Goal: Task Accomplishment & Management: Use online tool/utility

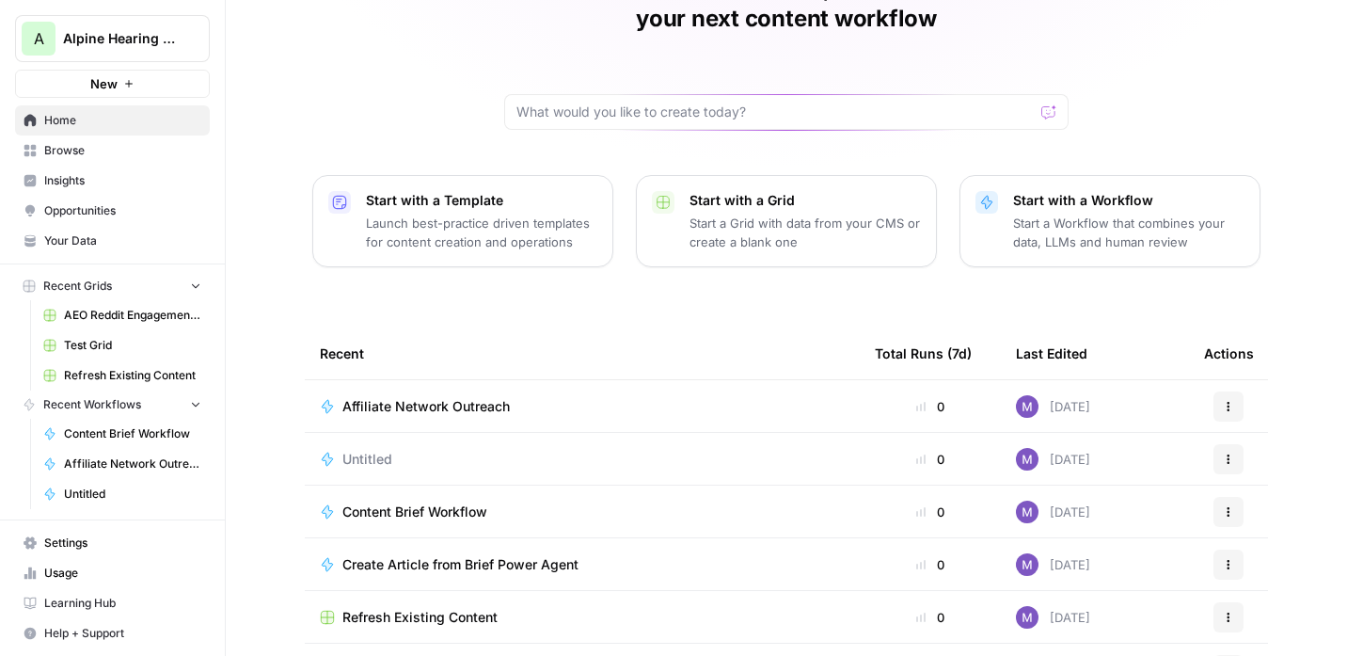
scroll to position [158, 0]
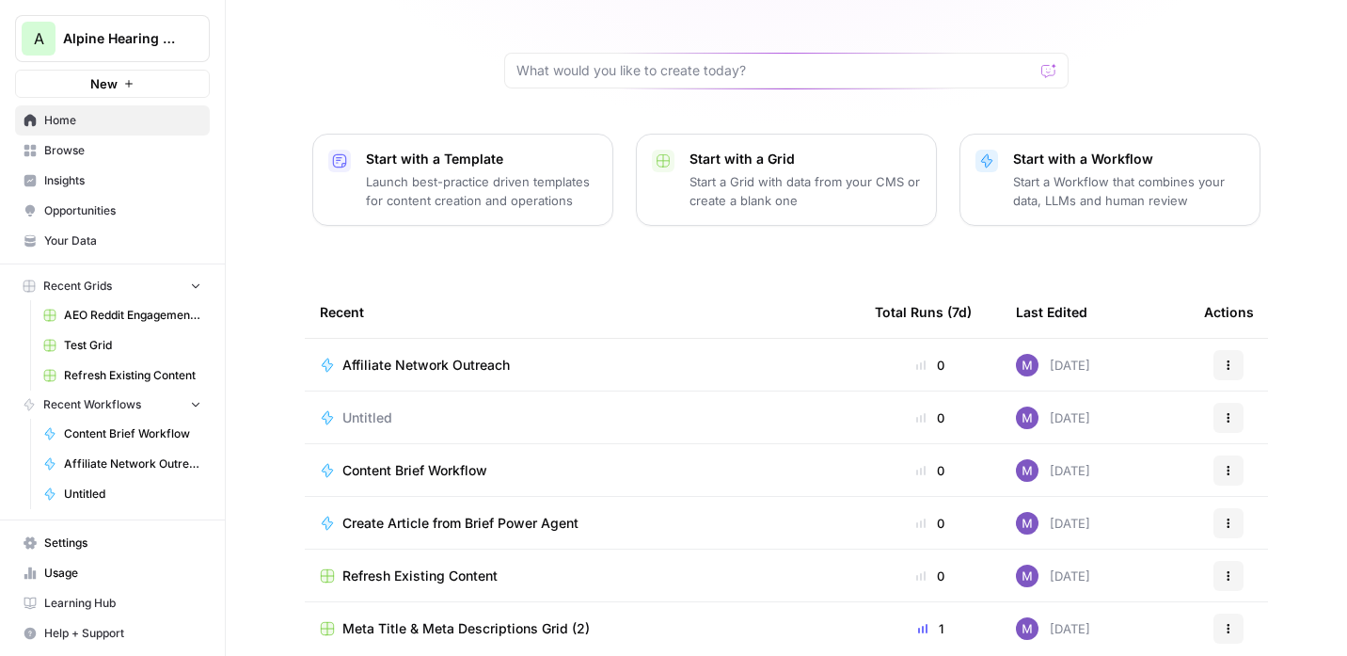
click at [97, 245] on span "Your Data" at bounding box center [122, 240] width 157 height 17
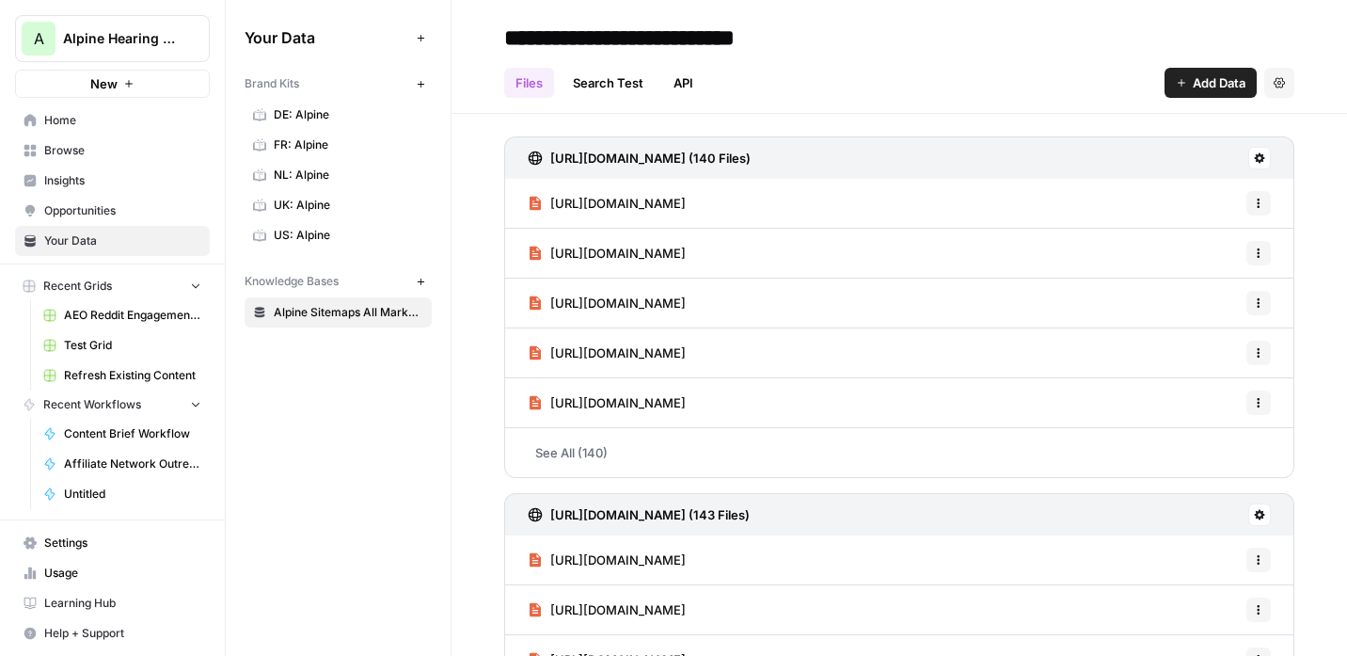
click at [334, 245] on link "US: Alpine" at bounding box center [338, 235] width 187 height 30
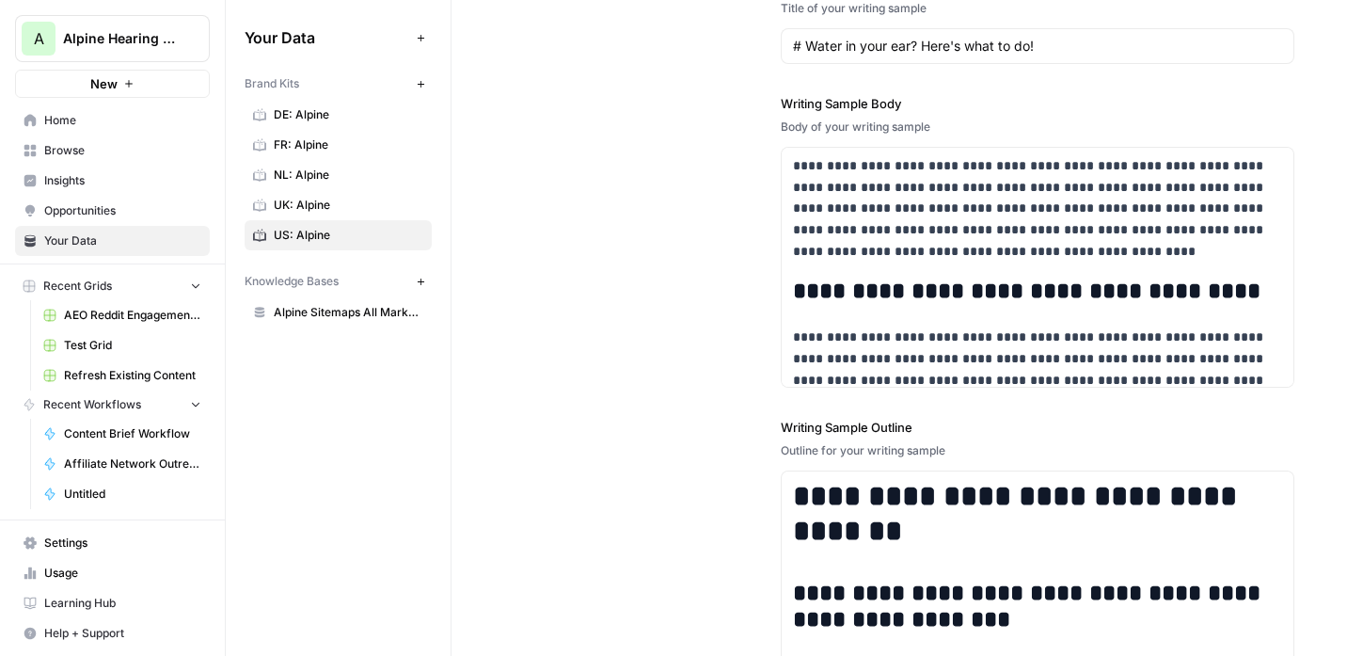
scroll to position [2791, 0]
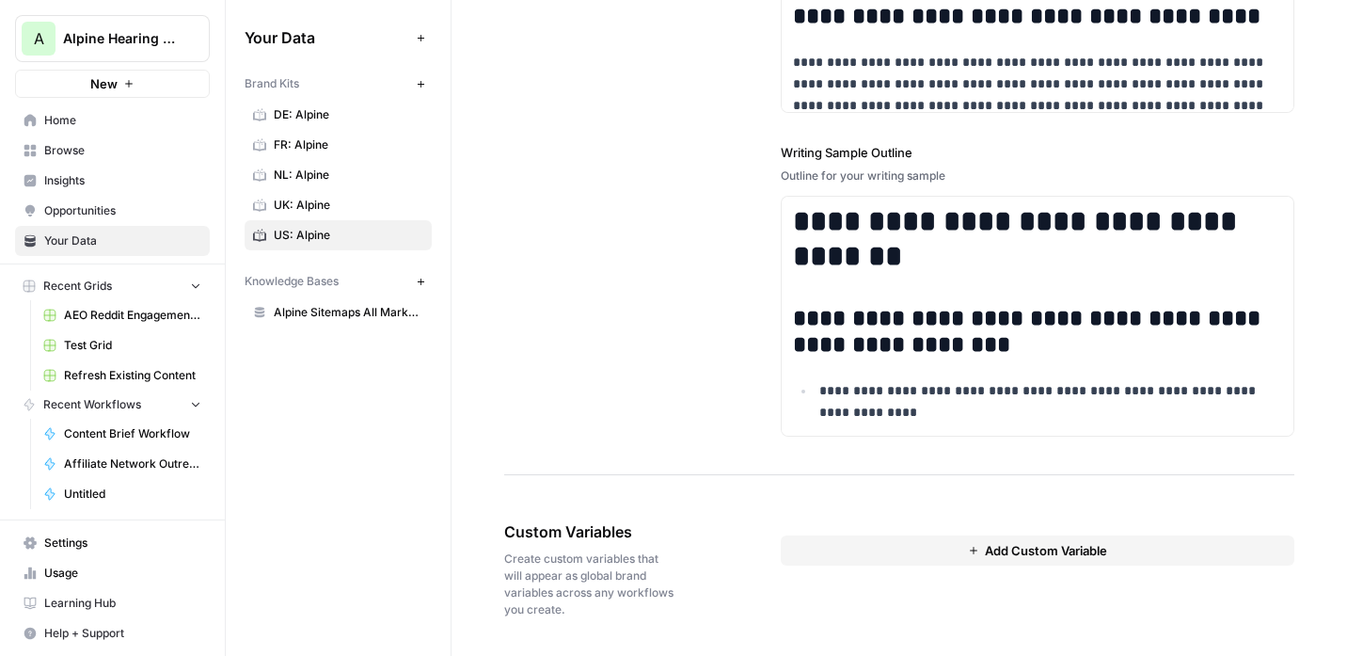
click at [907, 543] on button "Add Custom Variable" at bounding box center [1038, 550] width 514 height 30
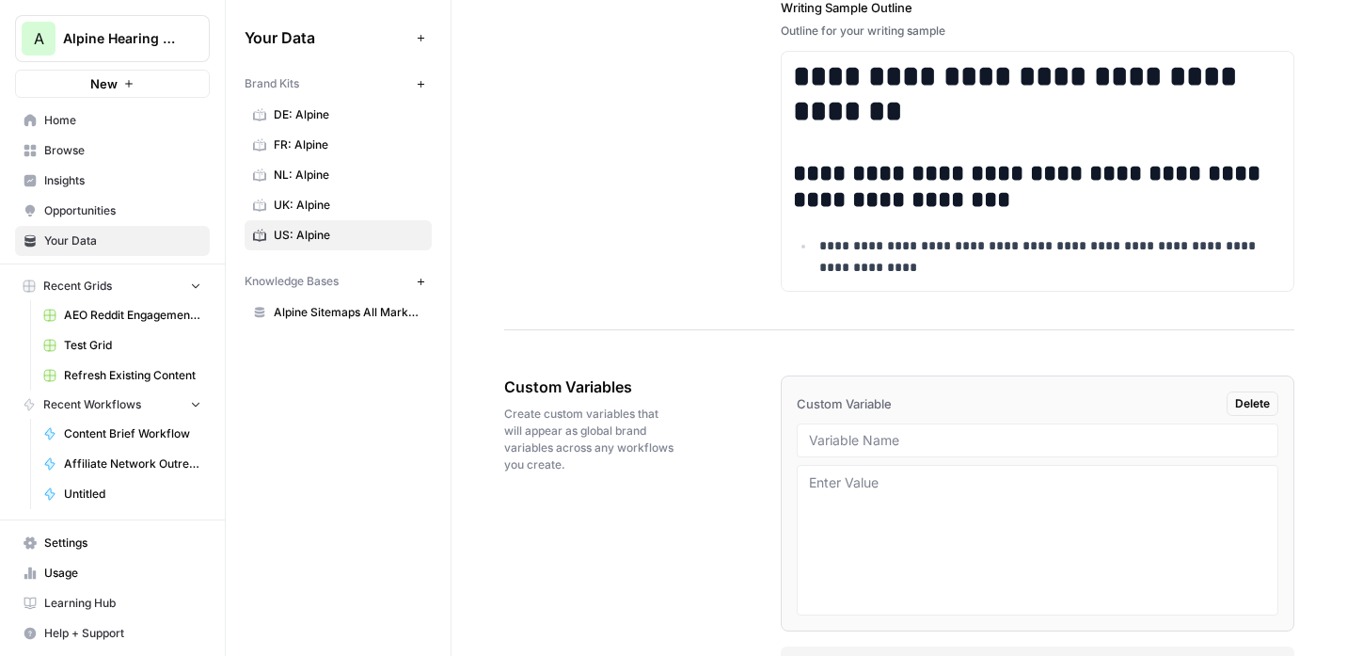
scroll to position [2994, 0]
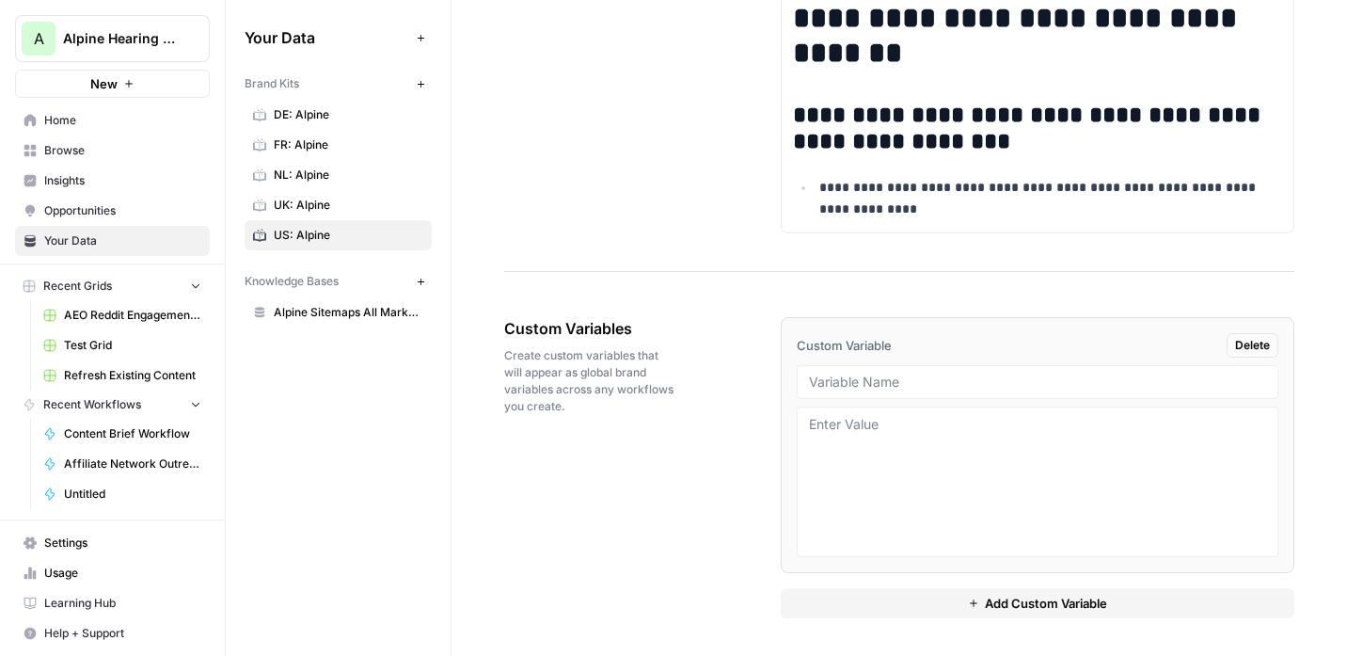
click at [803, 374] on div at bounding box center [1038, 382] width 482 height 34
click at [888, 386] on input "text" at bounding box center [1037, 382] width 457 height 17
click at [861, 382] on input "text" at bounding box center [1037, 382] width 457 height 17
click at [1130, 282] on div "Custom Variable Delete Add Custom Variable" at bounding box center [1038, 467] width 514 height 376
click at [965, 448] on textarea at bounding box center [1037, 482] width 457 height 134
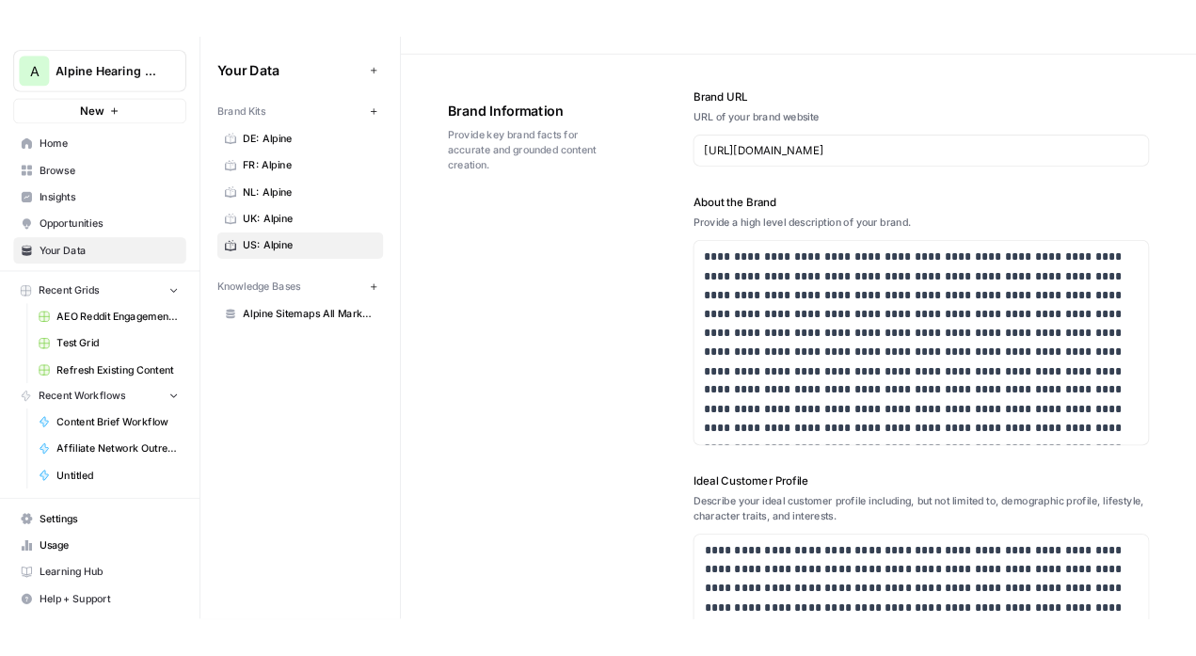
scroll to position [56, 0]
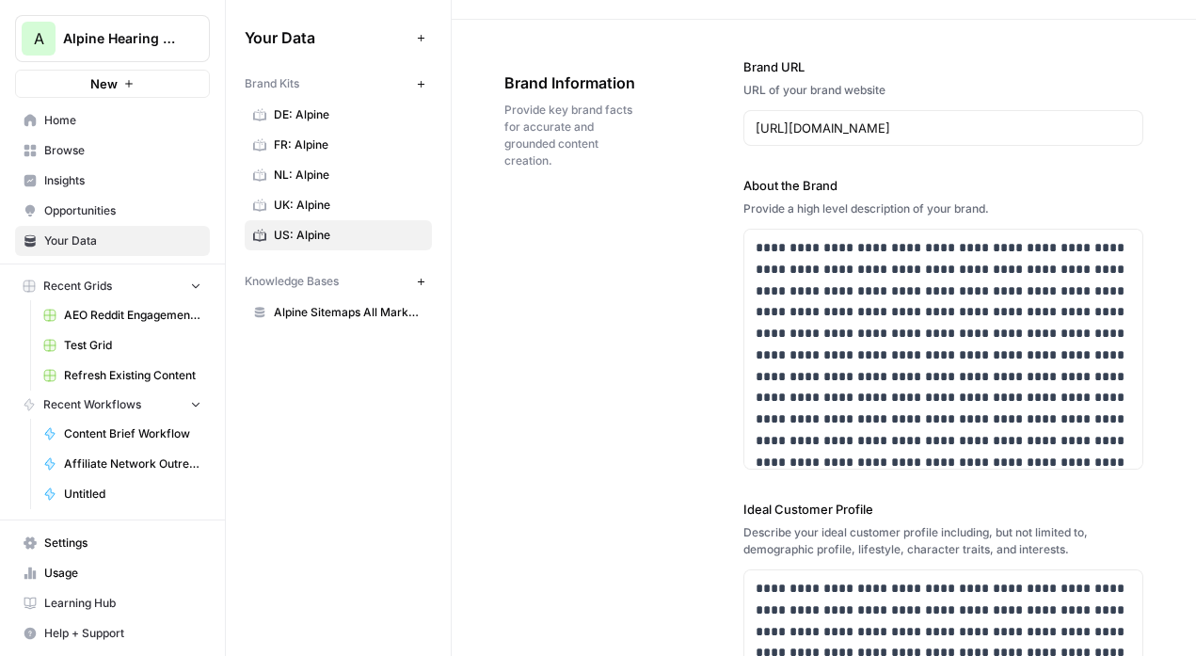
click at [109, 239] on span "Your Data" at bounding box center [122, 240] width 157 height 17
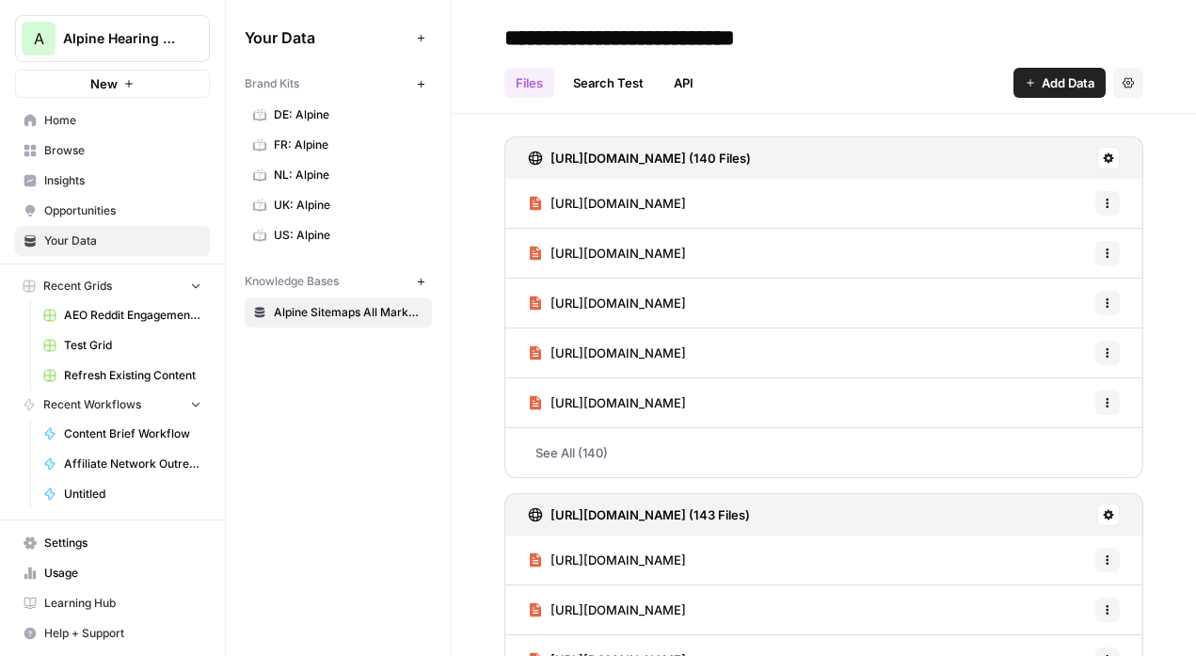
click at [629, 93] on link "Search Test" at bounding box center [608, 83] width 93 height 30
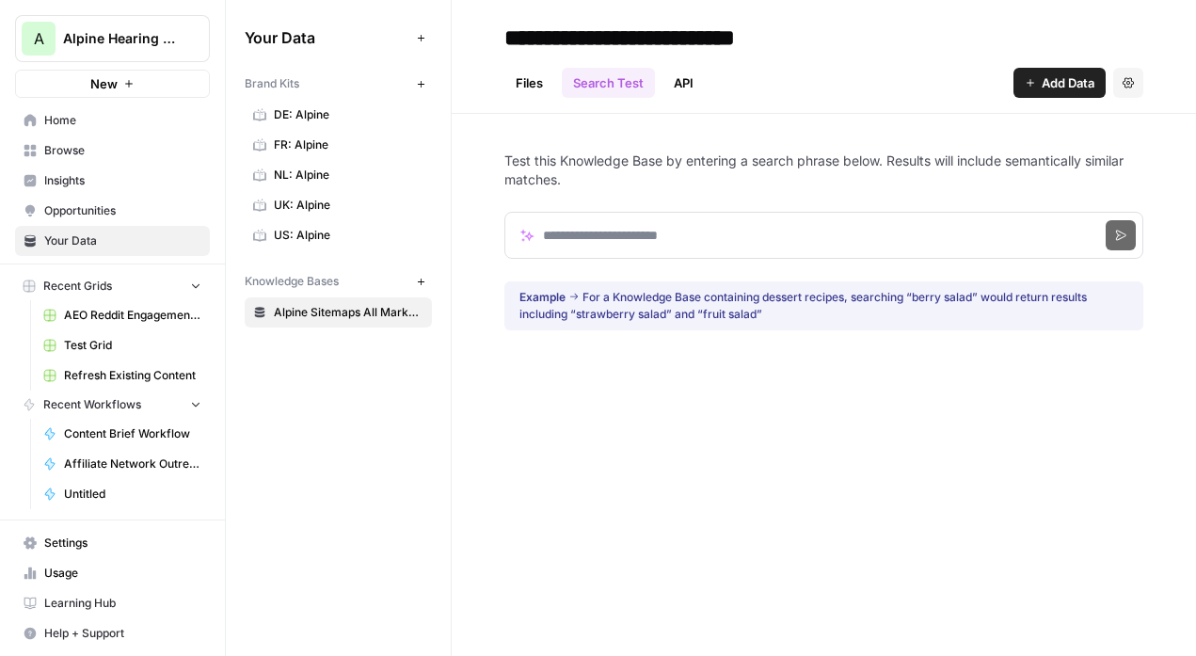
click at [693, 88] on link "API" at bounding box center [683, 83] width 42 height 30
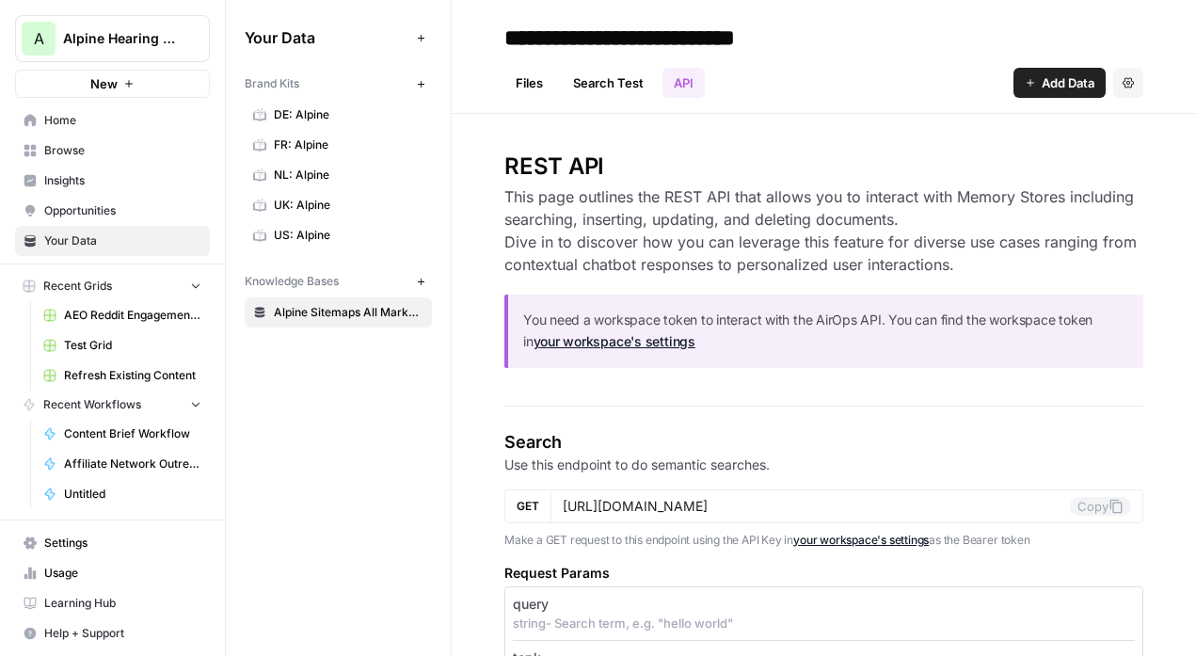
click at [598, 81] on link "Search Test" at bounding box center [608, 83] width 93 height 30
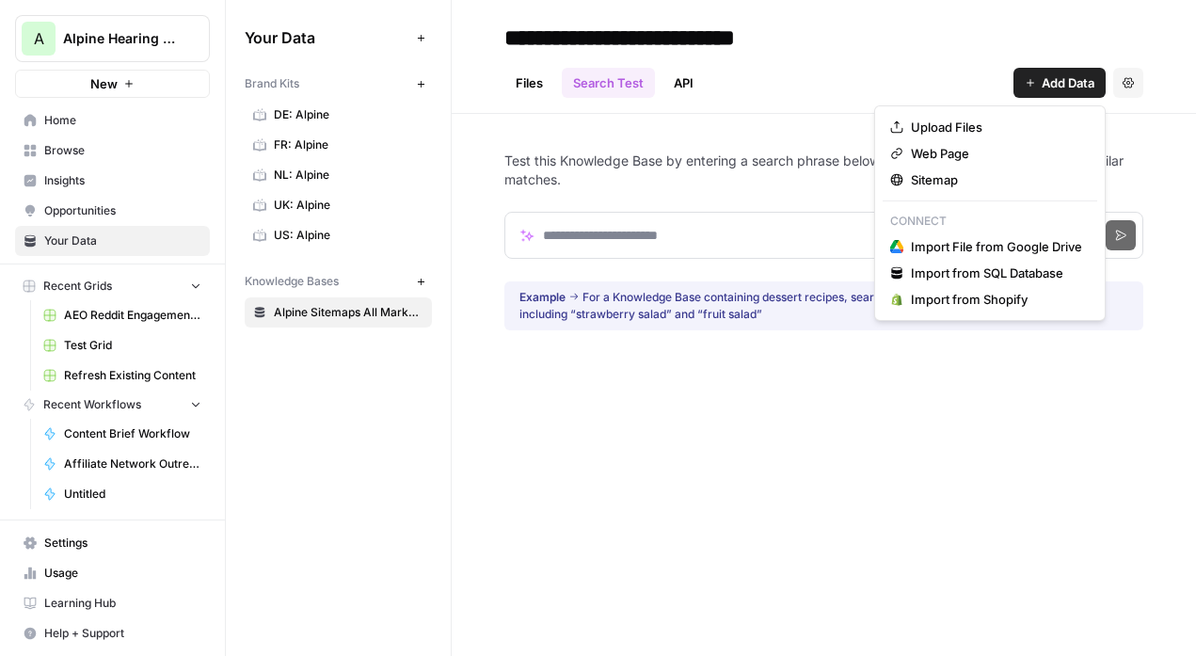
click at [1037, 81] on button "Add Data" at bounding box center [1059, 83] width 92 height 30
click at [968, 300] on span "Import from Shopify" at bounding box center [996, 299] width 171 height 19
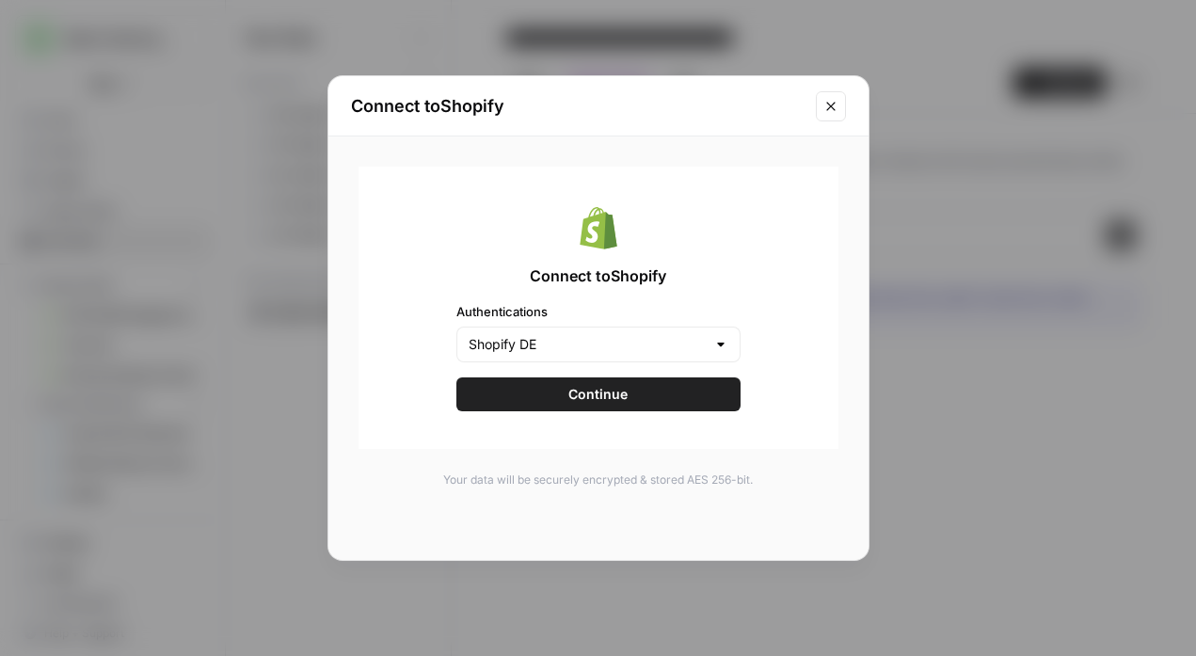
click at [824, 107] on icon "Close modal" at bounding box center [830, 106] width 15 height 15
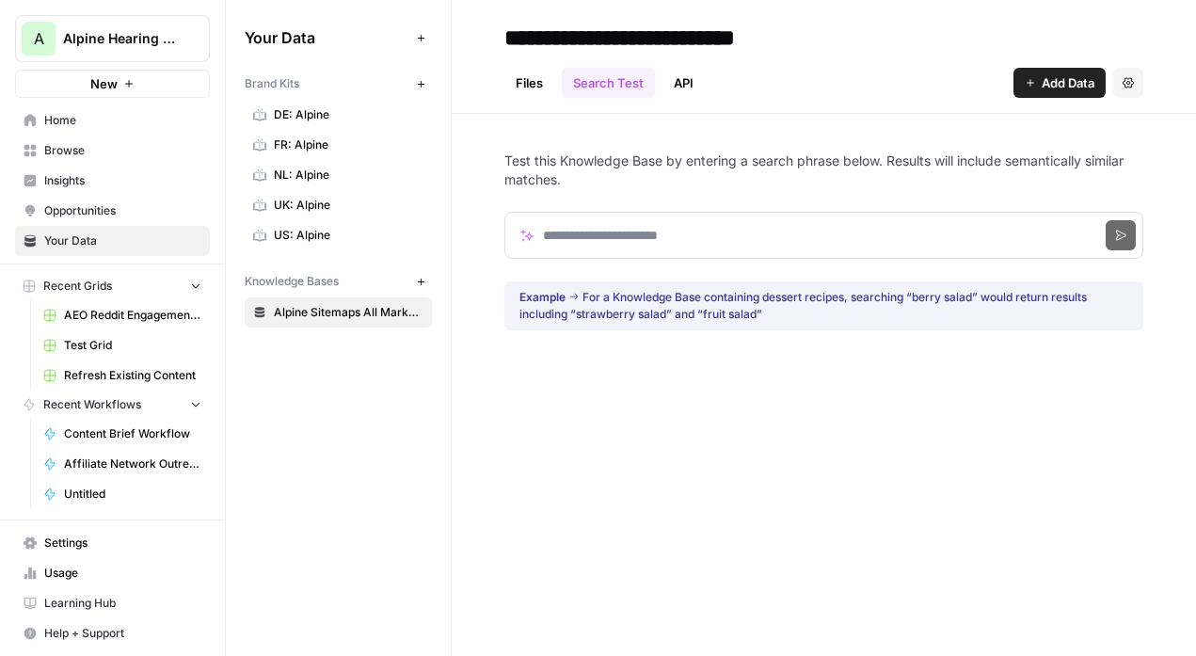
click at [534, 79] on link "Files" at bounding box center [529, 83] width 50 height 30
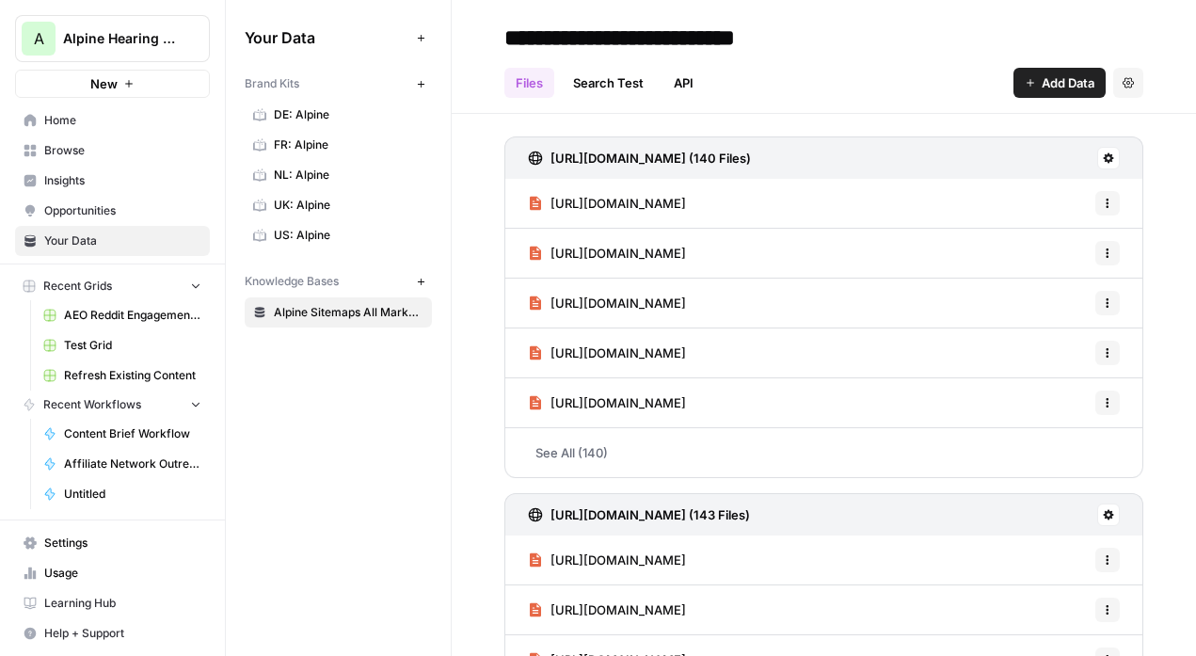
click at [615, 83] on link "Search Test" at bounding box center [608, 83] width 93 height 30
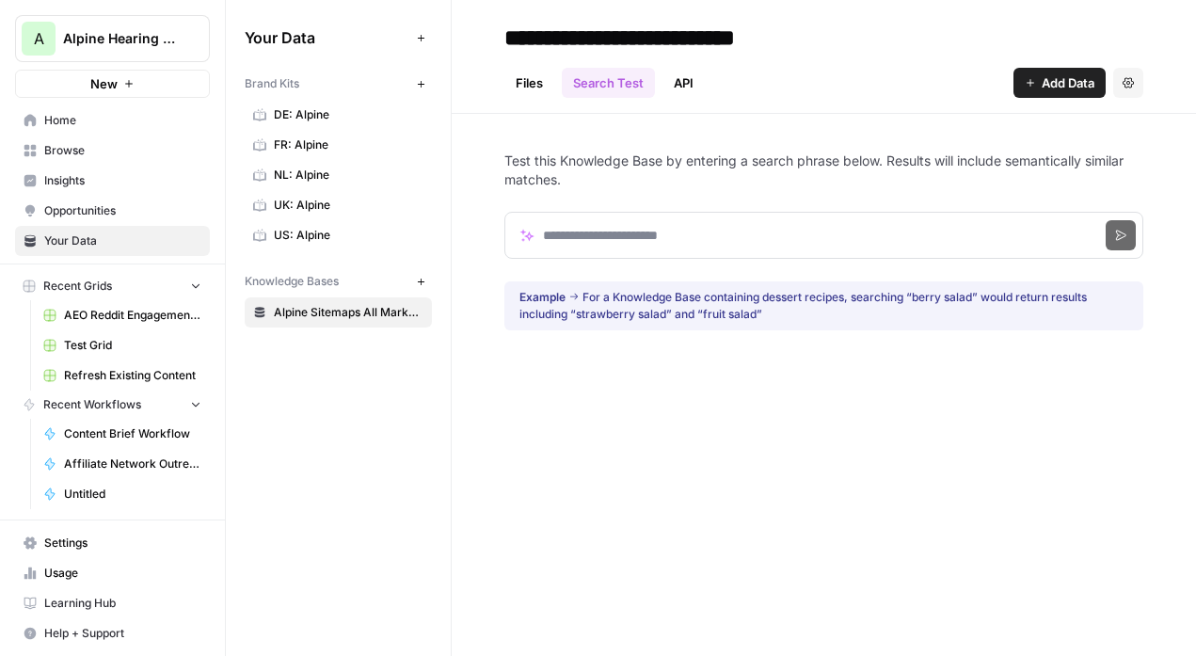
click at [305, 232] on span "US: Alpine" at bounding box center [349, 235] width 150 height 17
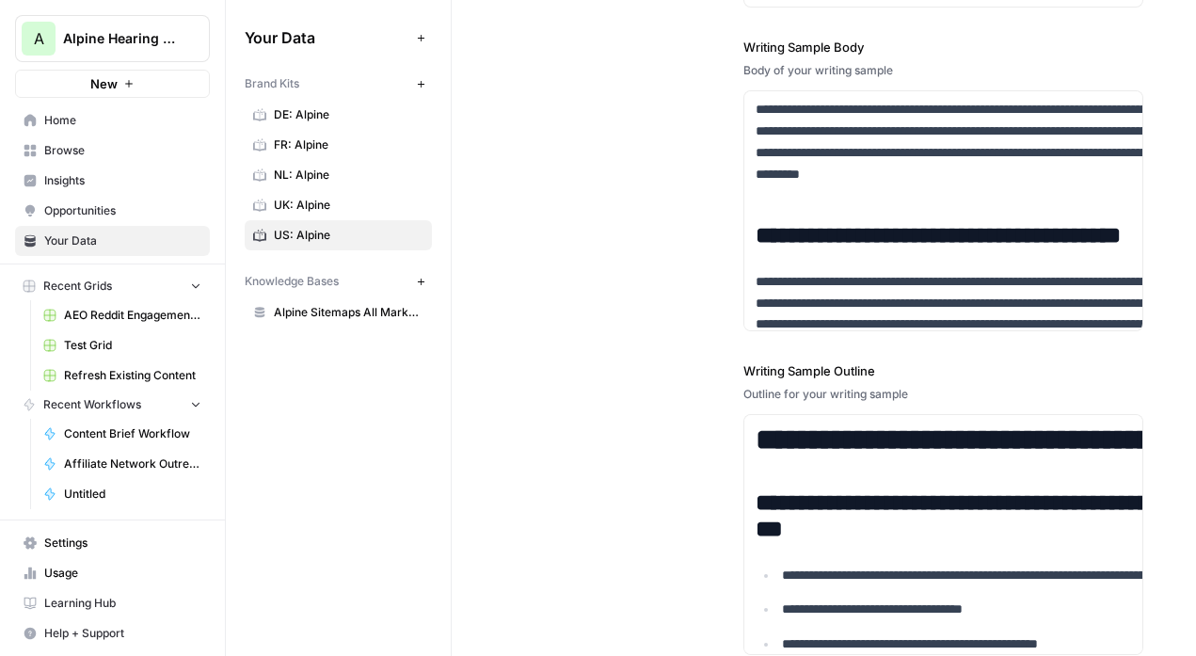
scroll to position [2921, 0]
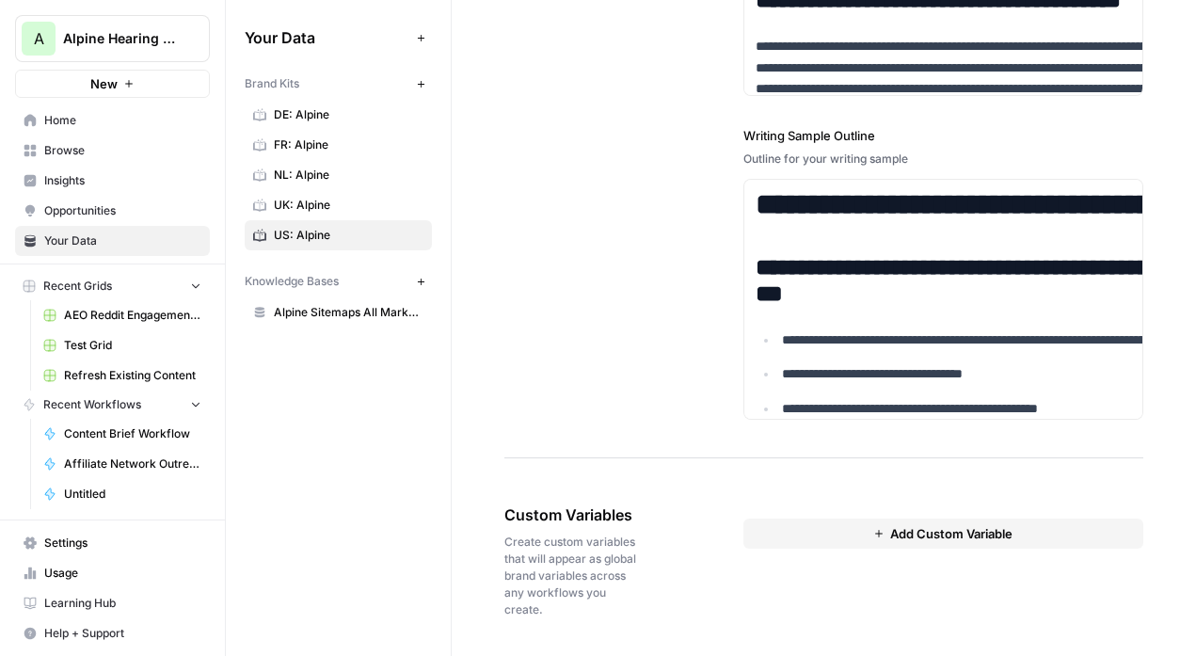
click at [890, 530] on span "Add Custom Variable" at bounding box center [951, 533] width 122 height 19
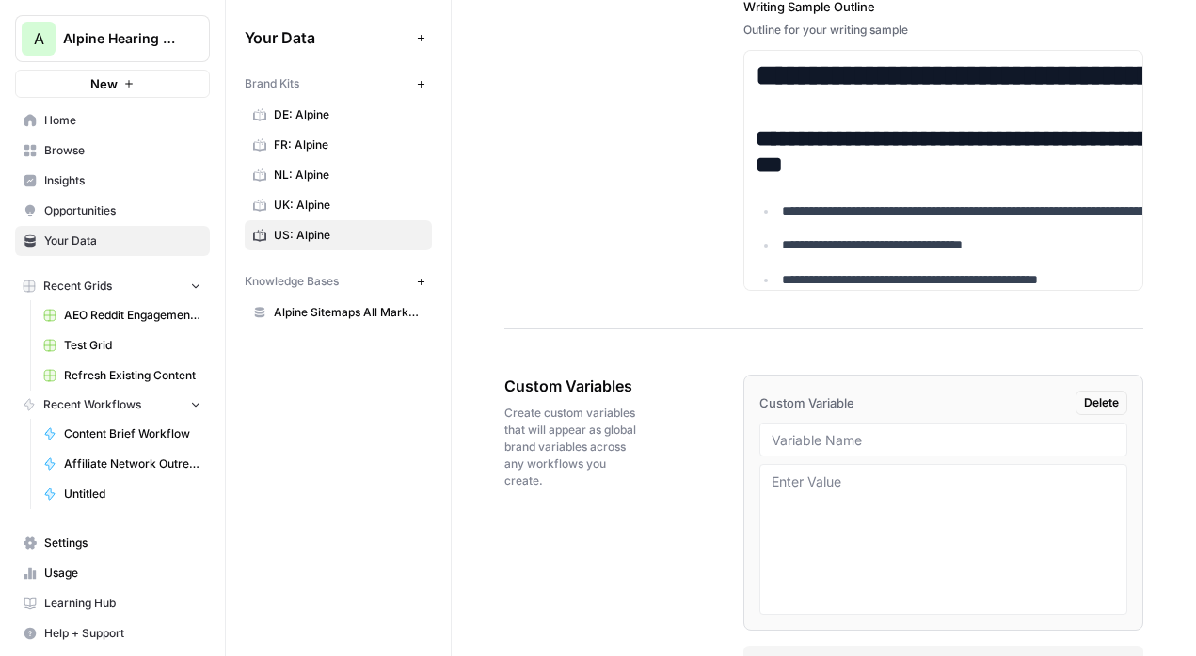
scroll to position [3107, 0]
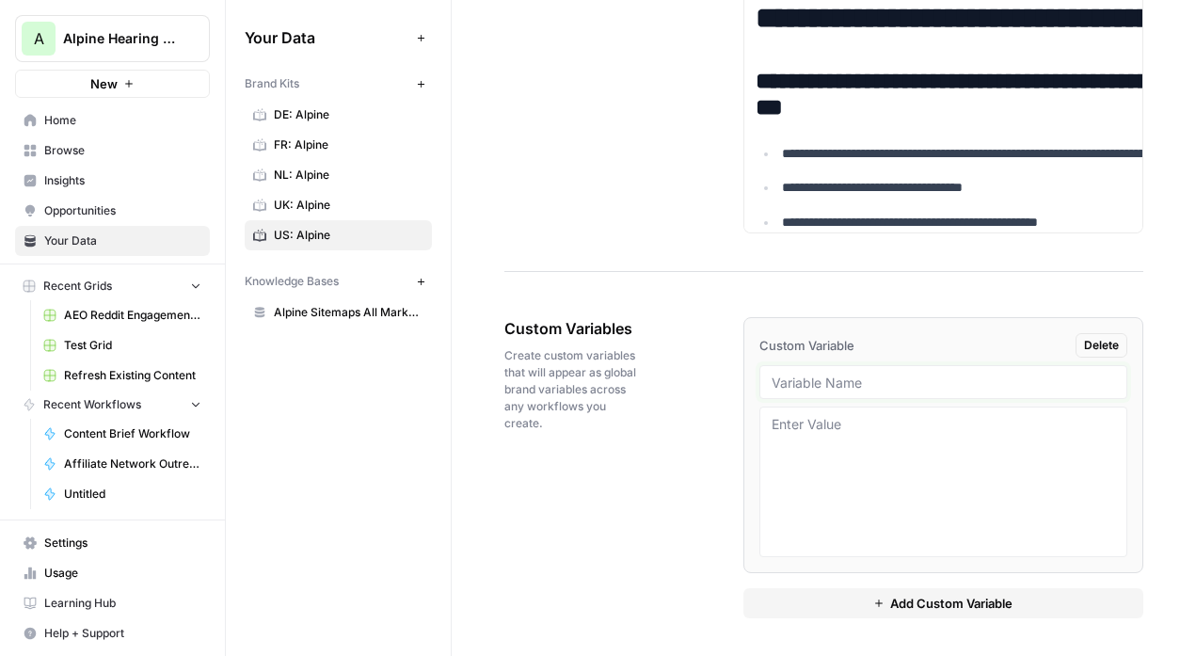
click at [835, 375] on input "text" at bounding box center [943, 382] width 343 height 17
click at [852, 466] on textarea at bounding box center [943, 482] width 343 height 134
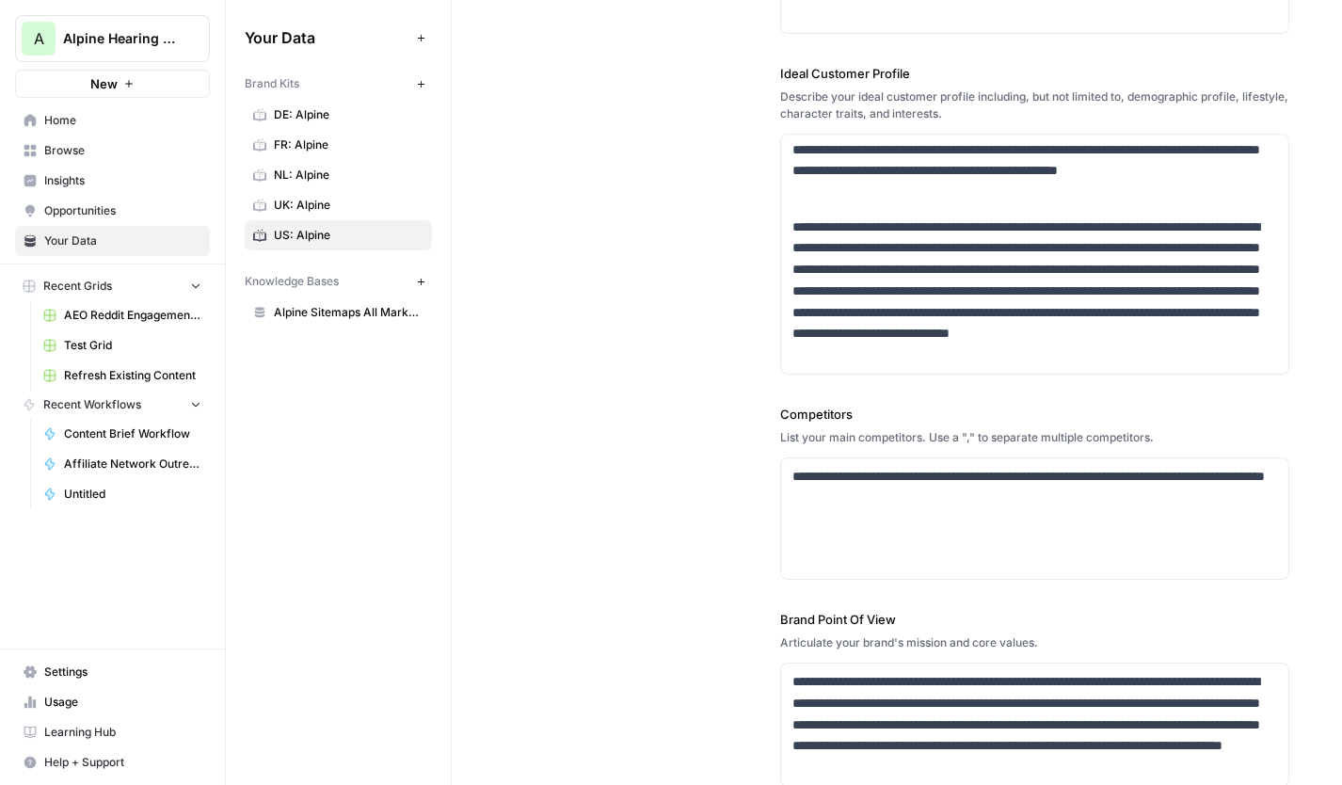
scroll to position [512, 0]
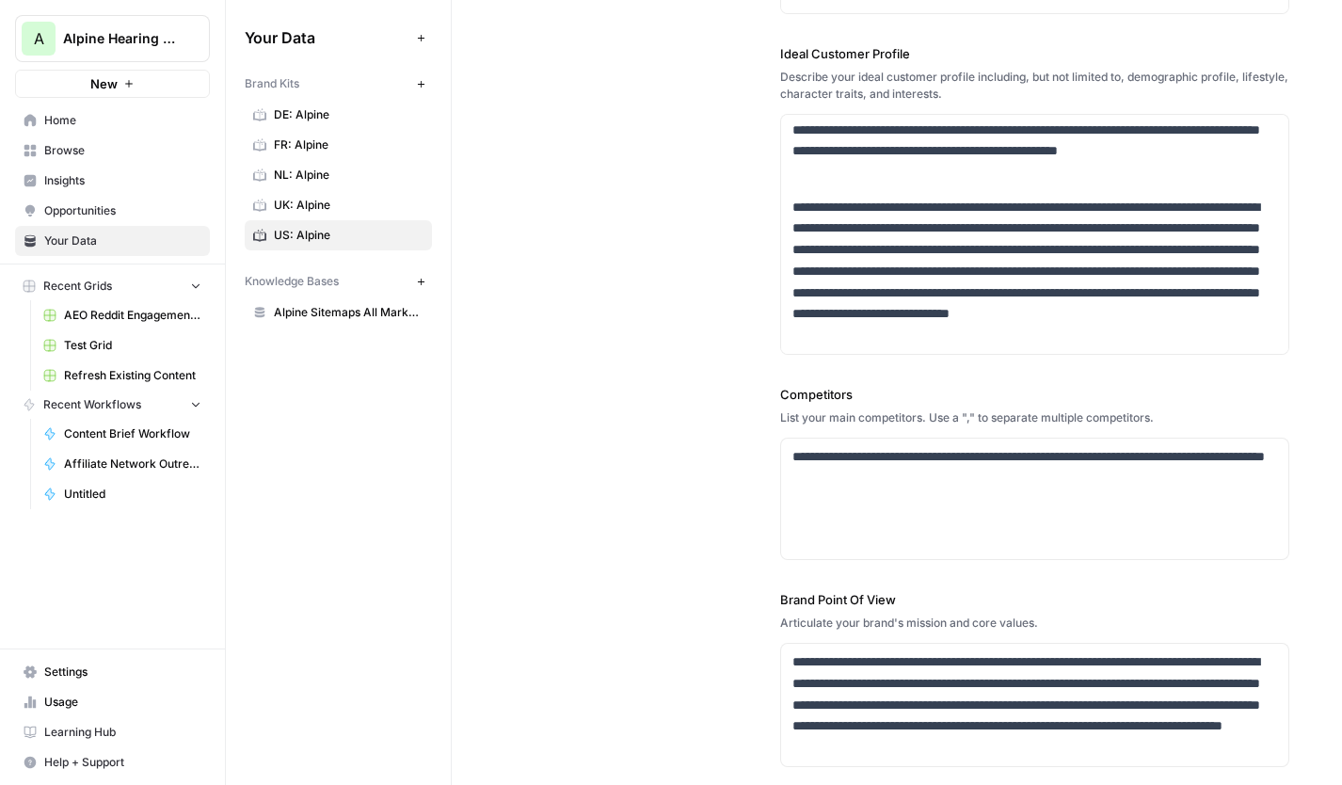
click at [84, 176] on span "Insights" at bounding box center [122, 180] width 157 height 17
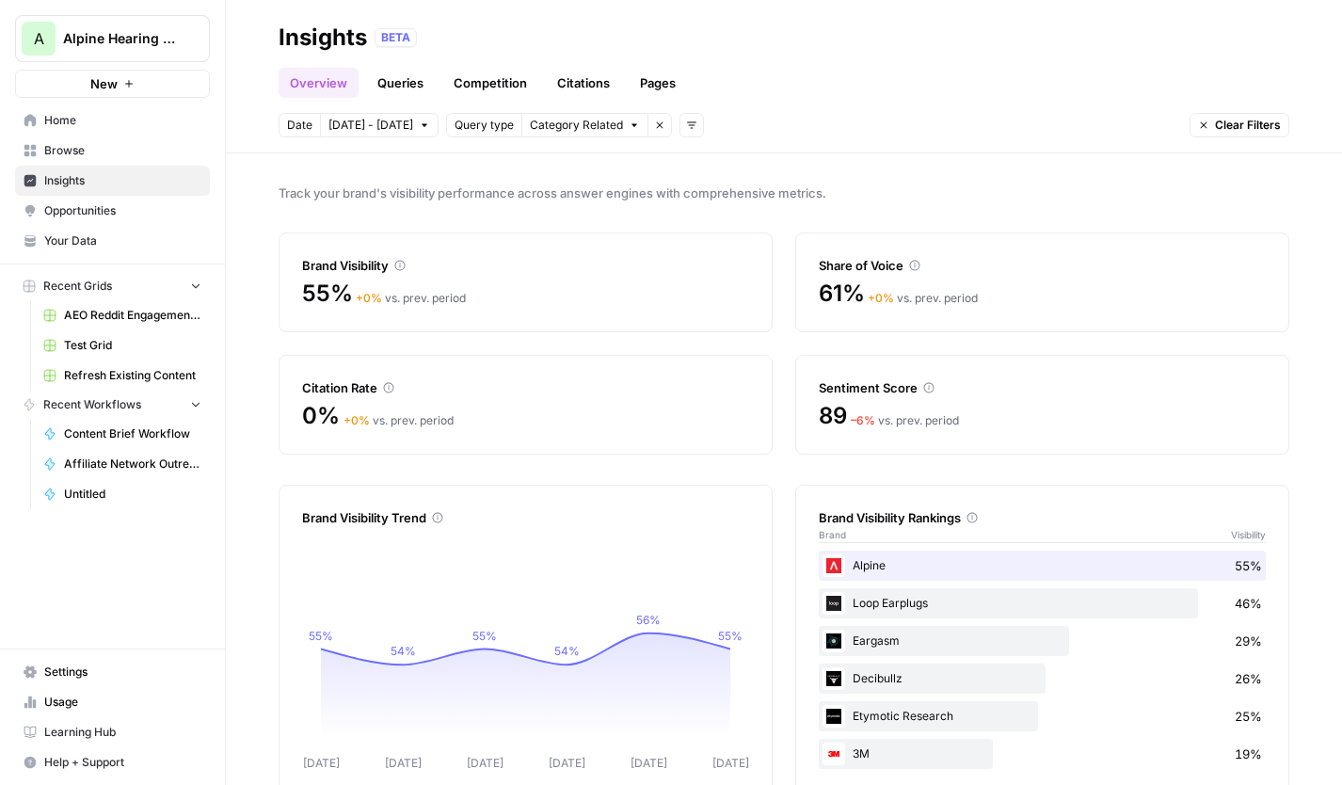
click at [395, 83] on link "Queries" at bounding box center [400, 83] width 69 height 30
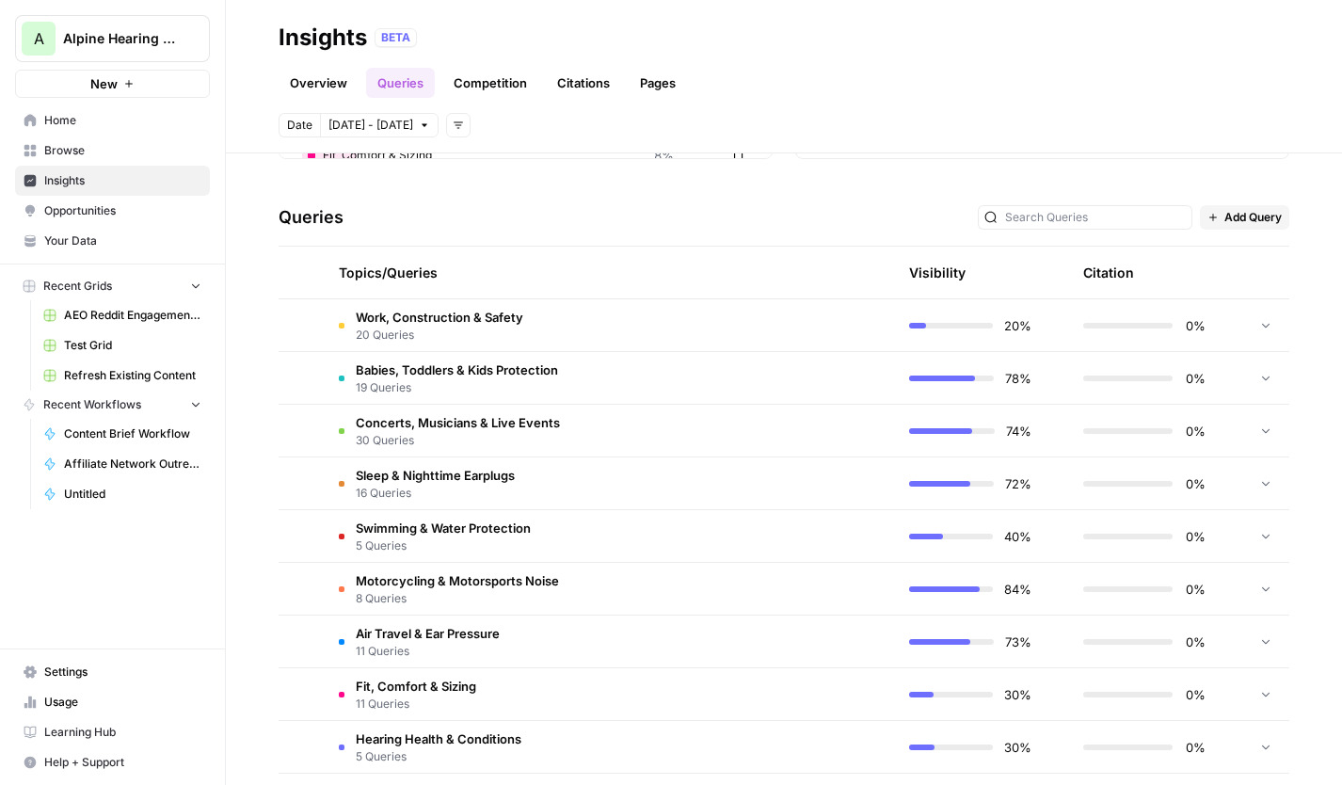
scroll to position [382, 0]
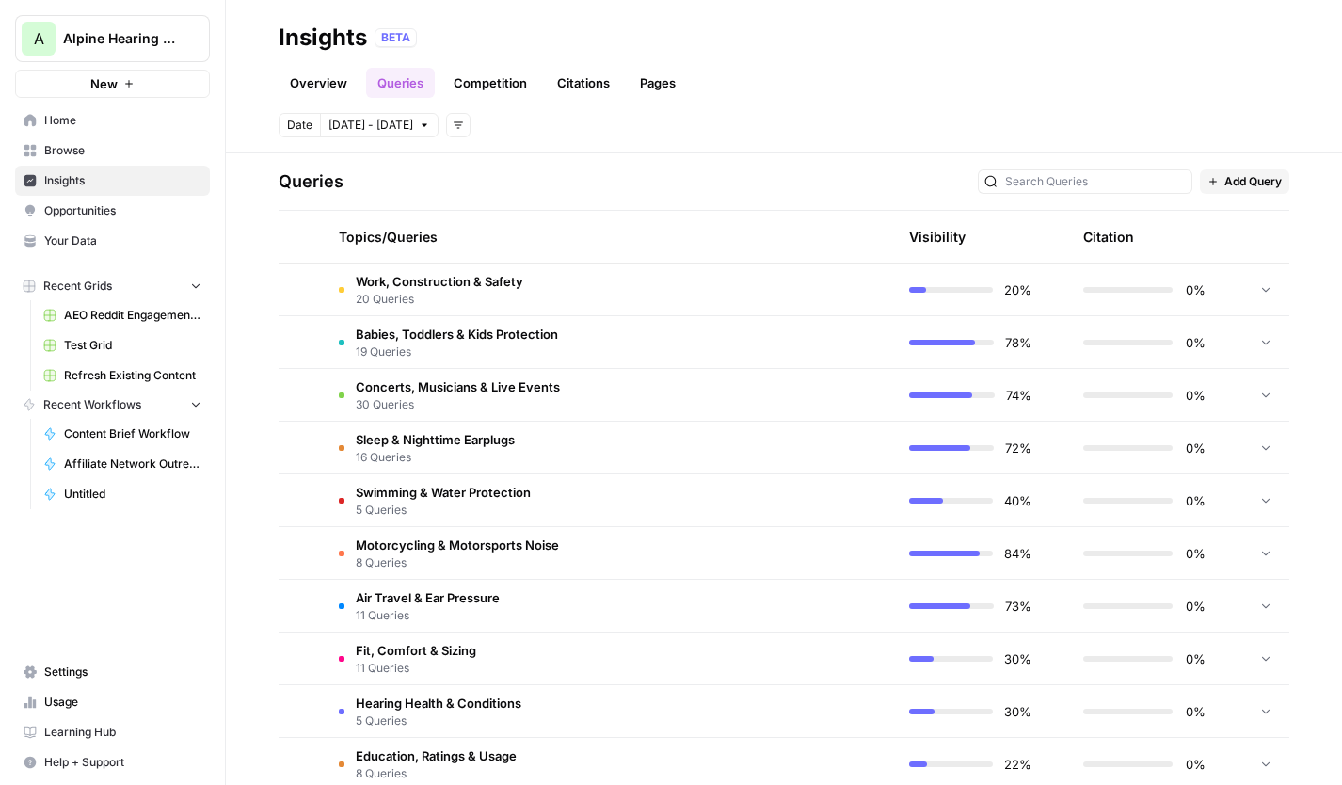
click at [715, 274] on td at bounding box center [804, 289] width 179 height 52
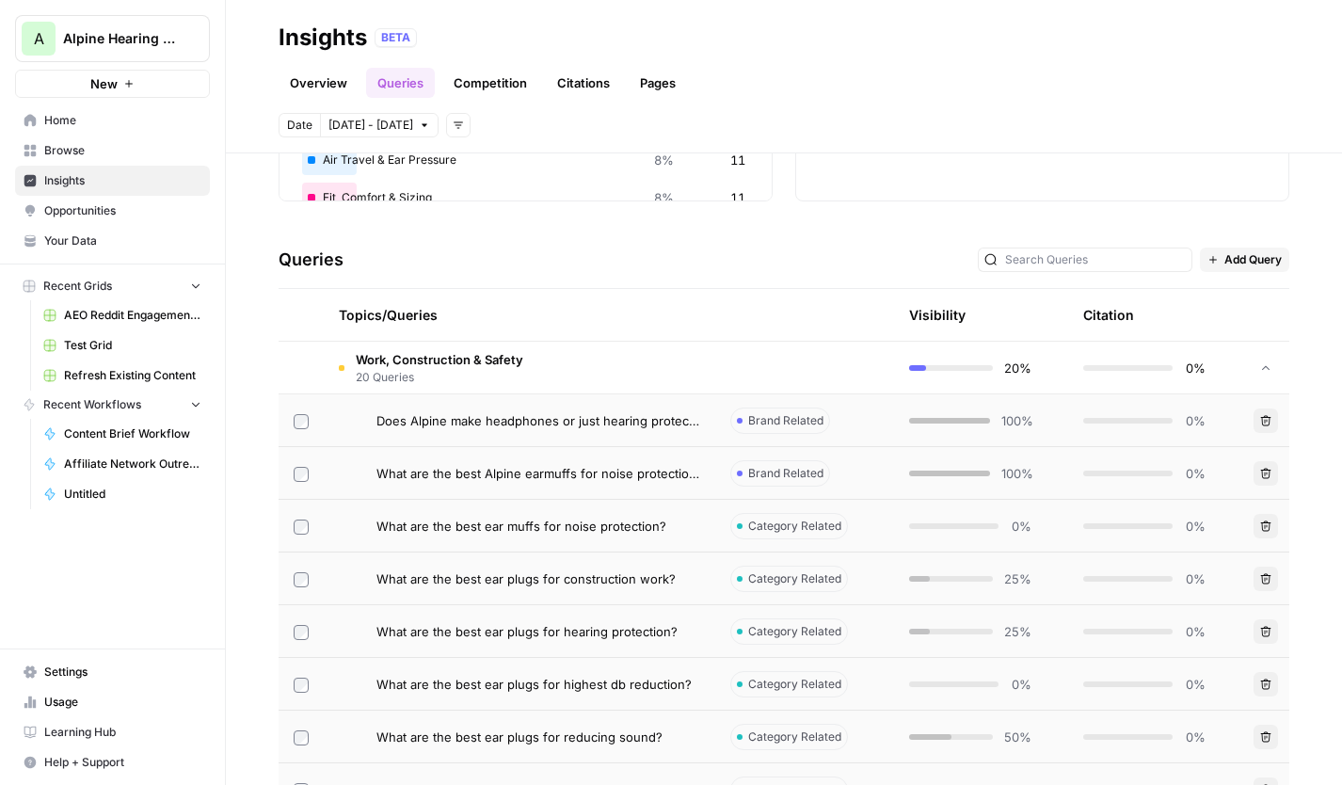
scroll to position [303, 0]
click at [486, 95] on link "Competition" at bounding box center [490, 83] width 96 height 30
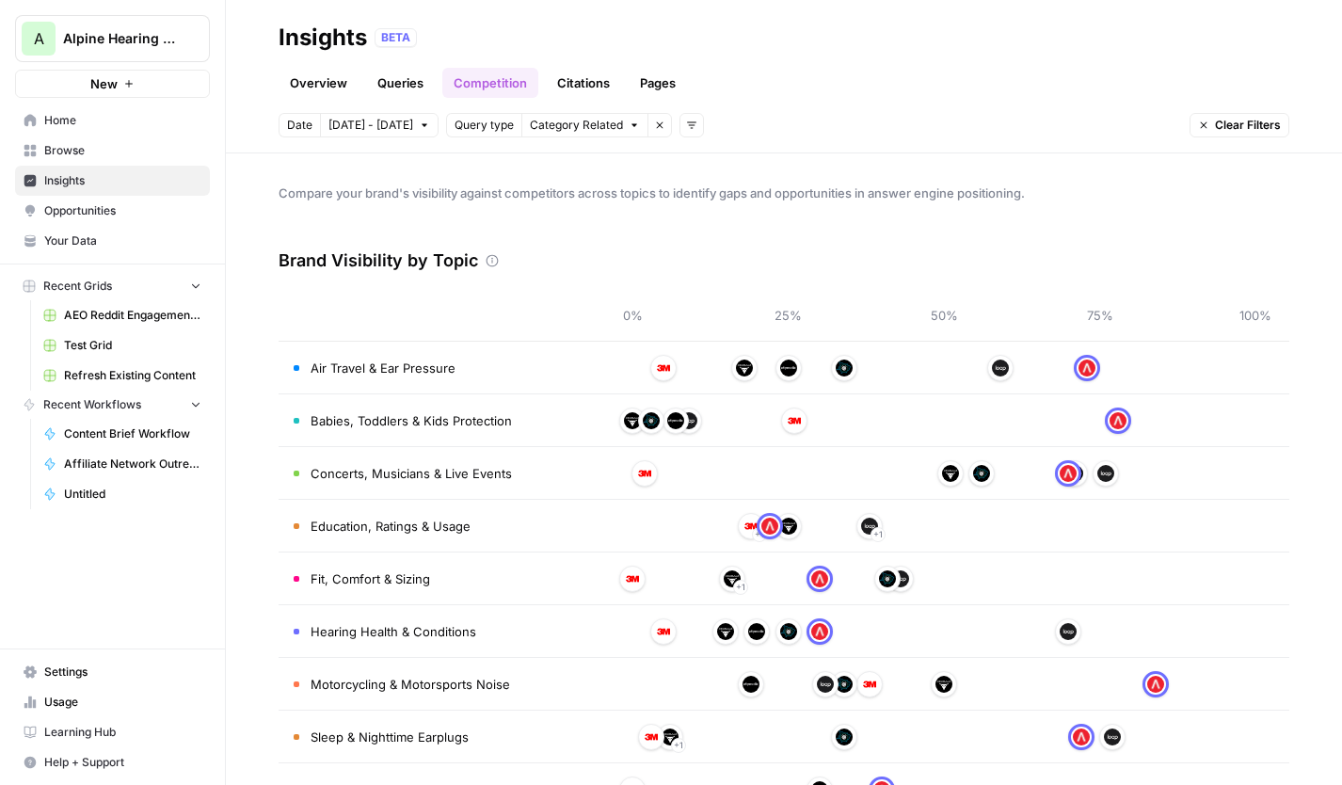
click at [565, 73] on link "Citations" at bounding box center [583, 83] width 75 height 30
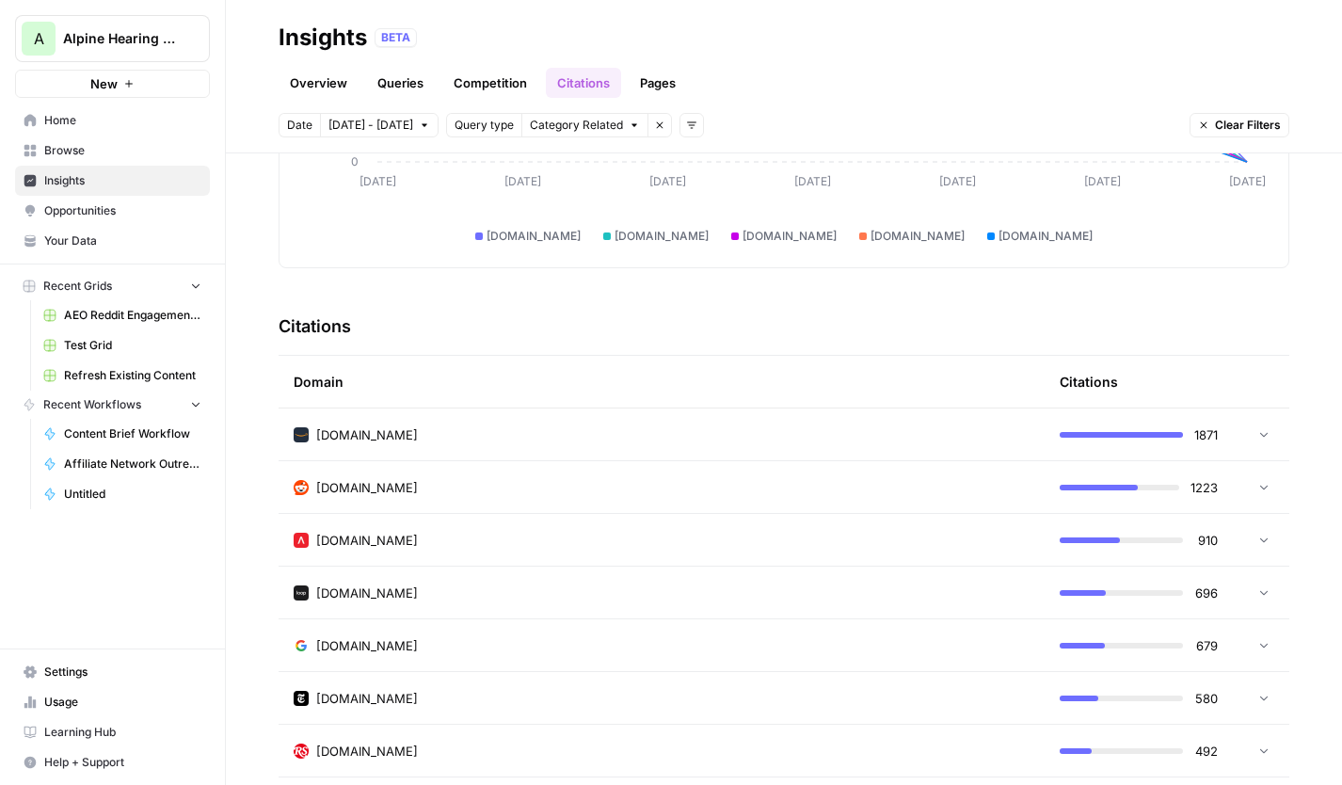
scroll to position [293, 0]
click at [382, 82] on link "Queries" at bounding box center [400, 83] width 69 height 30
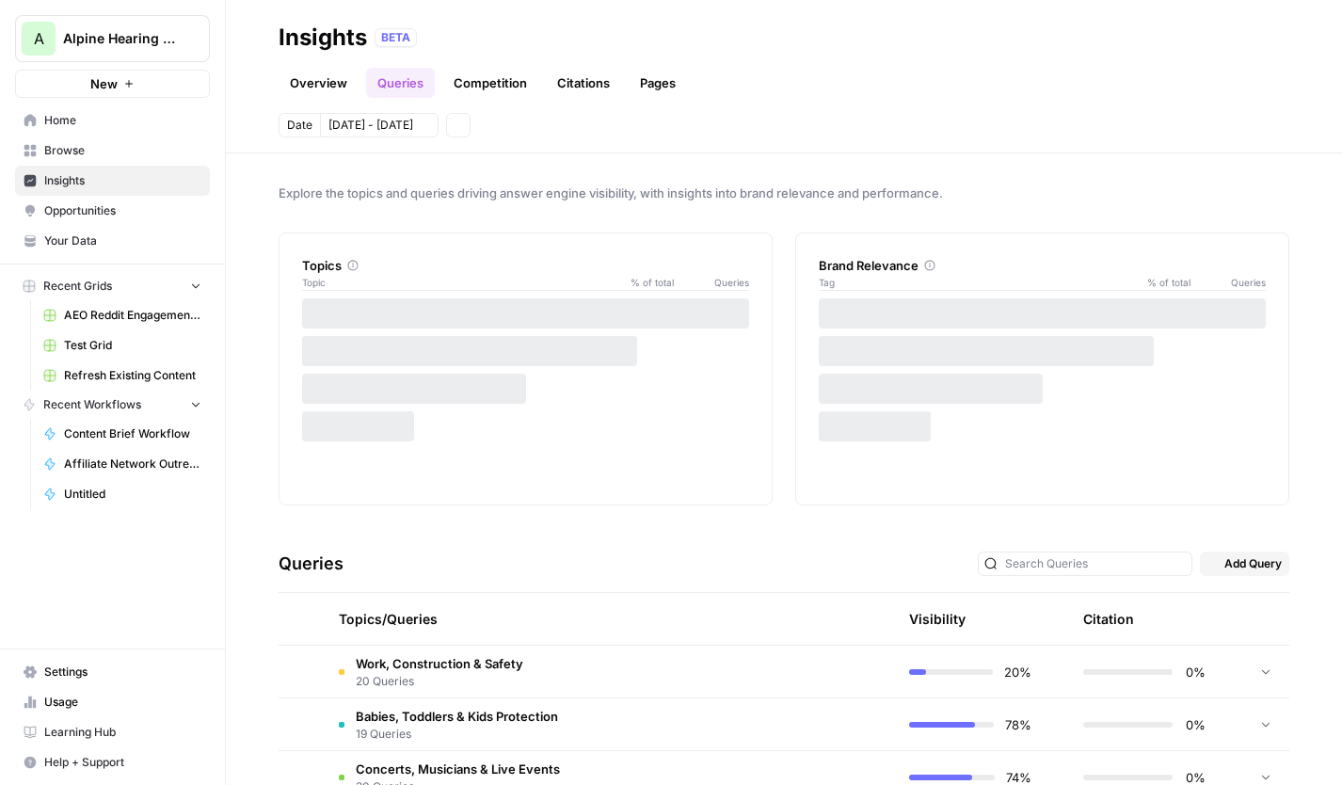
click at [330, 81] on link "Overview" at bounding box center [319, 83] width 80 height 30
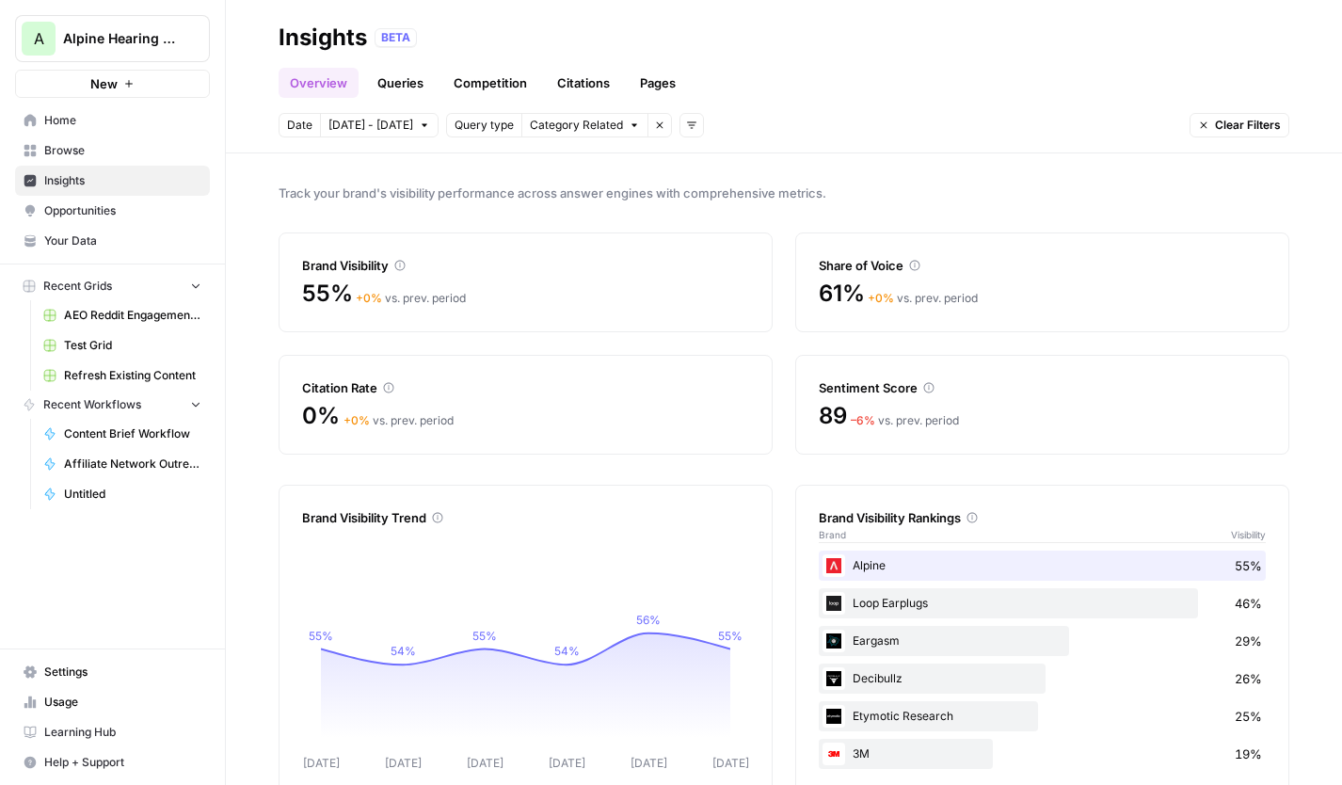
click at [407, 86] on link "Queries" at bounding box center [400, 83] width 69 height 30
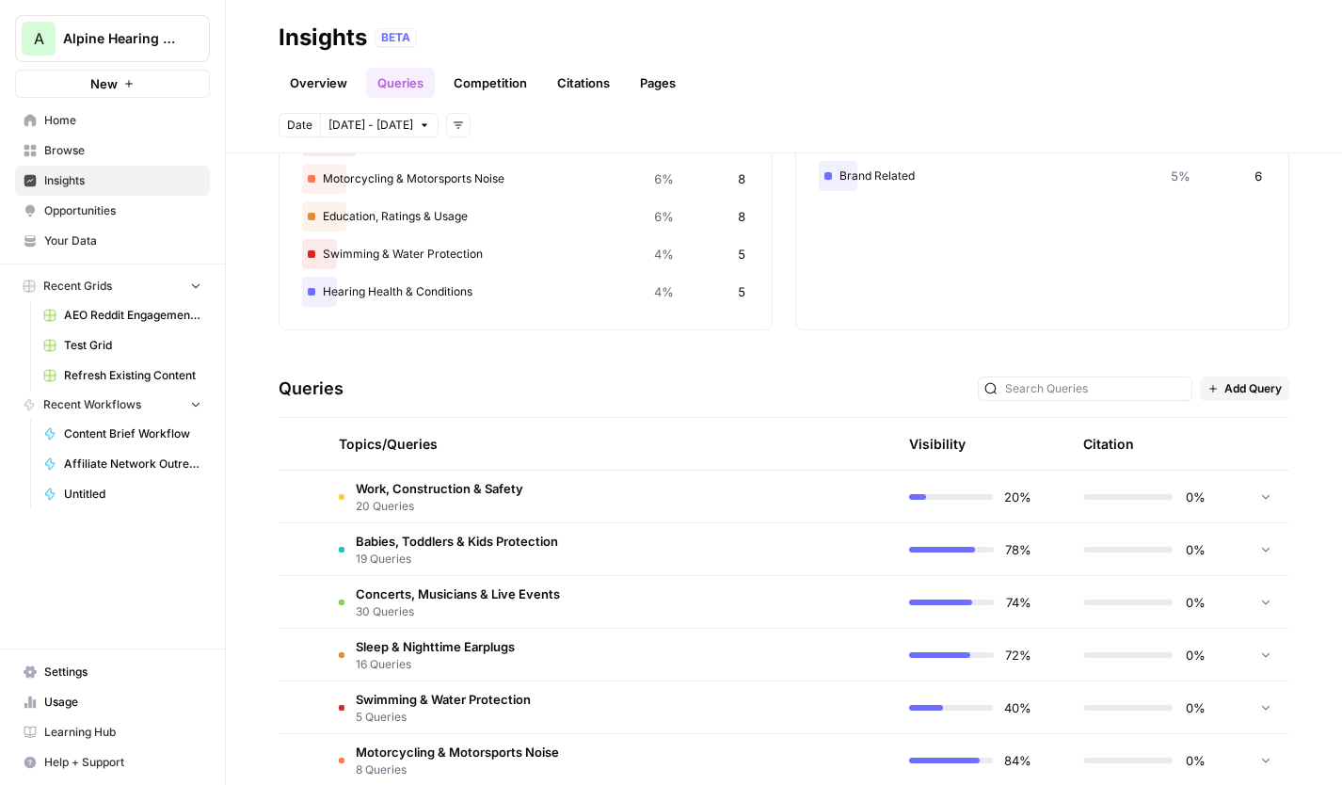
scroll to position [188, 0]
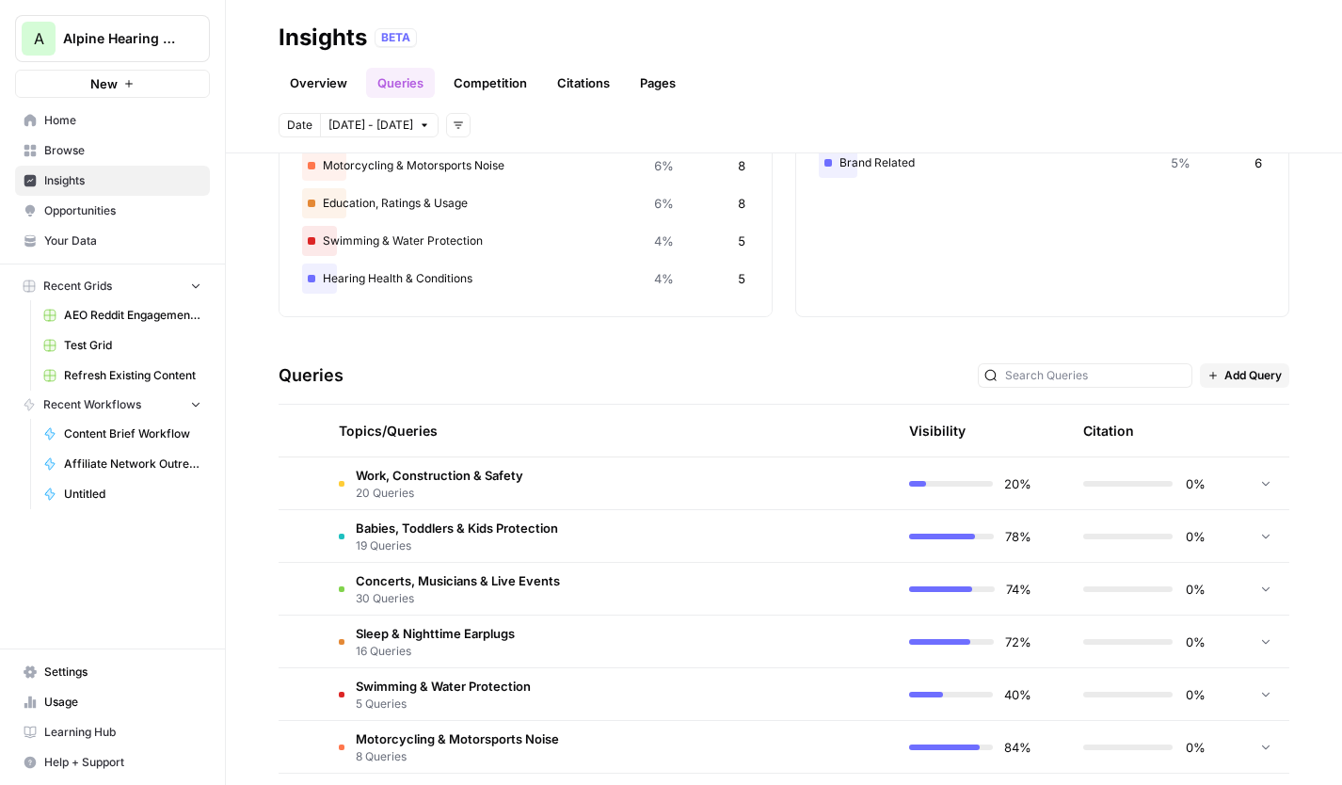
click at [585, 530] on td "Babies, Toddlers & Kids Protection 19 Queries" at bounding box center [519, 536] width 391 height 52
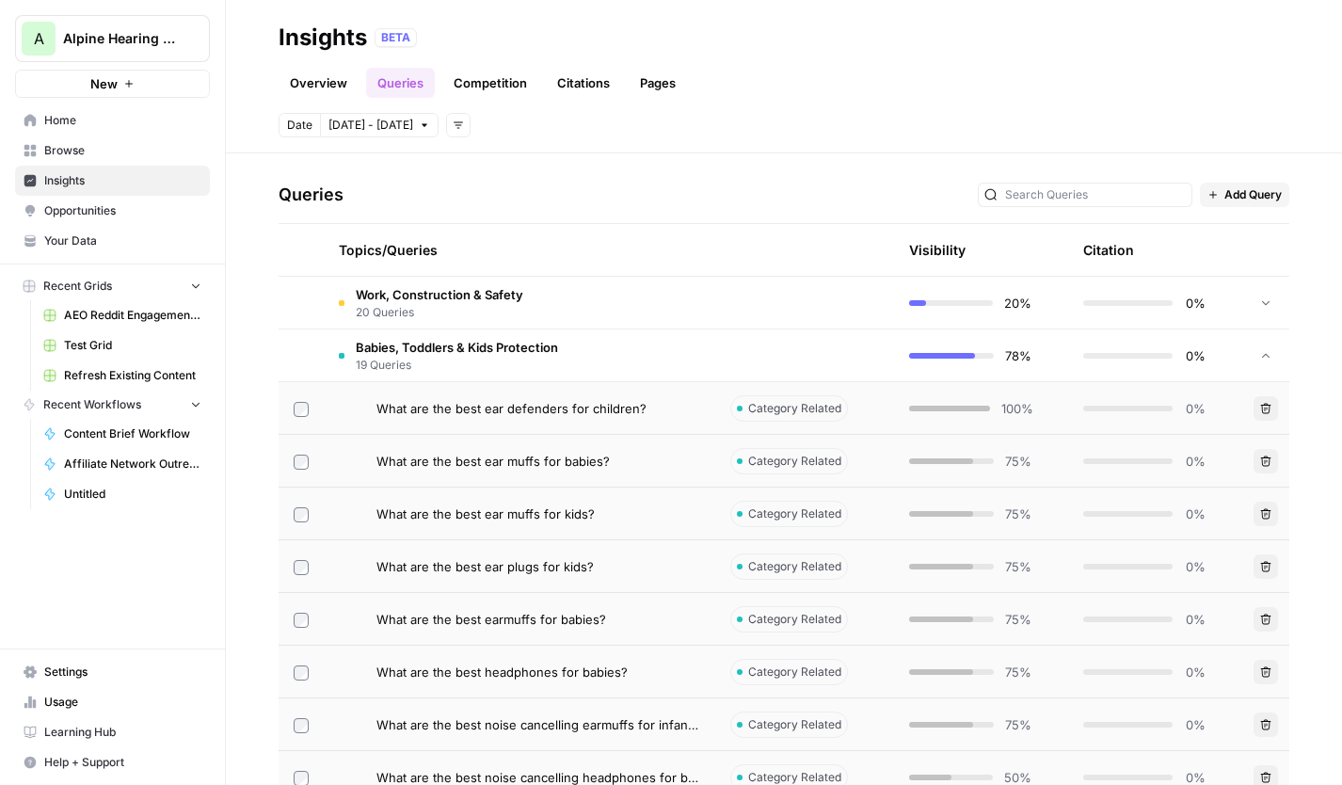
scroll to position [386, 0]
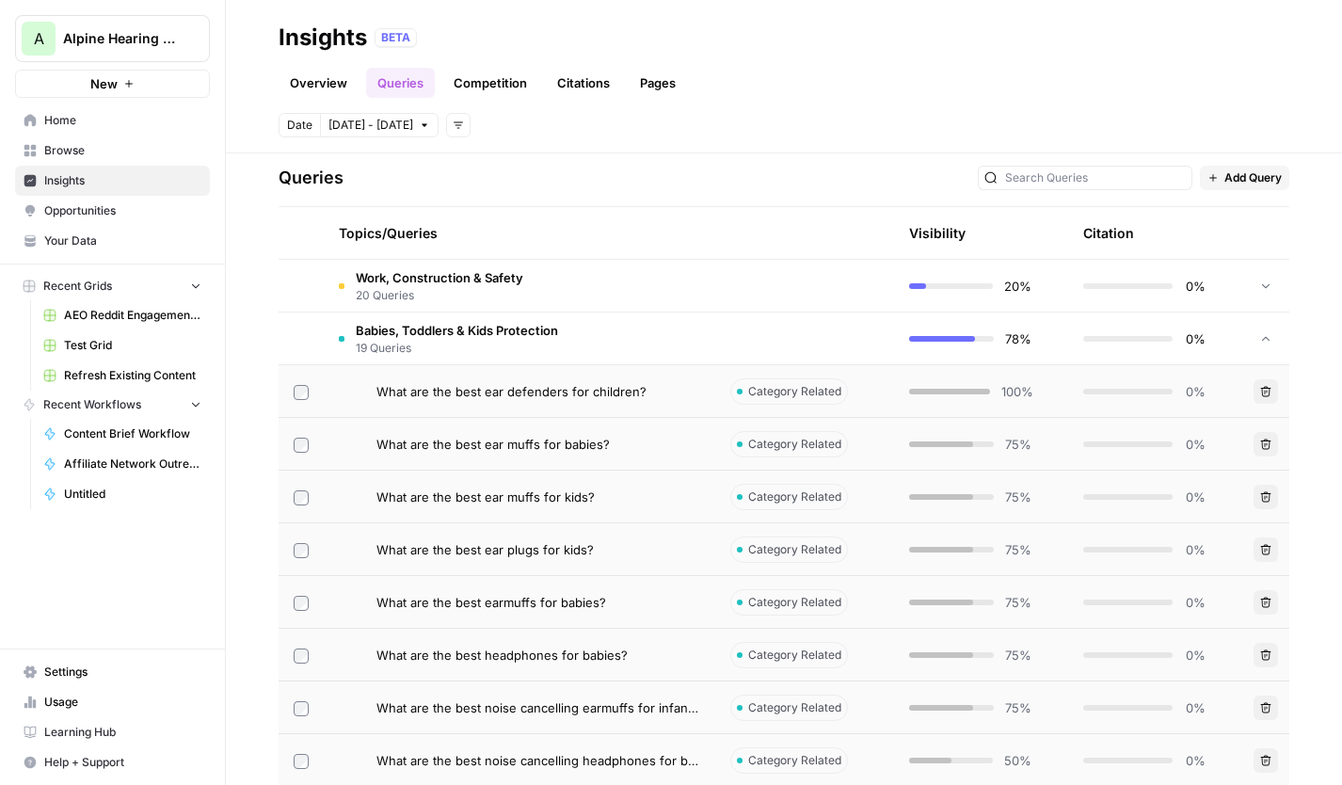
click at [476, 85] on link "Competition" at bounding box center [490, 83] width 96 height 30
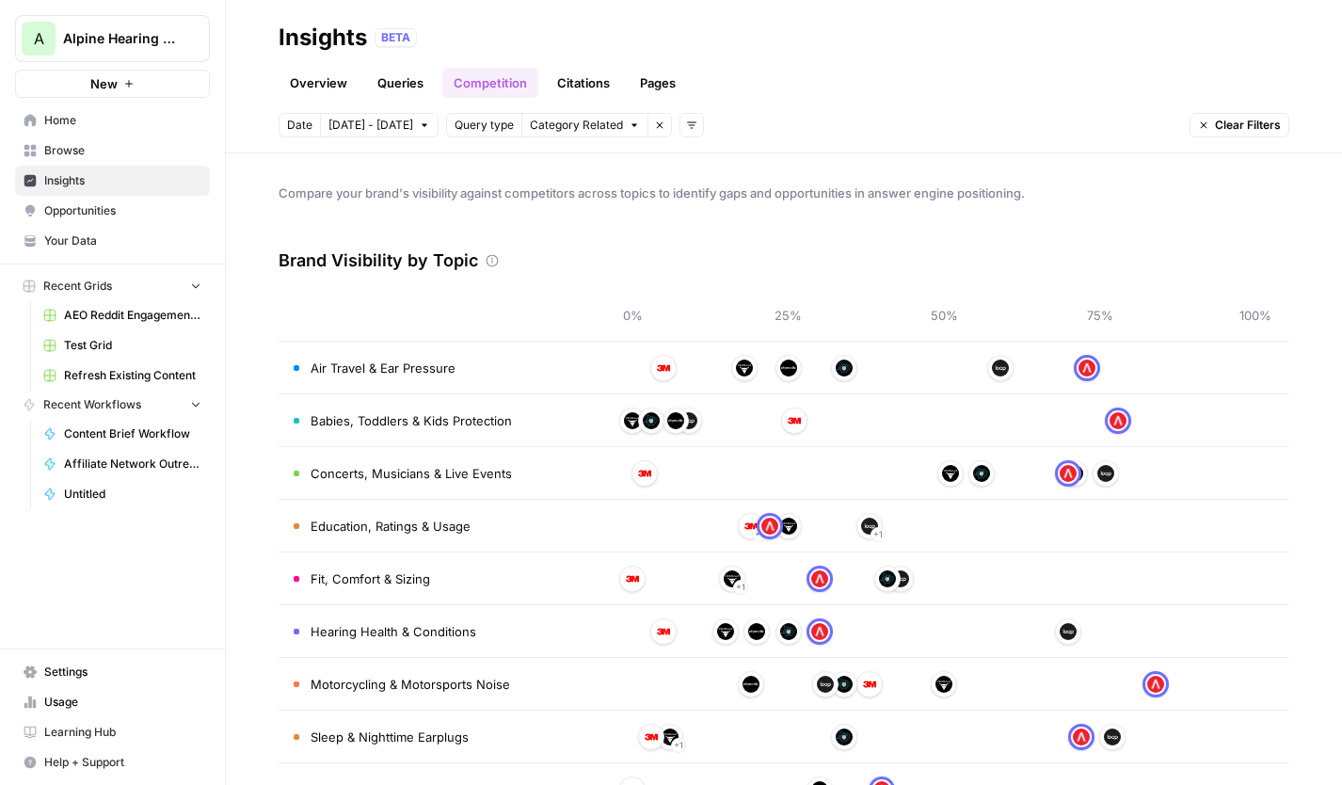
click at [556, 85] on link "Citations" at bounding box center [583, 83] width 75 height 30
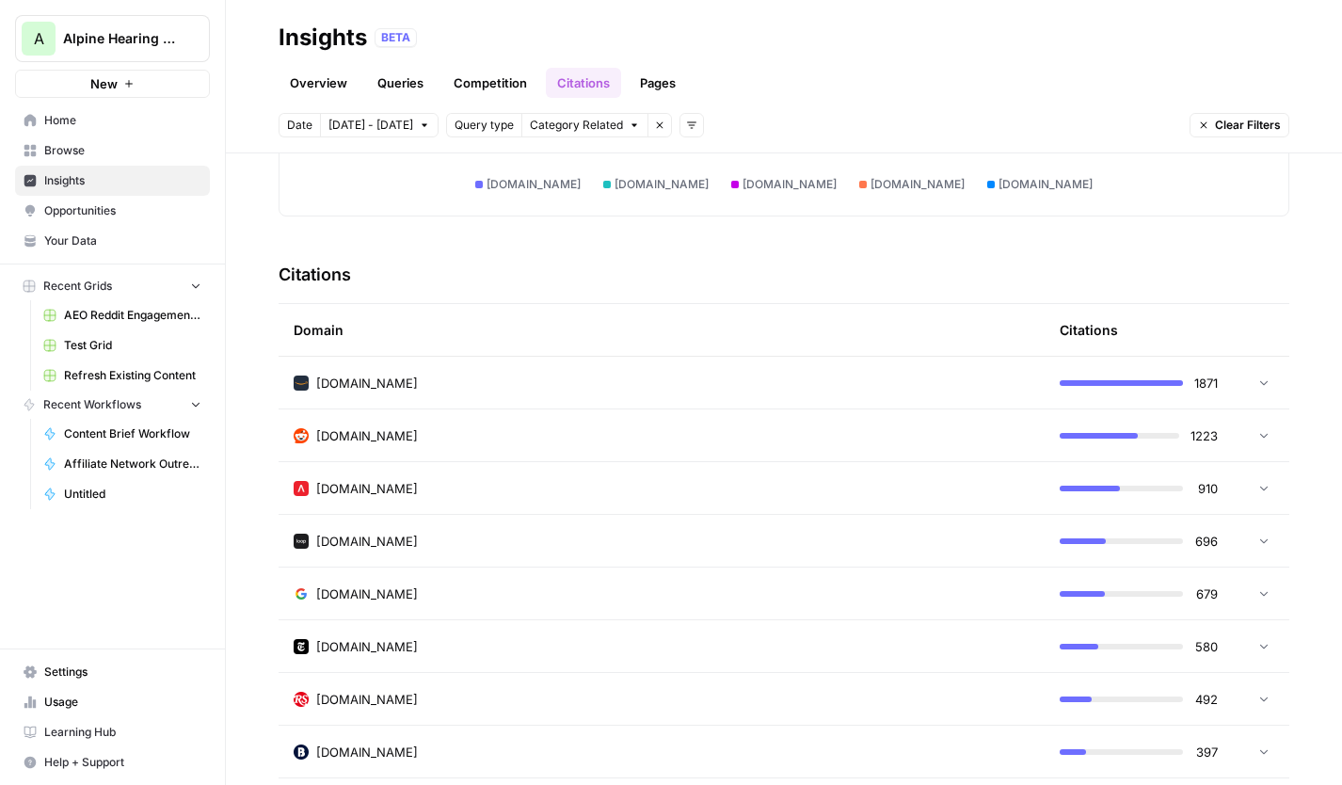
scroll to position [349, 0]
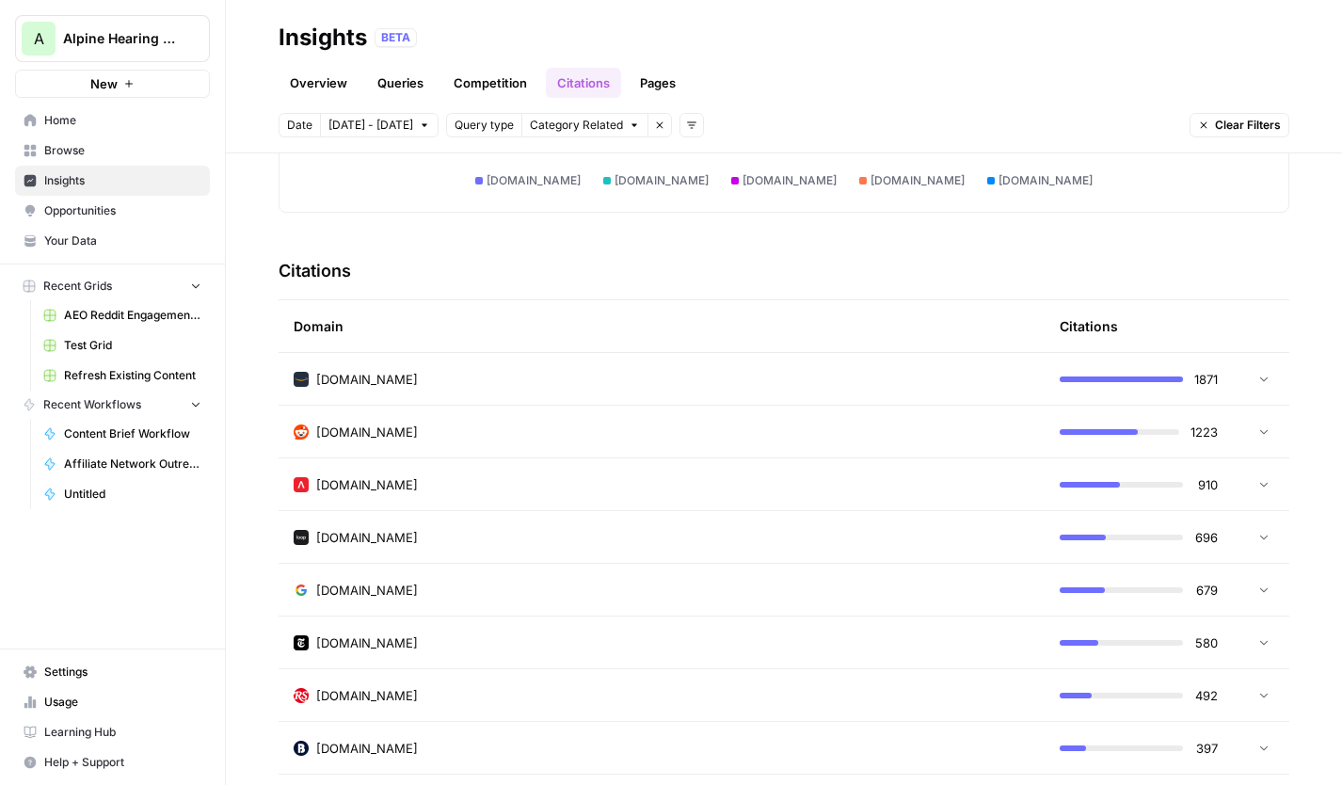
click at [478, 430] on div "[DOMAIN_NAME]" at bounding box center [662, 431] width 736 height 19
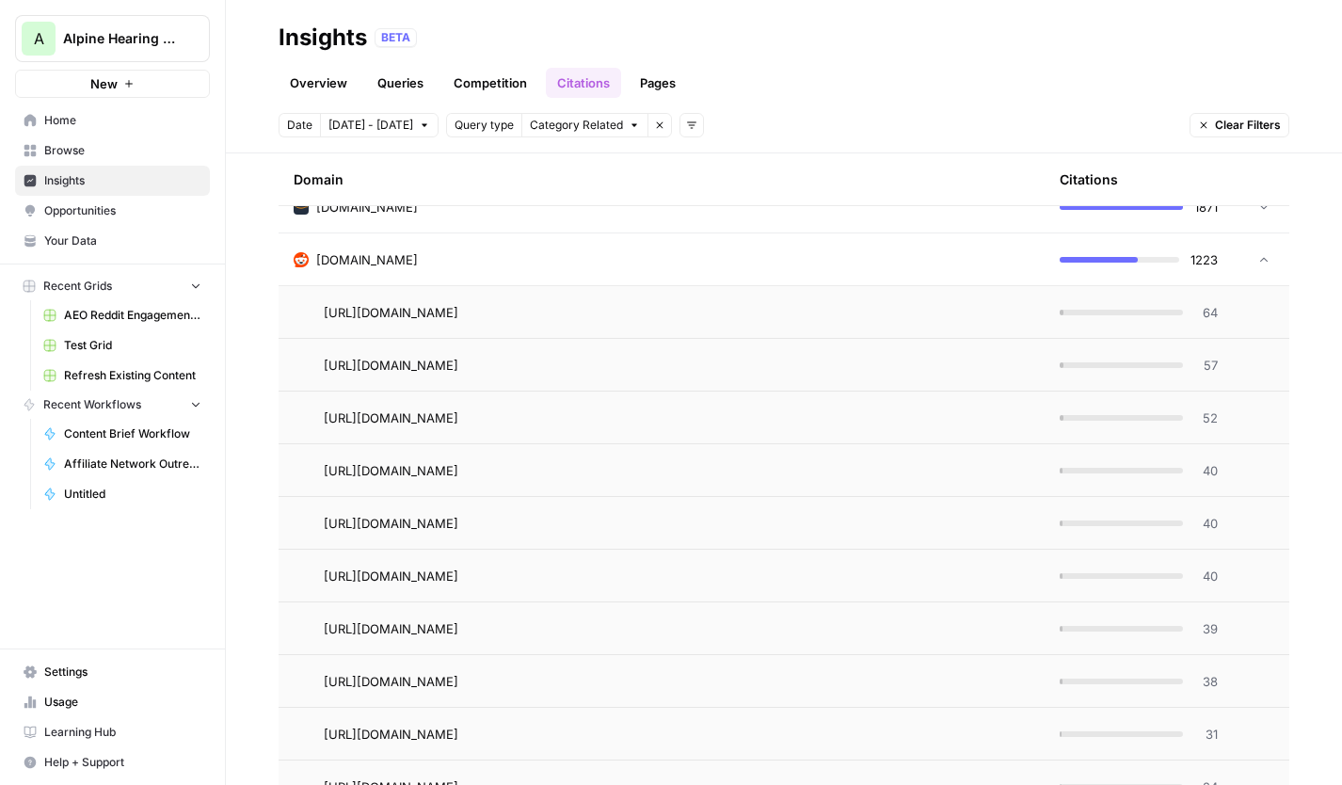
scroll to position [534, 0]
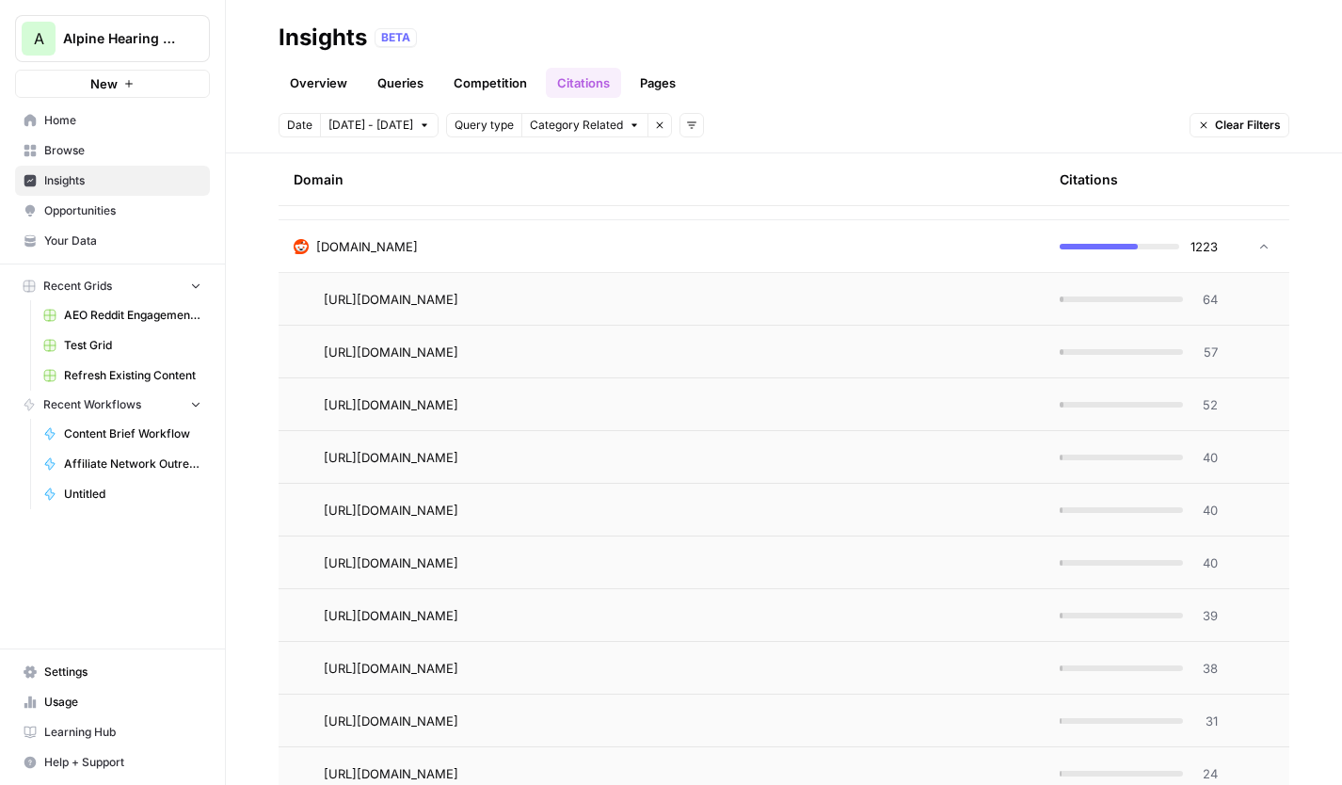
click at [1208, 304] on span "64" at bounding box center [1206, 299] width 24 height 19
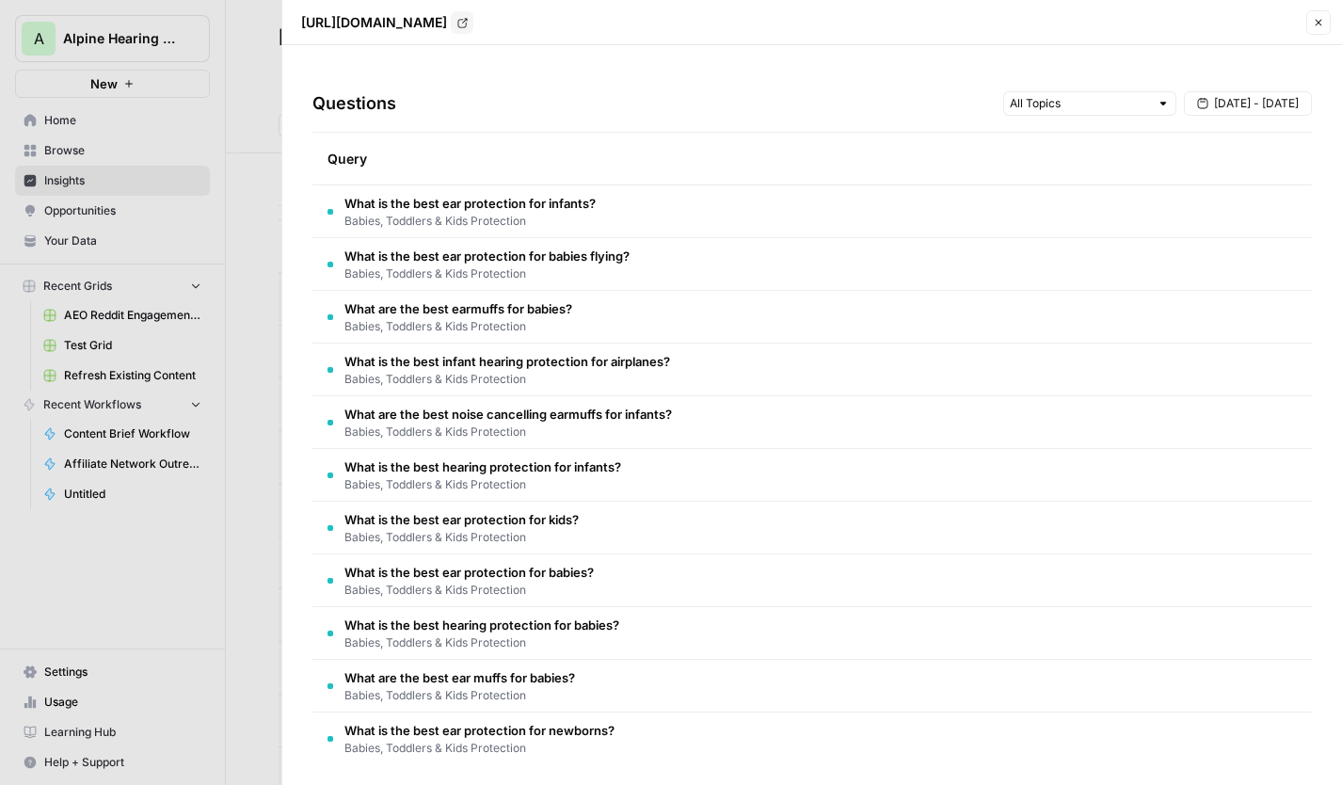
click at [1322, 24] on icon "button" at bounding box center [1318, 22] width 11 height 11
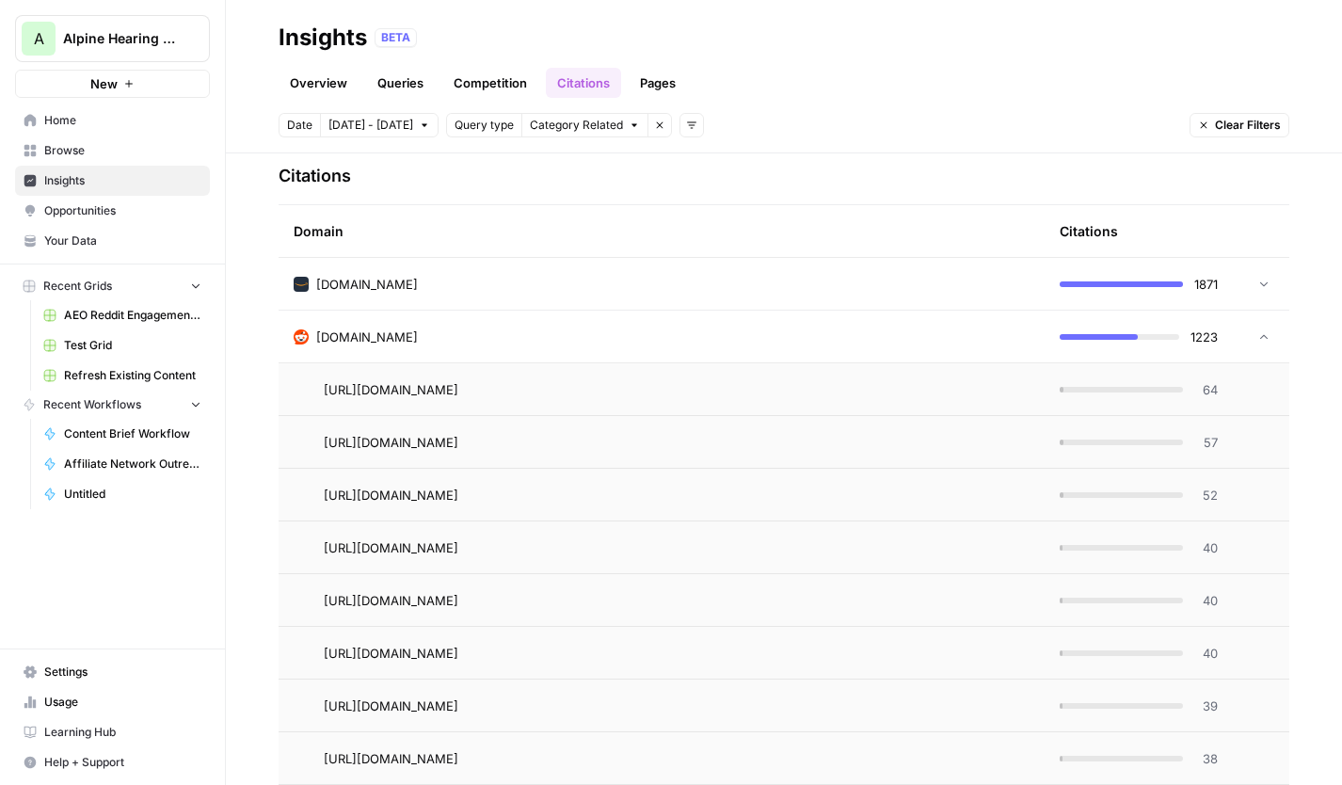
scroll to position [483, 0]
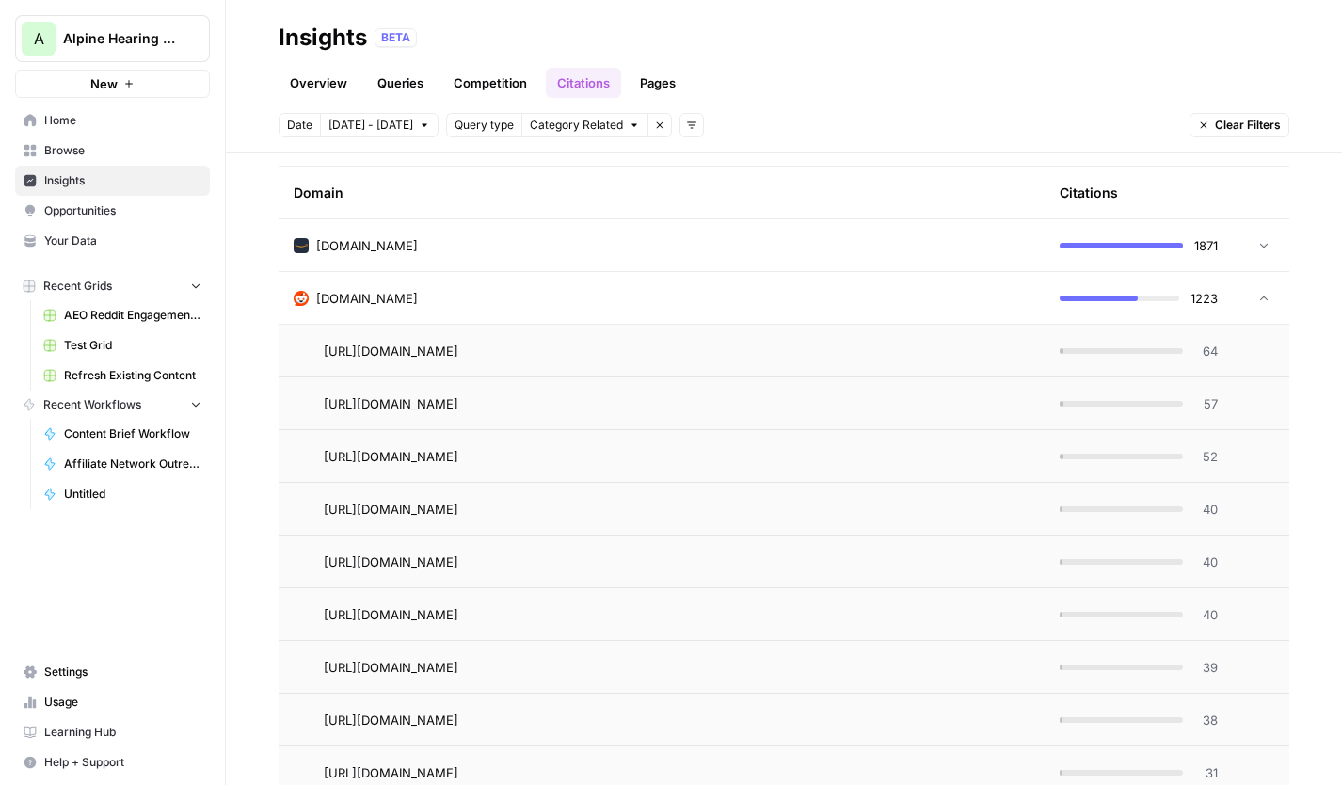
click at [1258, 292] on div at bounding box center [1263, 298] width 13 height 13
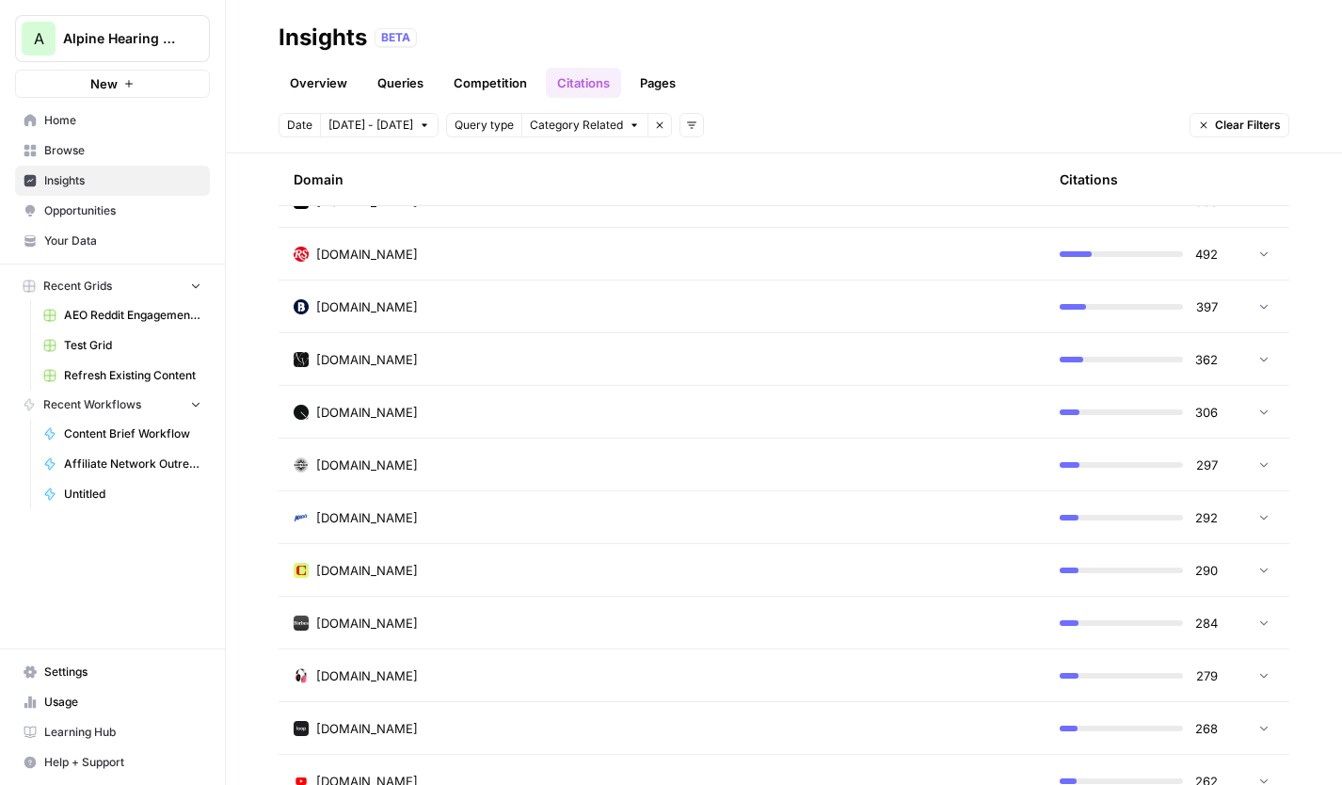
scroll to position [861, 0]
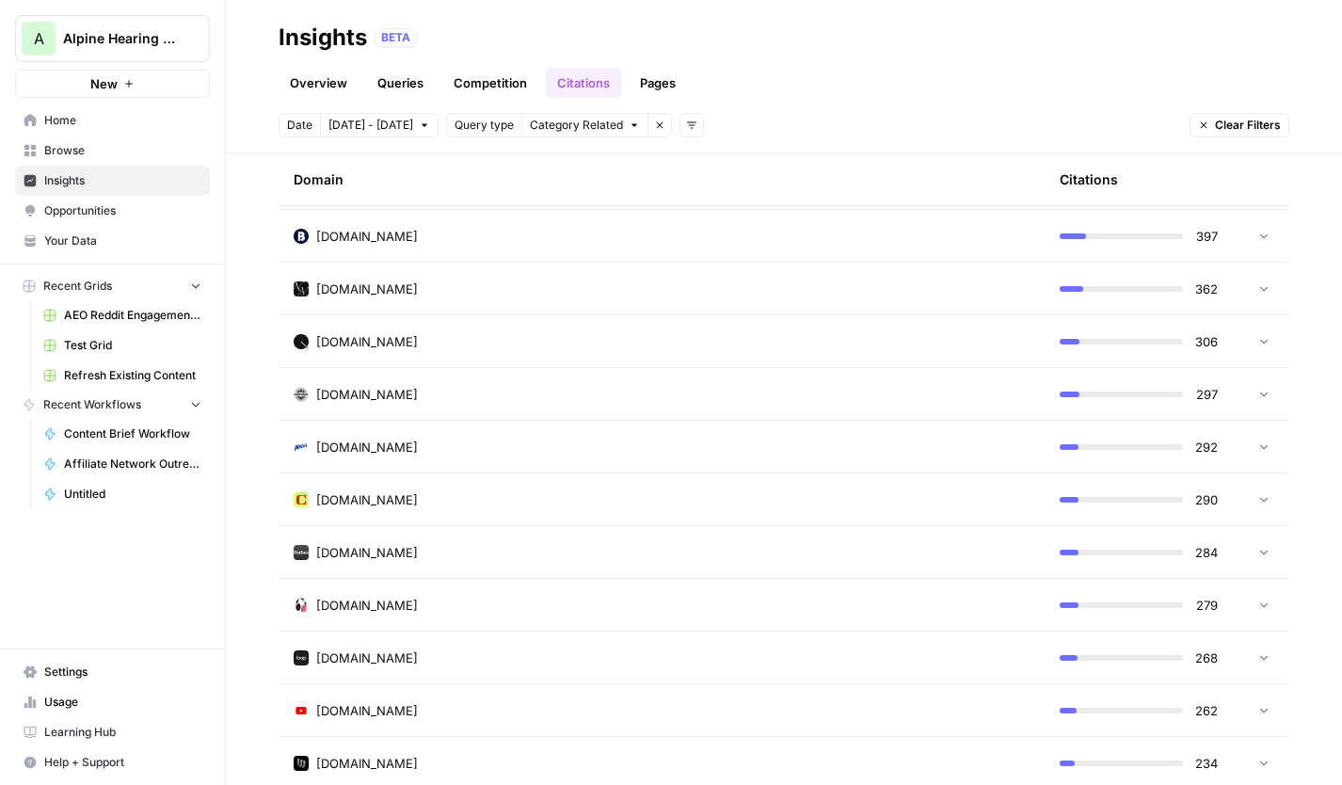
click at [1258, 393] on icon at bounding box center [1263, 393] width 13 height 13
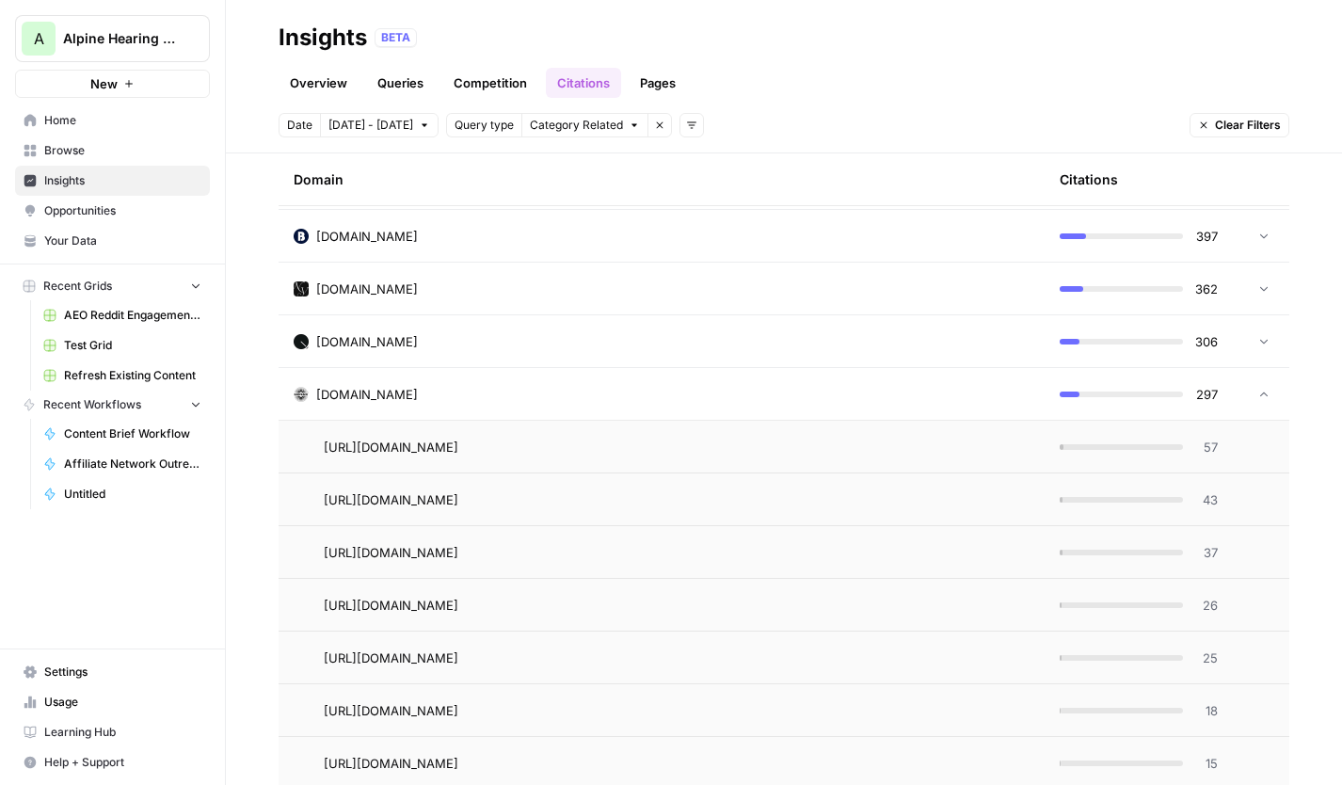
click at [1271, 389] on td at bounding box center [1261, 394] width 56 height 52
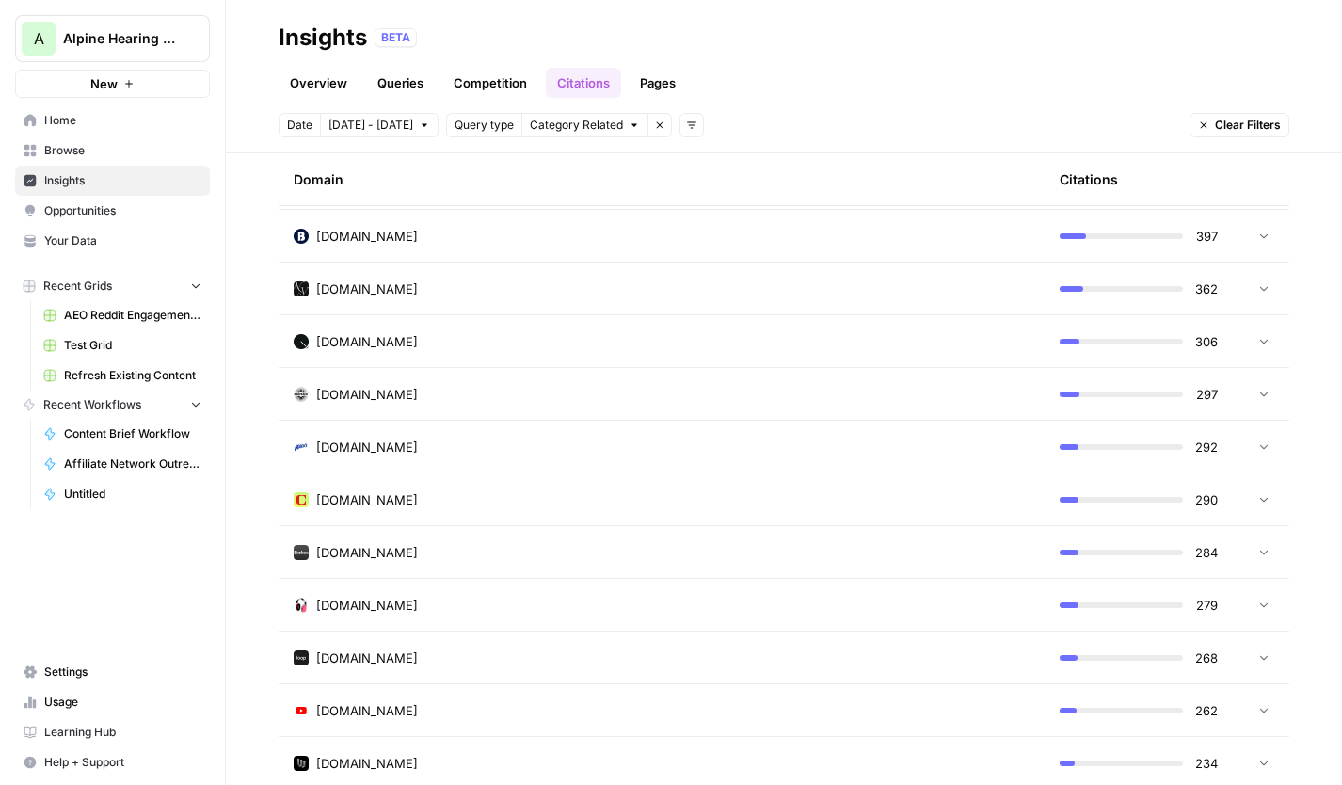
click at [472, 83] on link "Competition" at bounding box center [490, 83] width 96 height 30
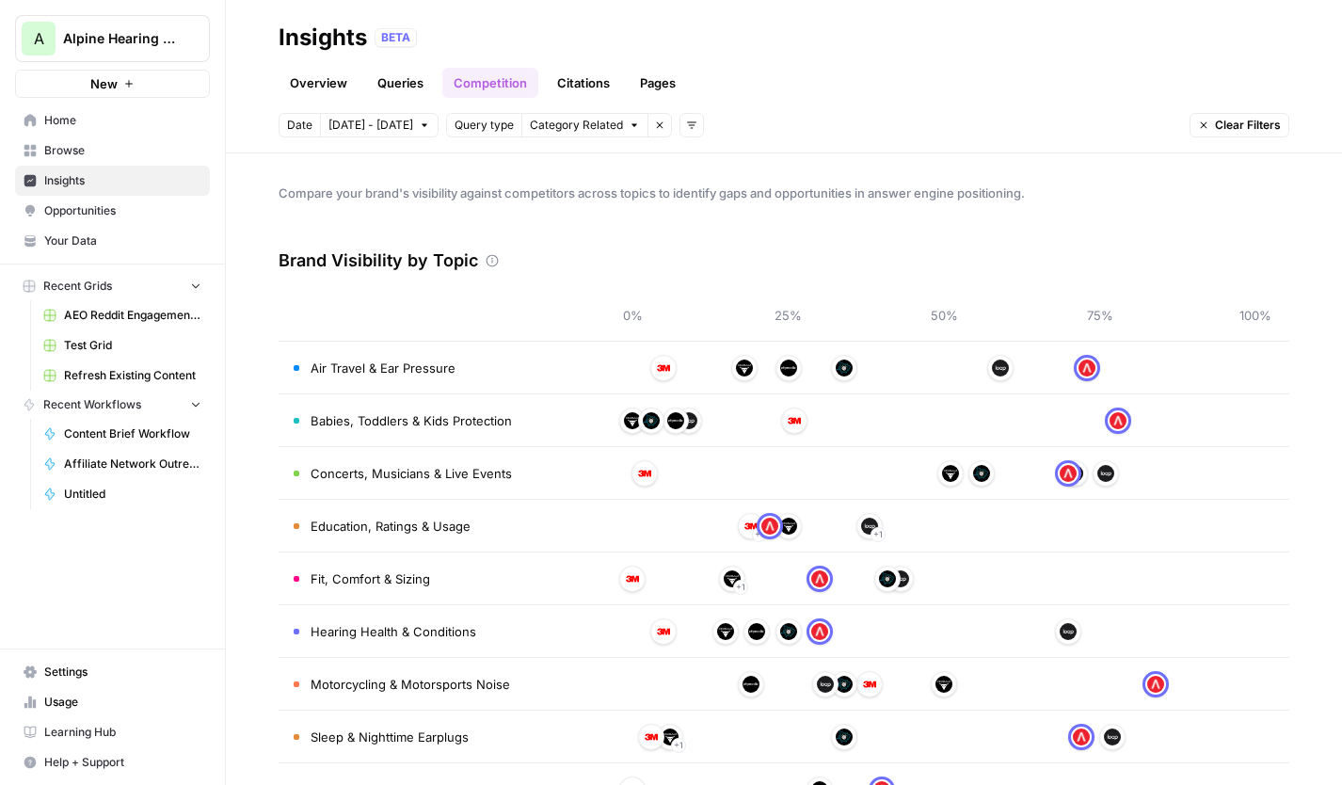
click at [402, 83] on link "Queries" at bounding box center [400, 83] width 69 height 30
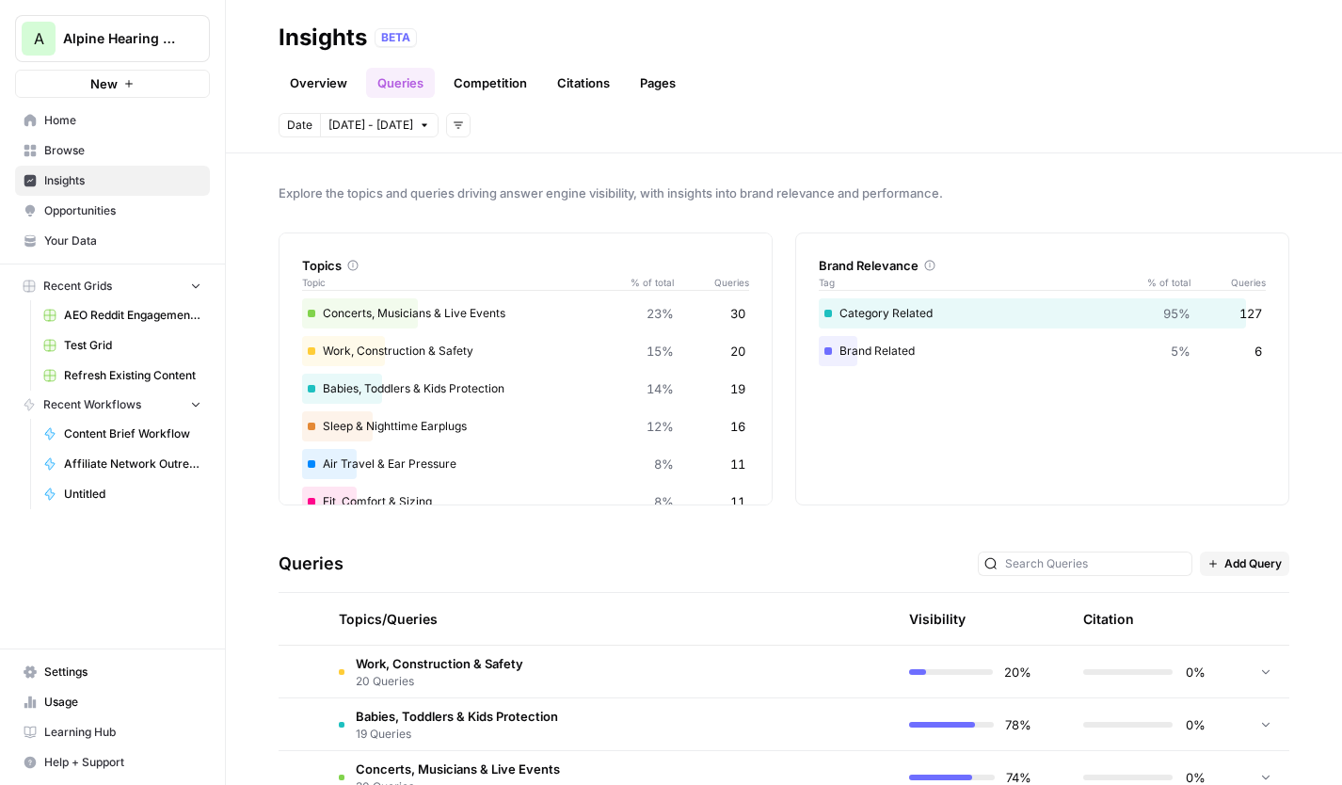
click at [334, 80] on link "Overview" at bounding box center [319, 83] width 80 height 30
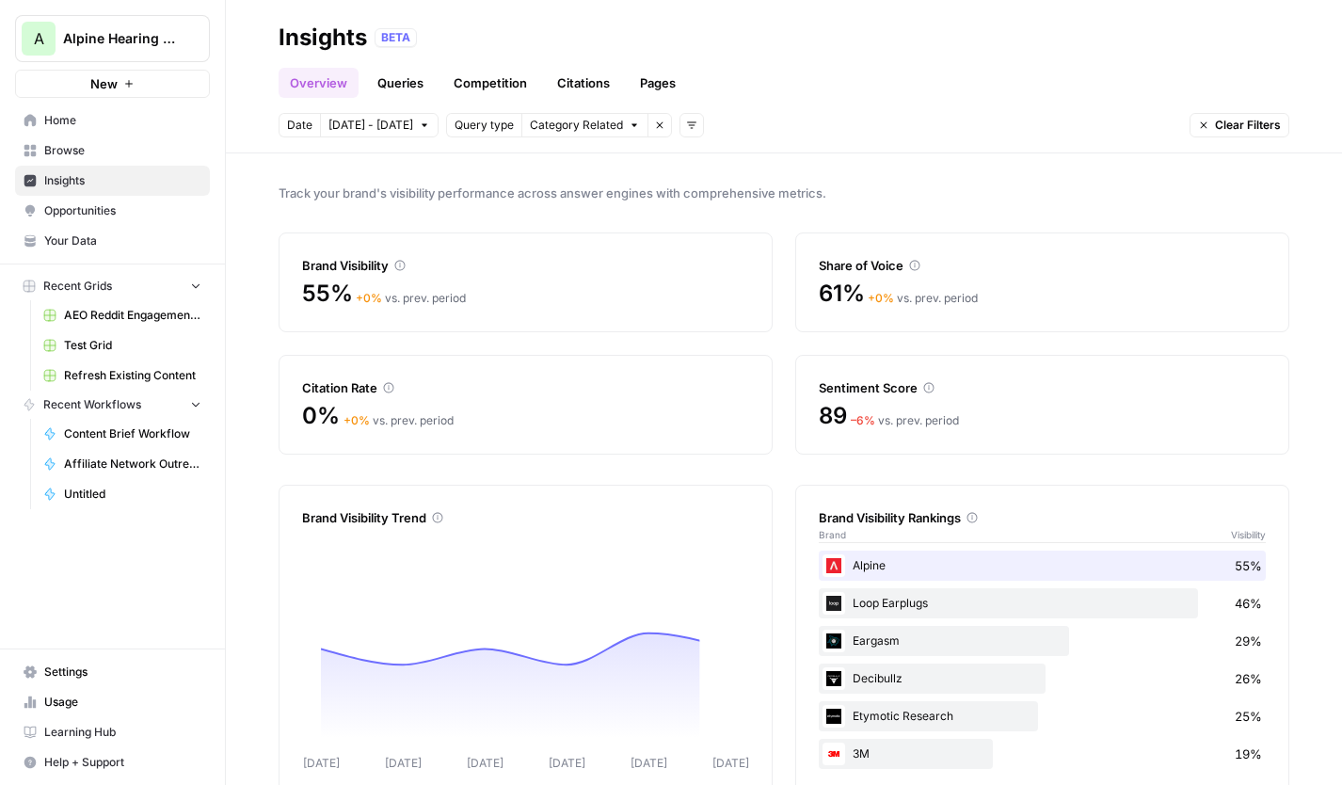
scroll to position [40, 0]
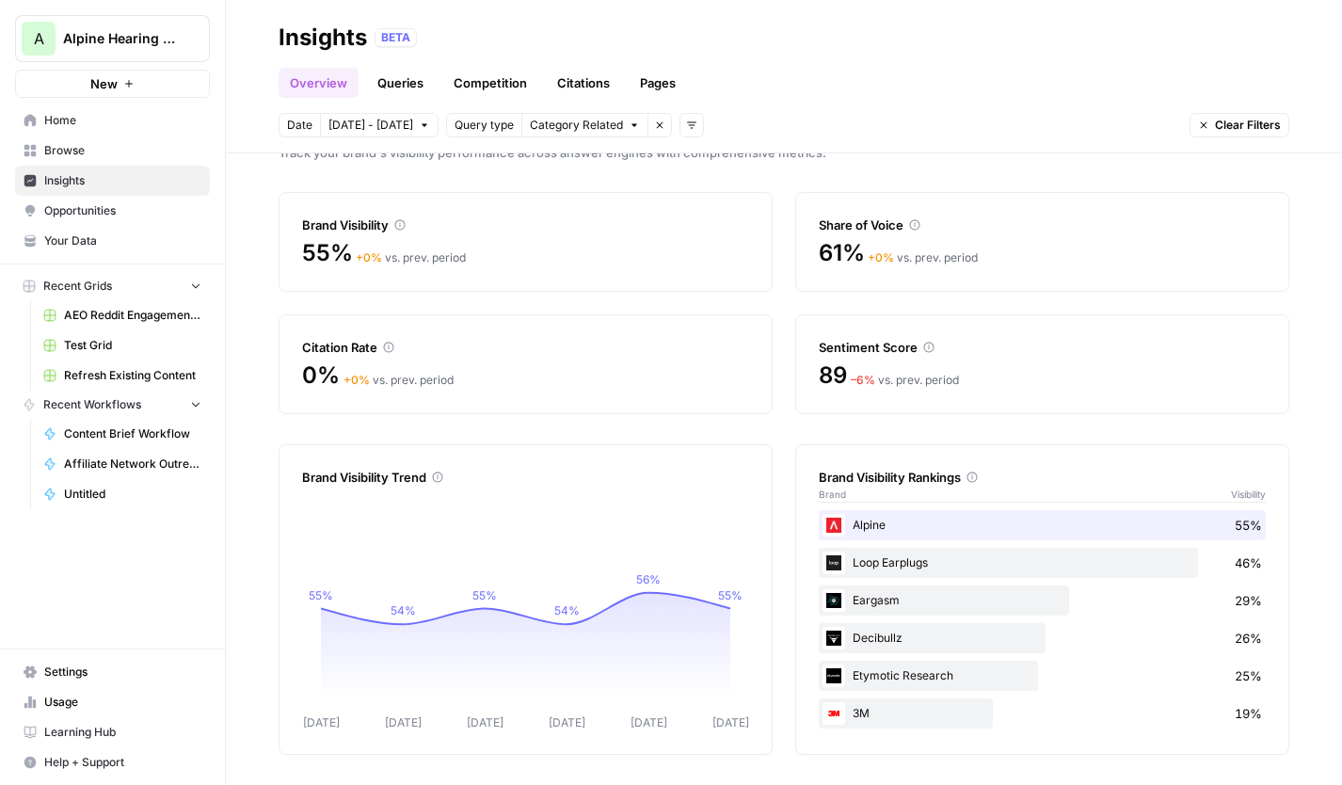
click at [408, 85] on link "Queries" at bounding box center [400, 83] width 69 height 30
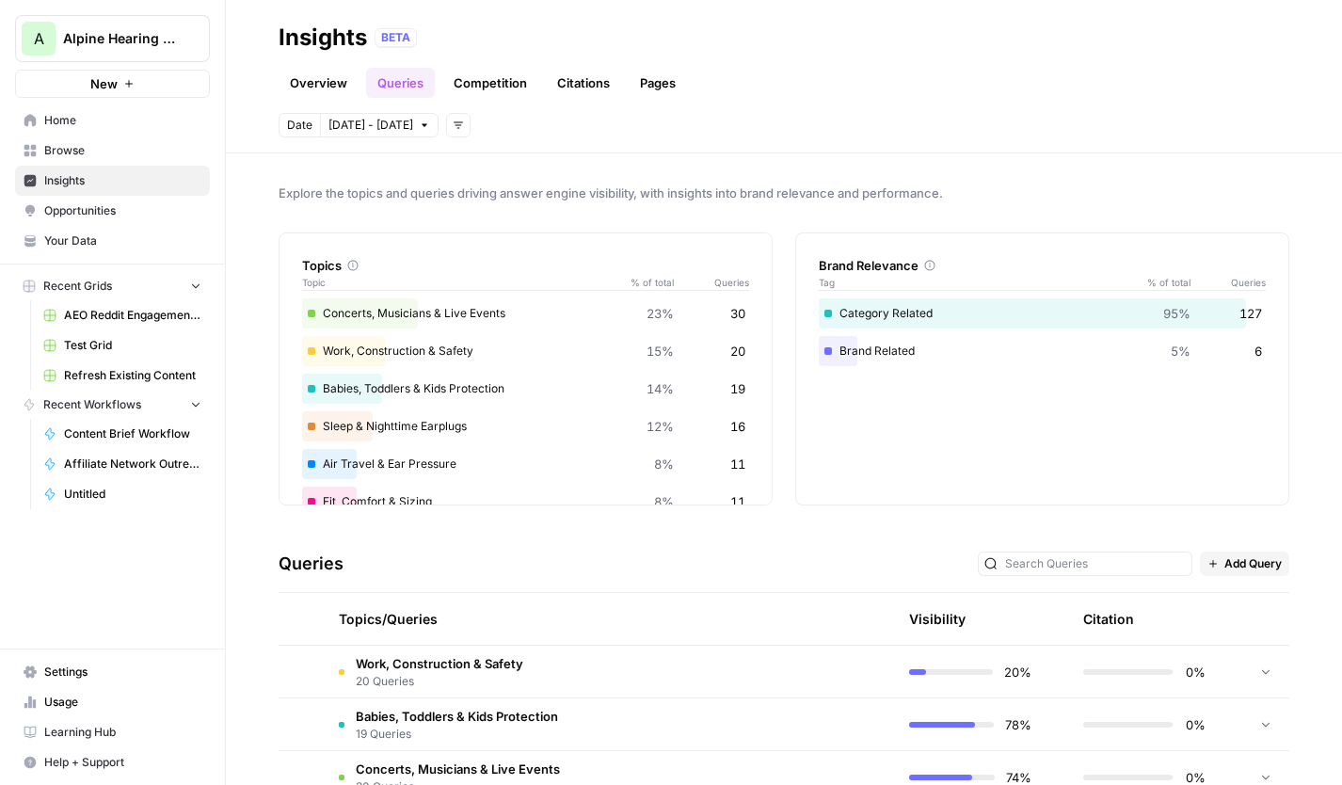
click at [497, 79] on link "Competition" at bounding box center [490, 83] width 96 height 30
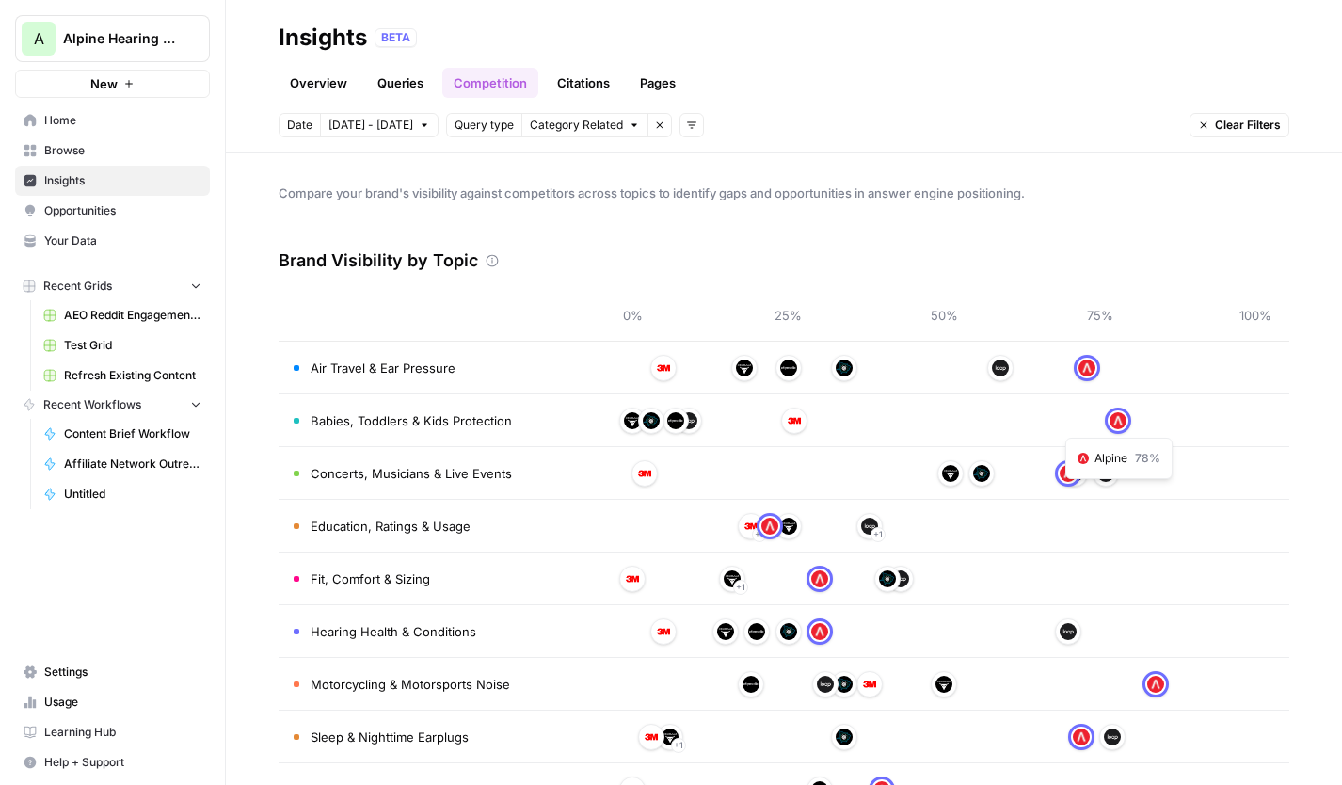
click at [988, 427] on div at bounding box center [943, 421] width 623 height 30
click at [377, 408] on td "Babies, Toddlers & Kids Protection" at bounding box center [439, 420] width 320 height 52
click at [417, 421] on span "Babies, Toddlers & Kids Protection" at bounding box center [411, 420] width 201 height 19
click at [596, 69] on link "Citations" at bounding box center [583, 83] width 75 height 30
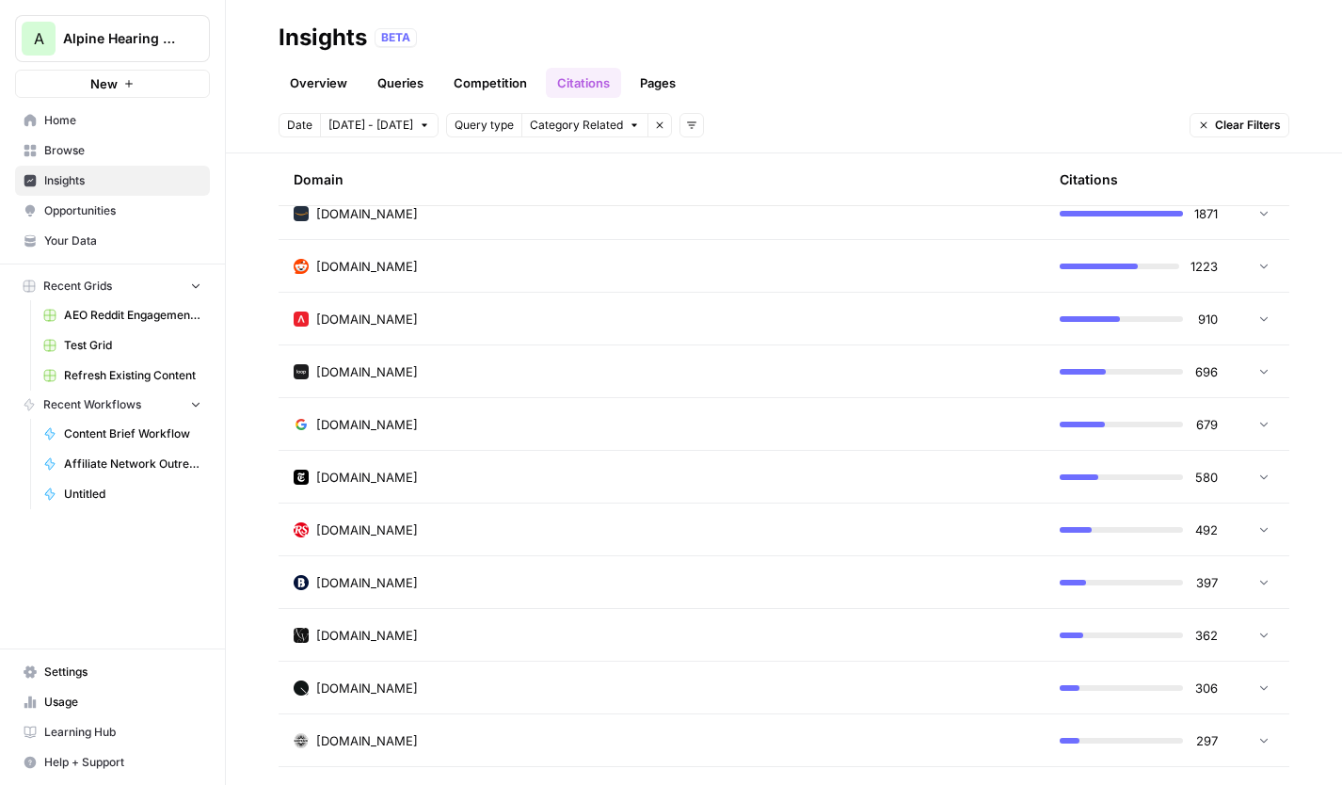
scroll to position [552, 0]
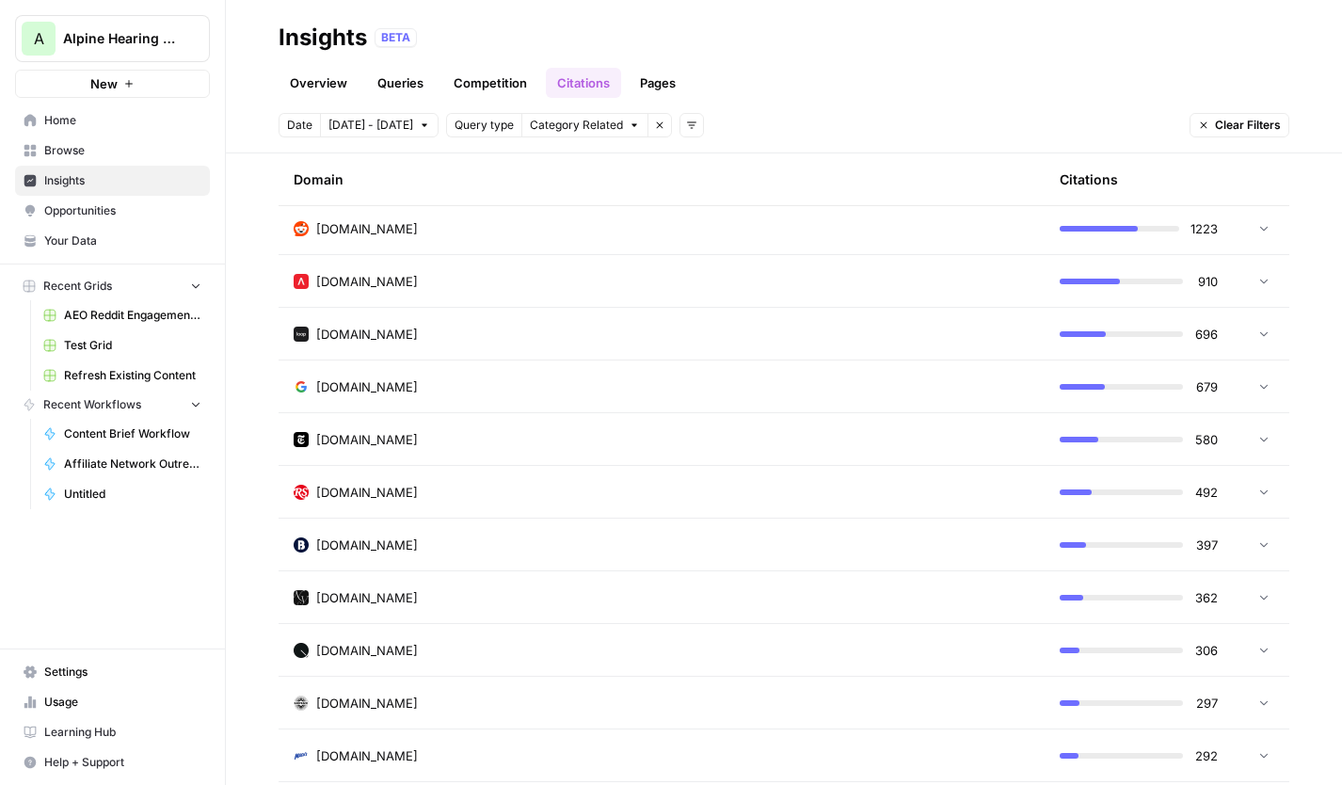
click at [492, 68] on link "Competition" at bounding box center [490, 83] width 96 height 30
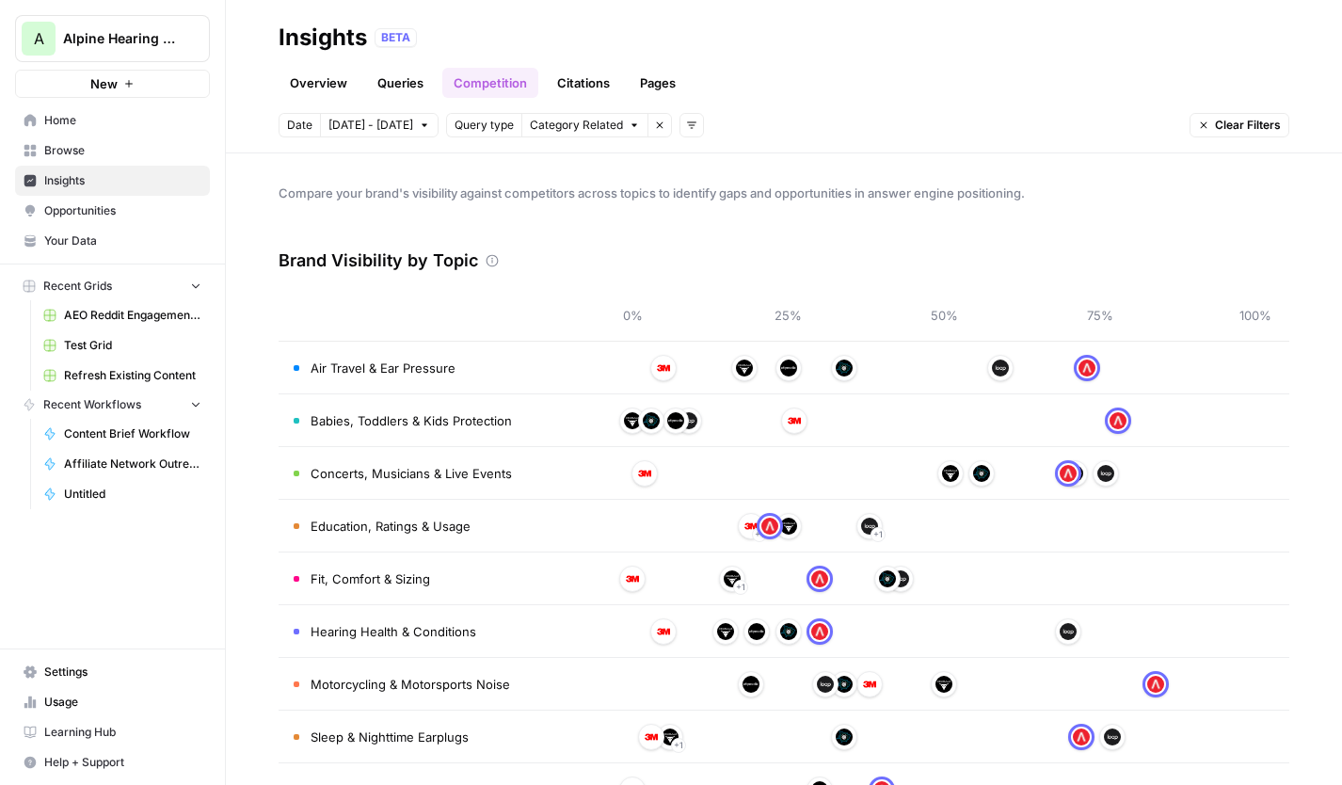
click at [92, 209] on span "Opportunities" at bounding box center [122, 210] width 157 height 17
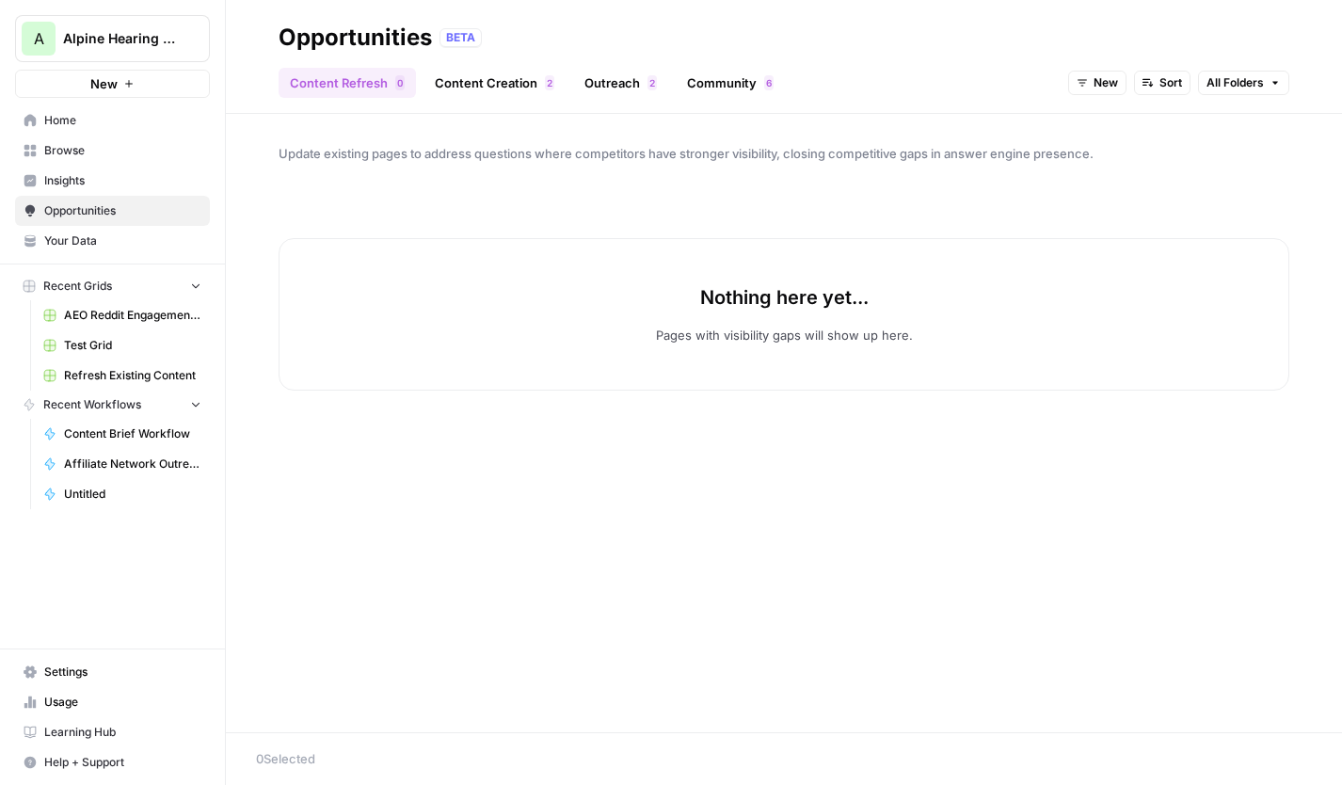
click at [506, 80] on link "Content Creation 2" at bounding box center [494, 83] width 142 height 30
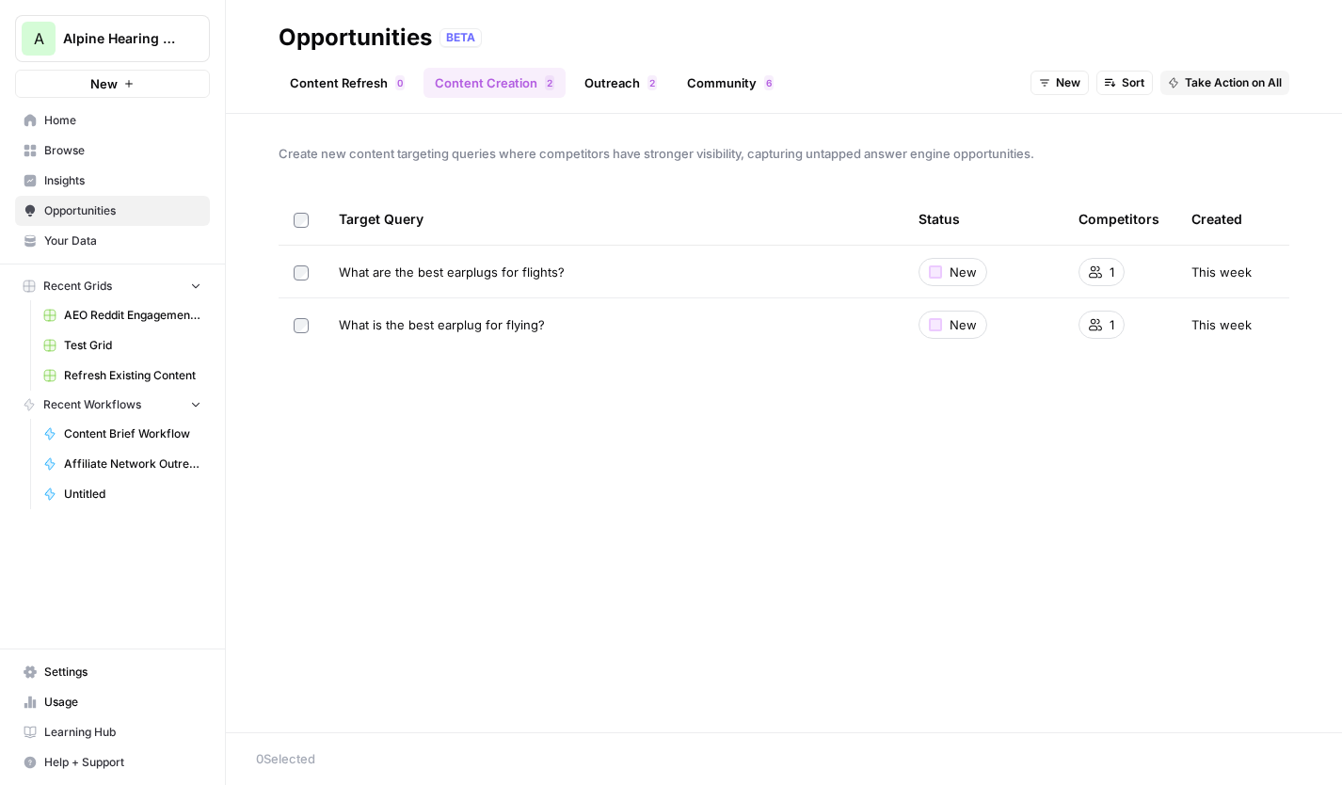
click at [649, 88] on span "2" at bounding box center [652, 82] width 6 height 15
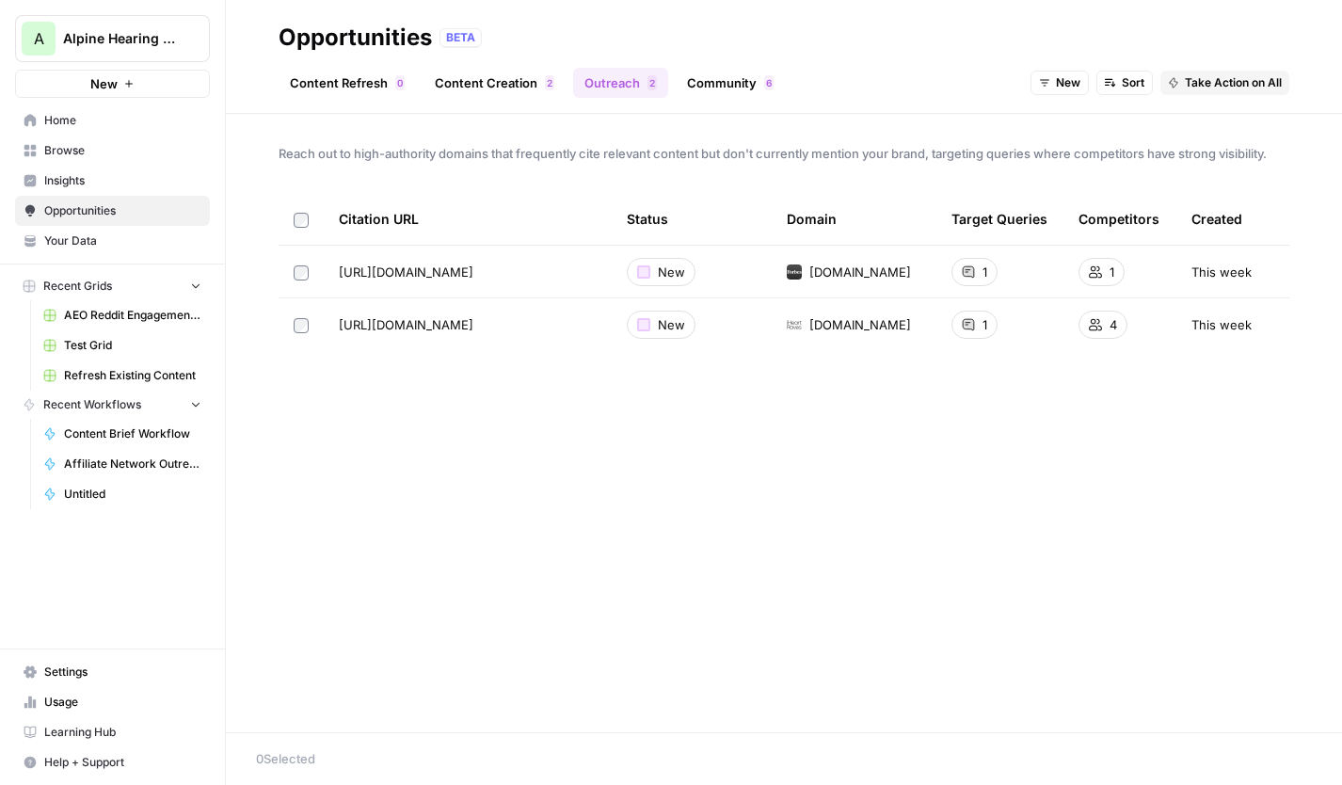
click at [704, 90] on link "Community 6" at bounding box center [730, 83] width 109 height 30
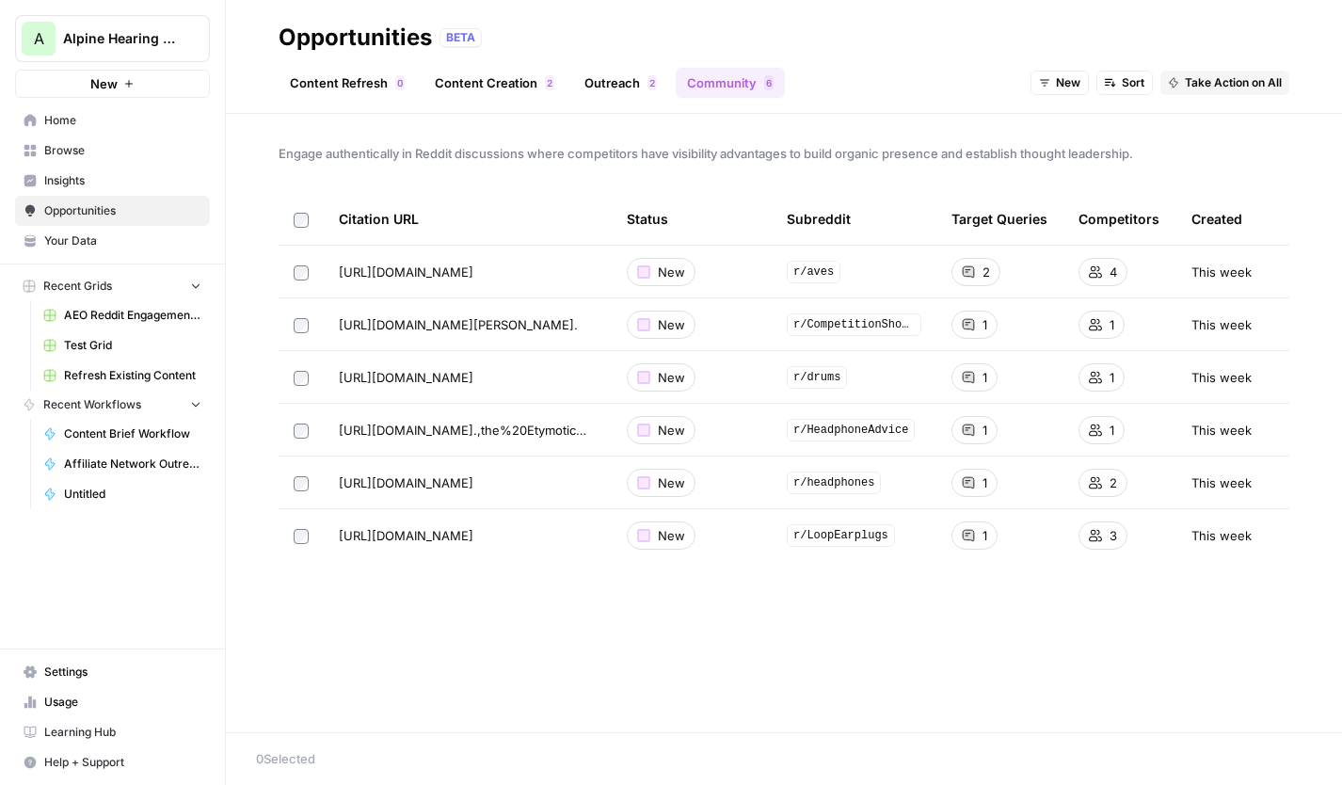
click at [75, 182] on span "Insights" at bounding box center [122, 180] width 157 height 17
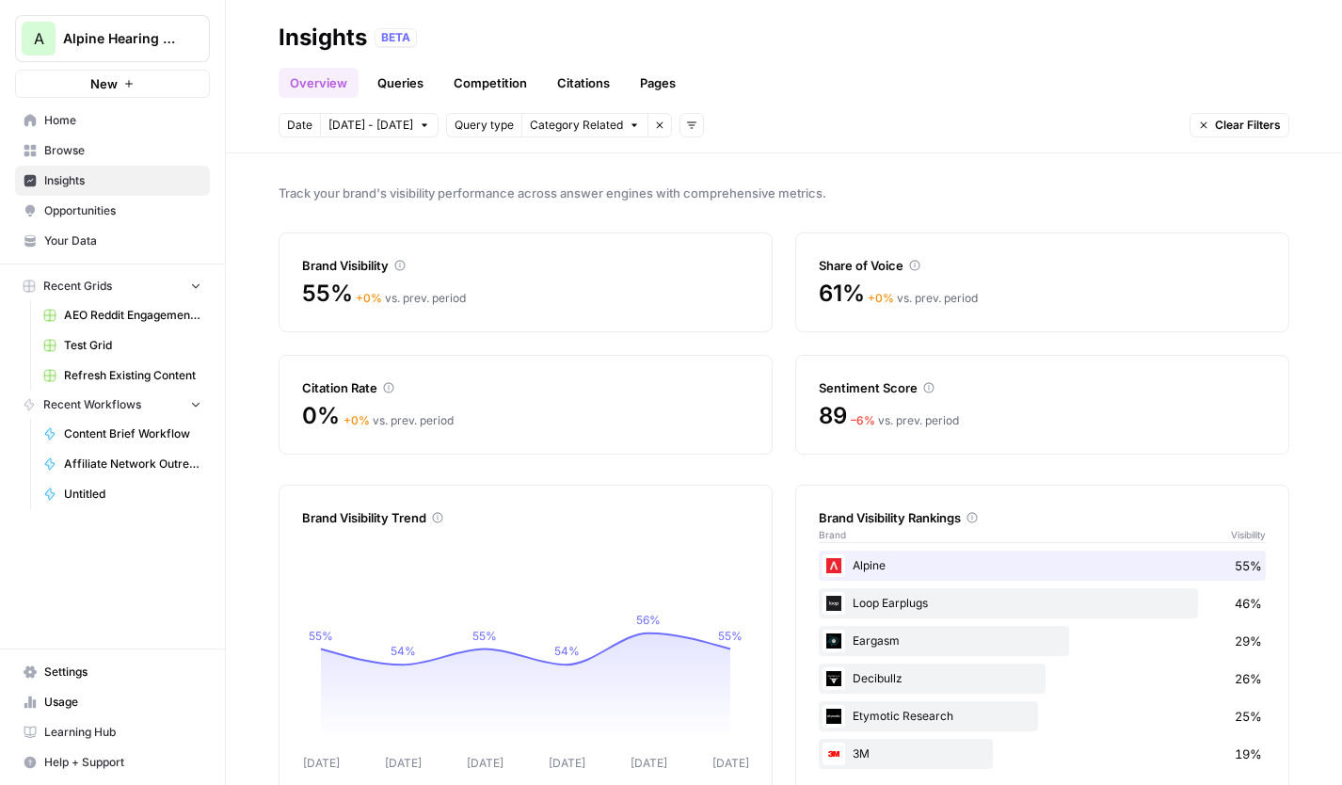
scroll to position [40, 0]
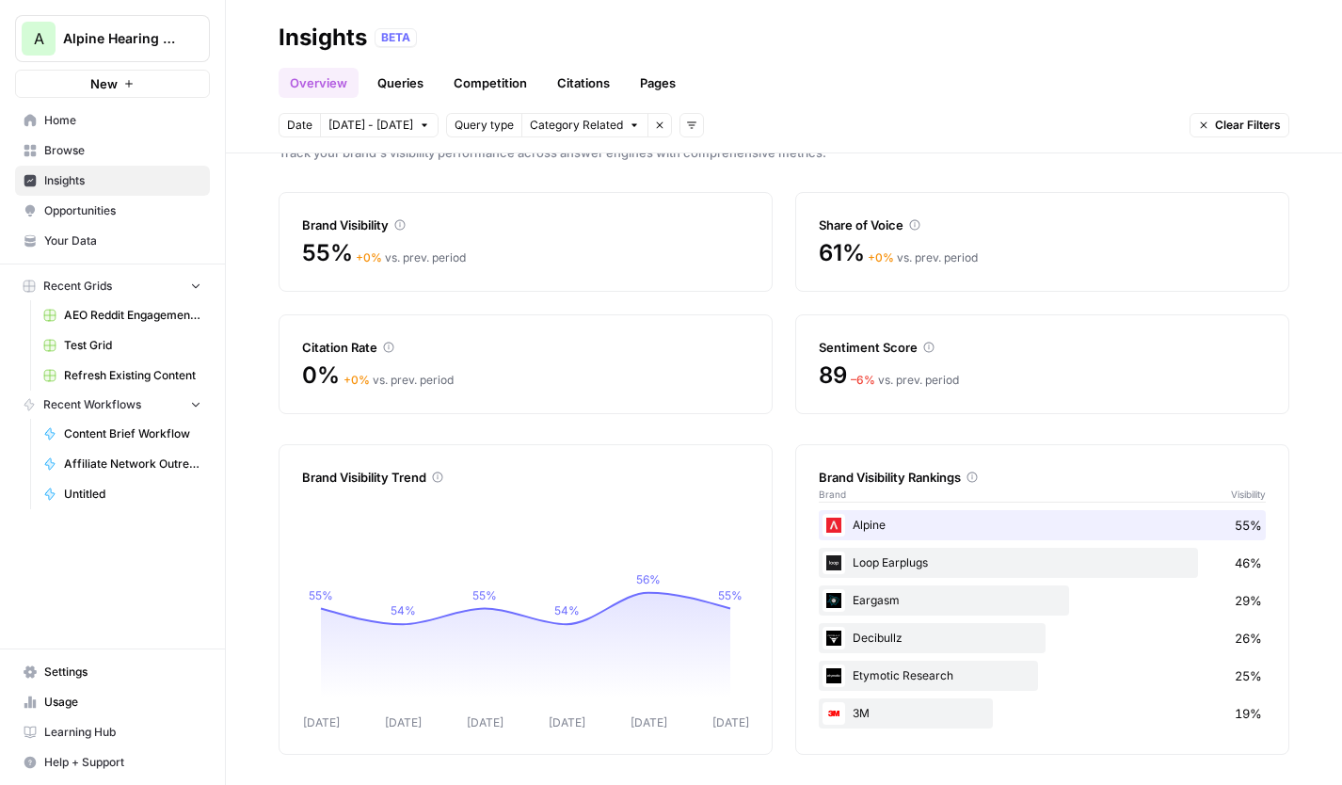
click at [391, 83] on link "Queries" at bounding box center [400, 83] width 69 height 30
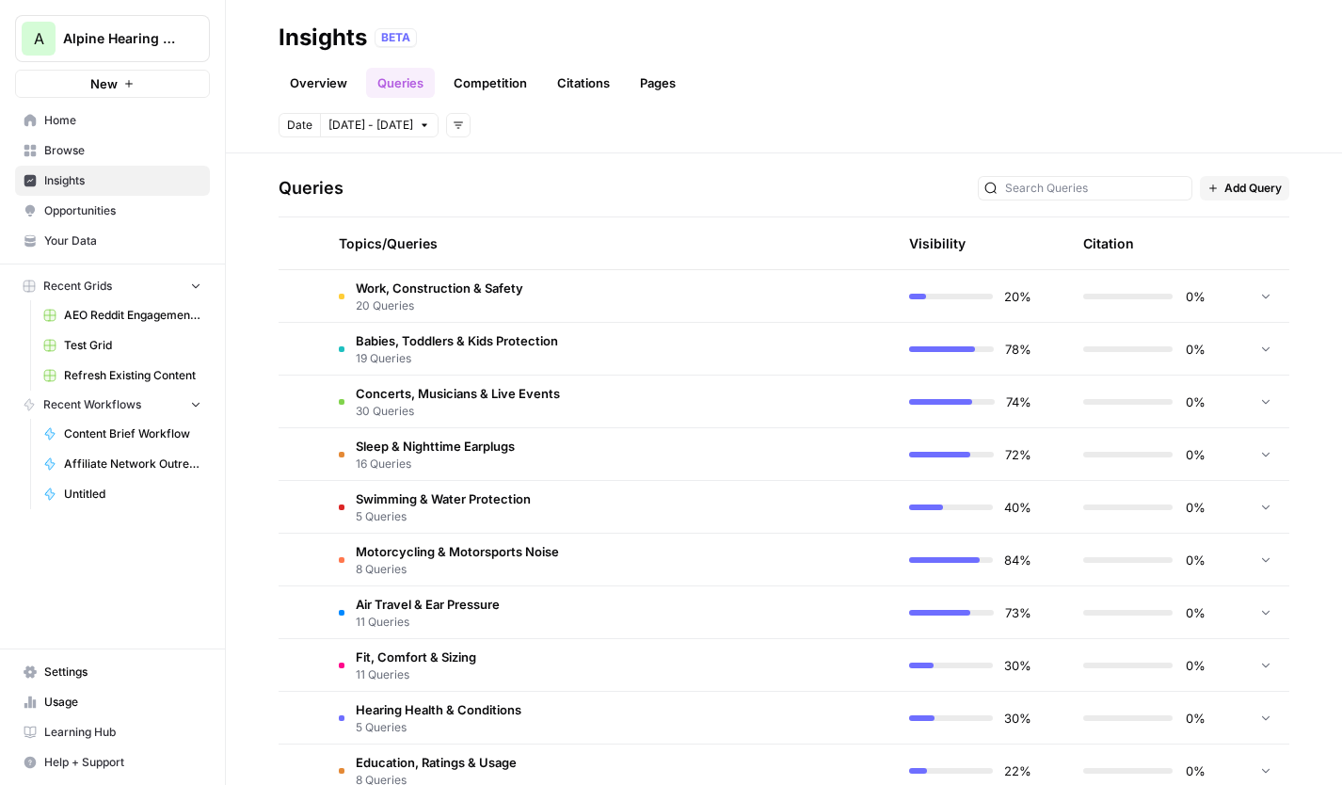
scroll to position [405, 0]
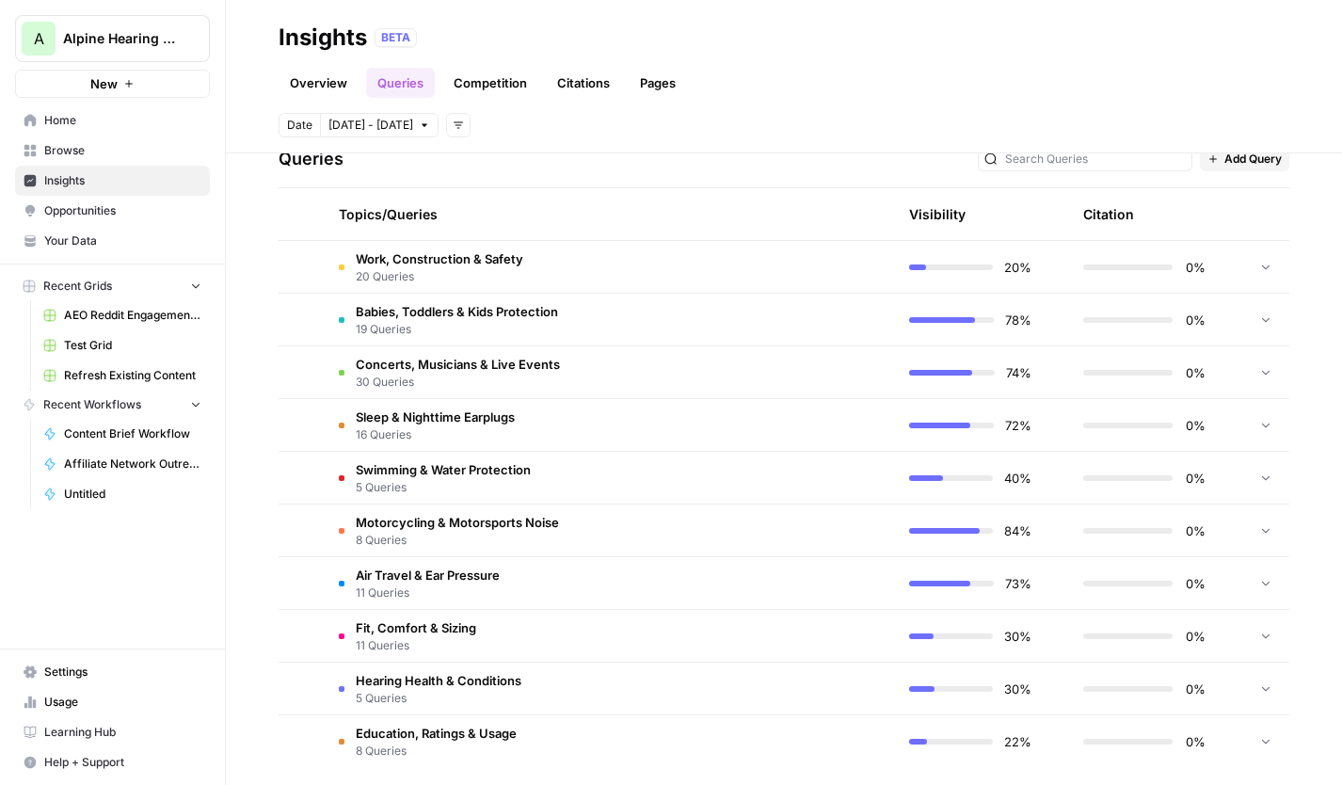
click at [796, 474] on td at bounding box center [804, 478] width 179 height 52
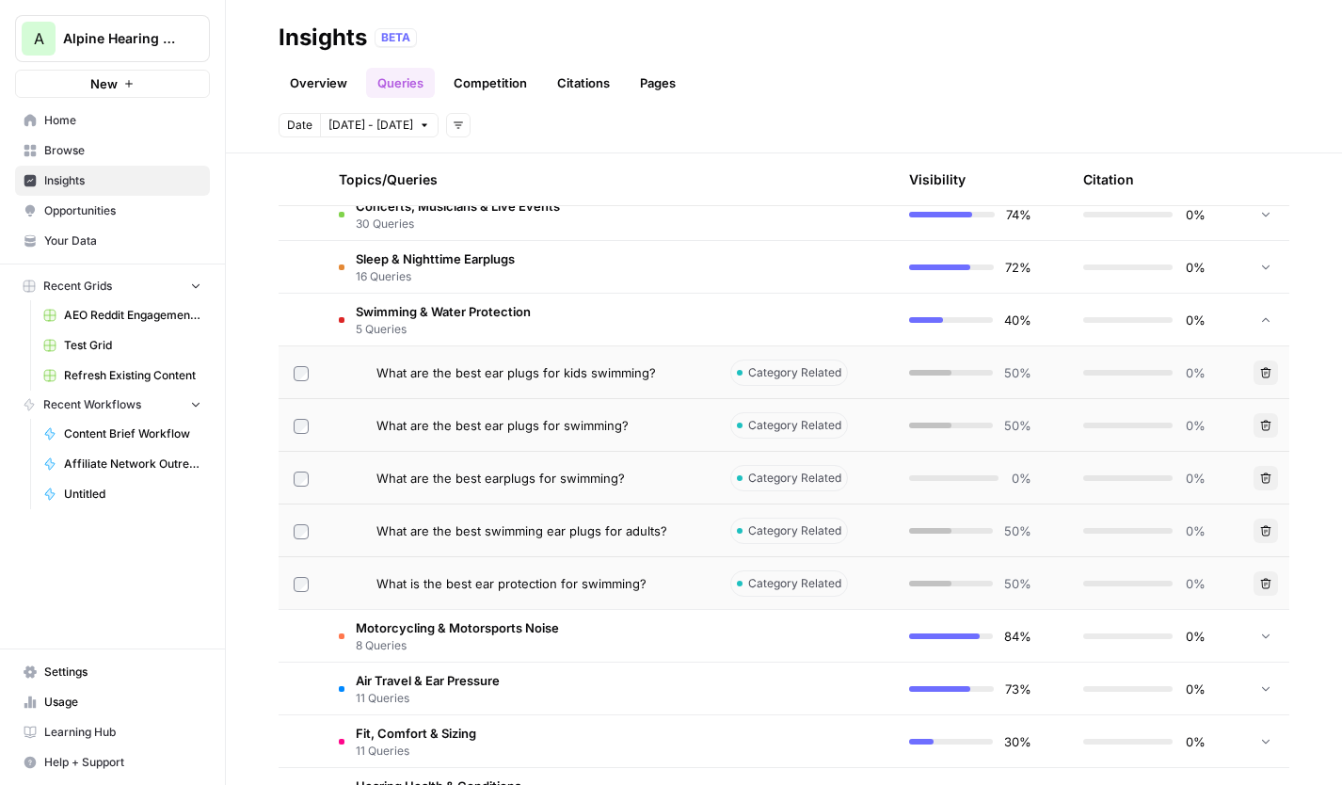
scroll to position [564, 0]
click at [453, 126] on icon "button" at bounding box center [458, 124] width 11 height 11
click at [471, 163] on span "Platform" at bounding box center [467, 166] width 49 height 19
click at [570, 123] on span "Select platform" at bounding box center [558, 125] width 82 height 17
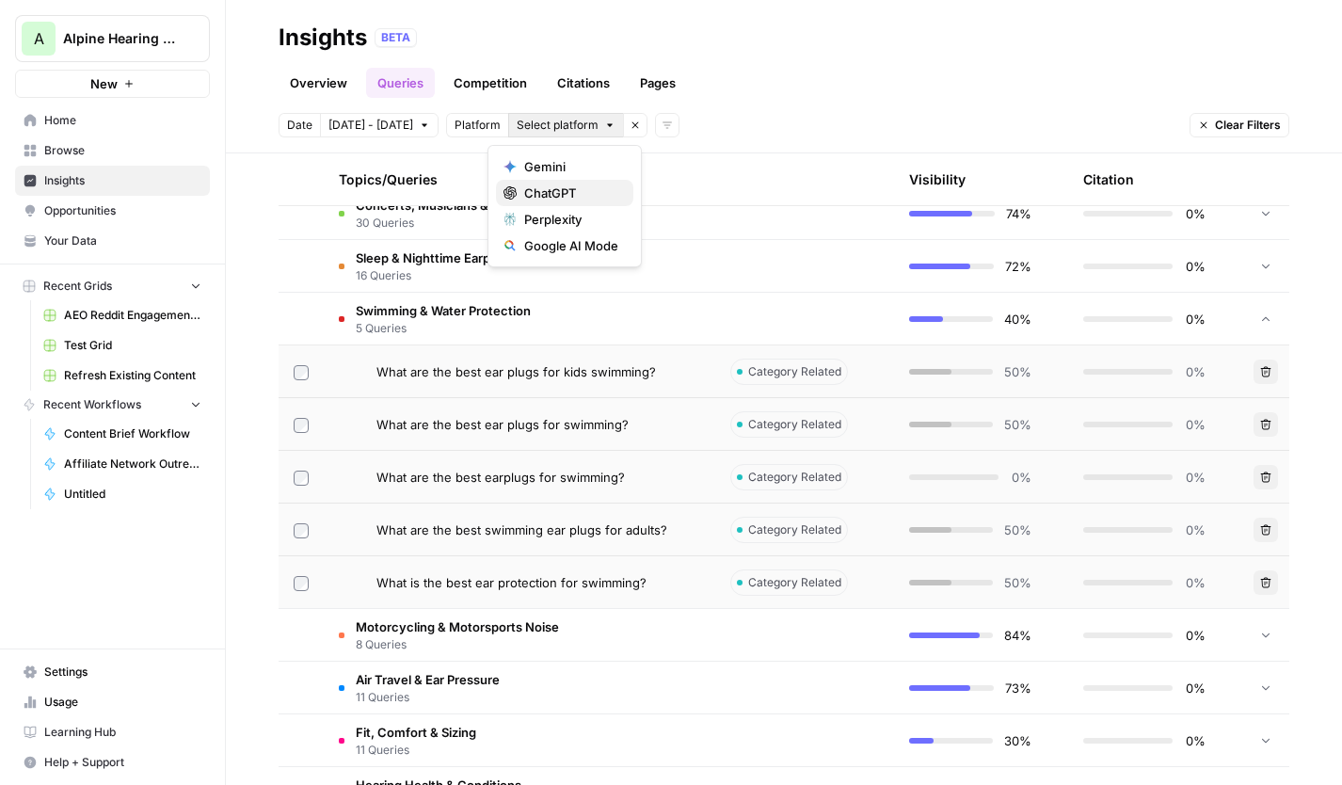
click at [573, 194] on span "ChatGPT" at bounding box center [571, 192] width 94 height 19
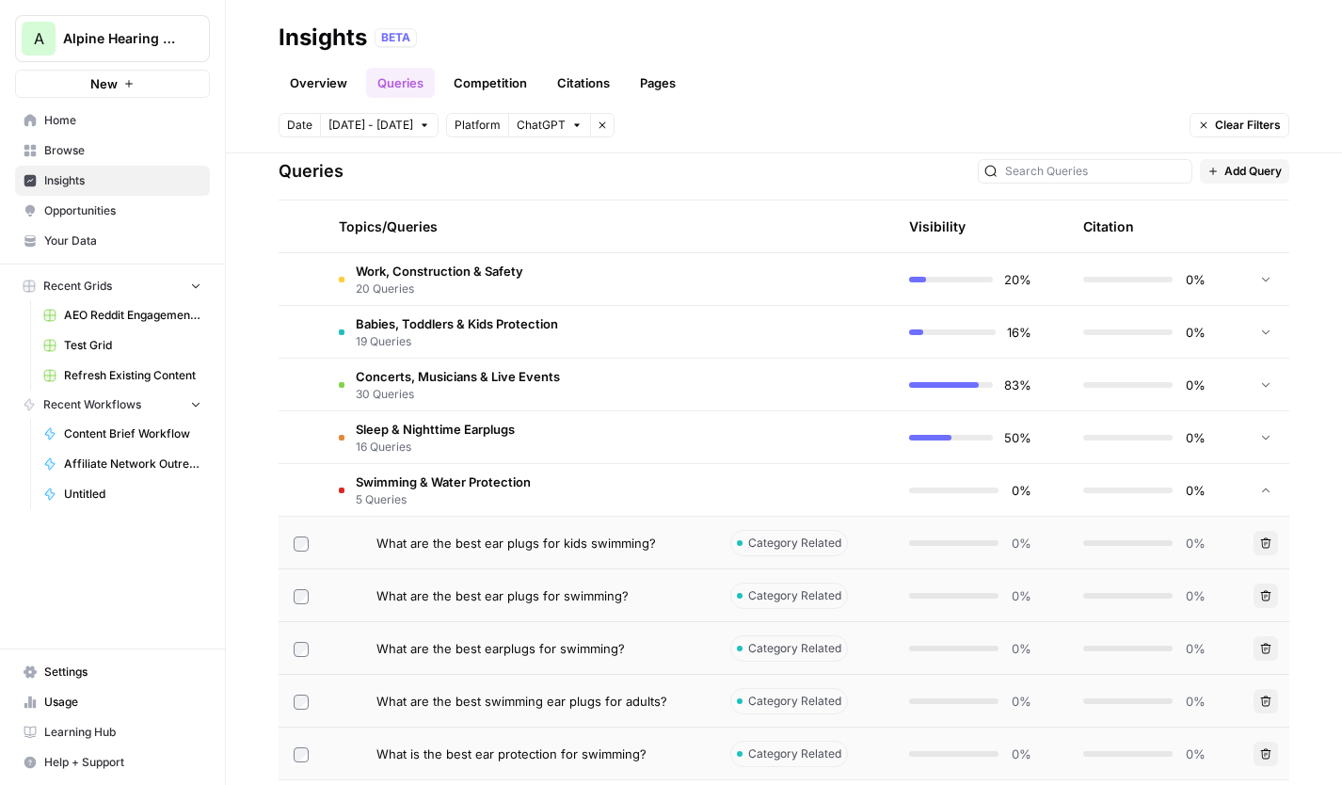
scroll to position [403, 0]
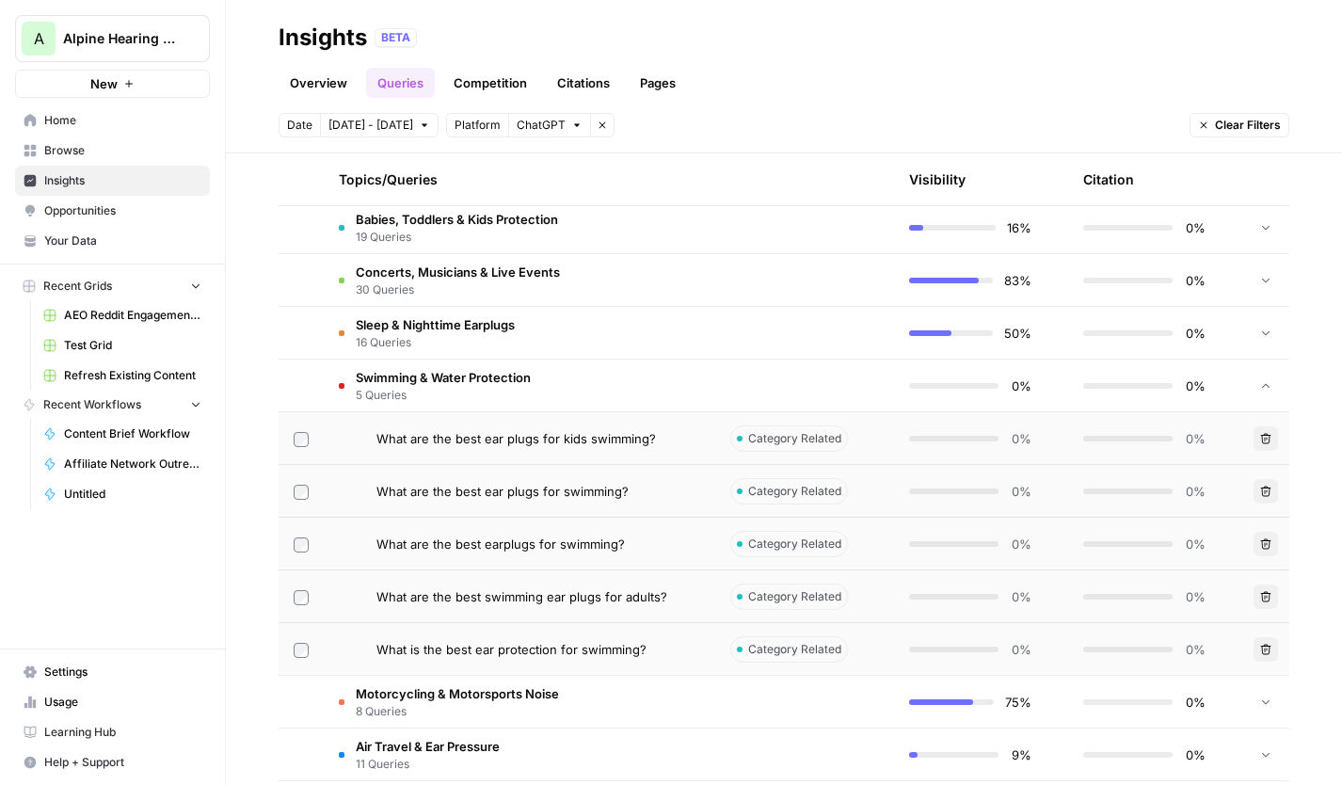
click at [660, 391] on td "Swimming & Water Protection 5 Queries" at bounding box center [519, 385] width 391 height 52
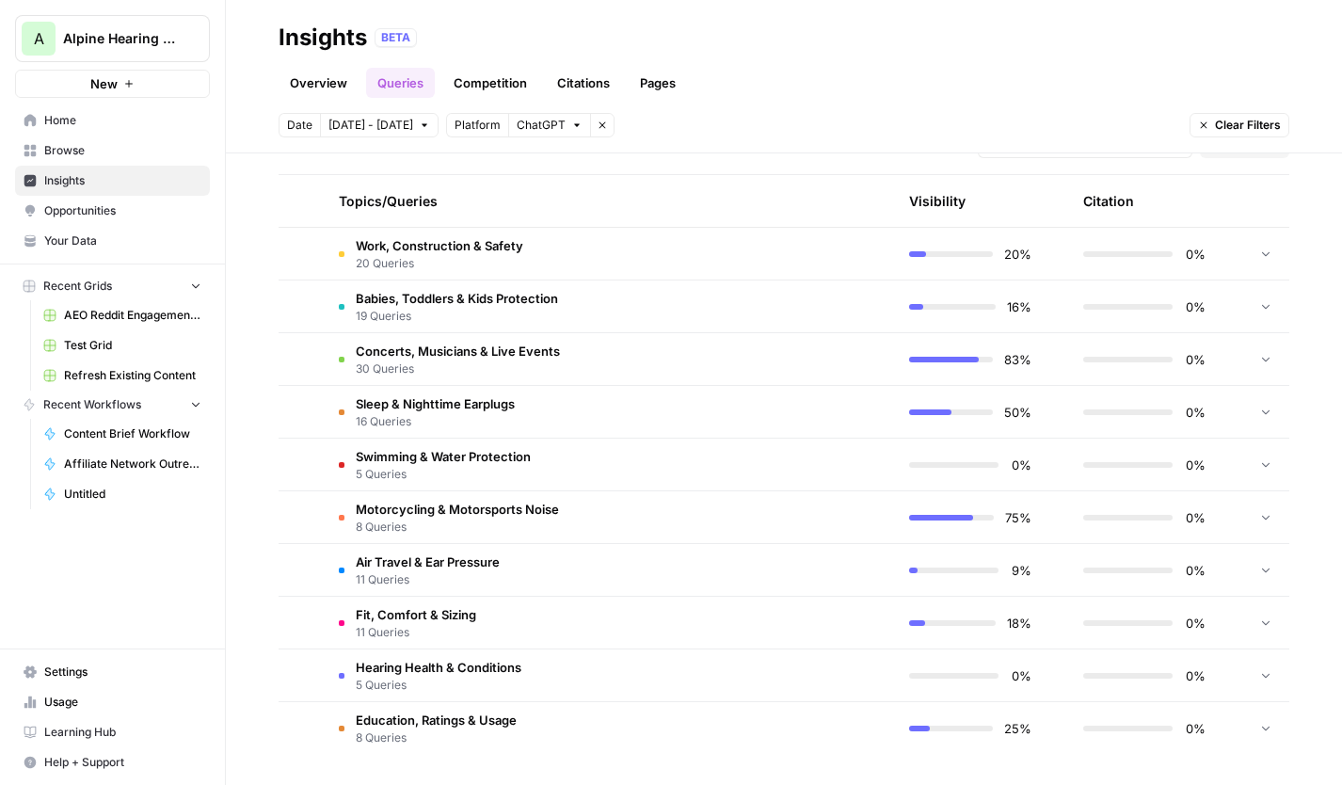
click at [823, 512] on td at bounding box center [804, 517] width 179 height 52
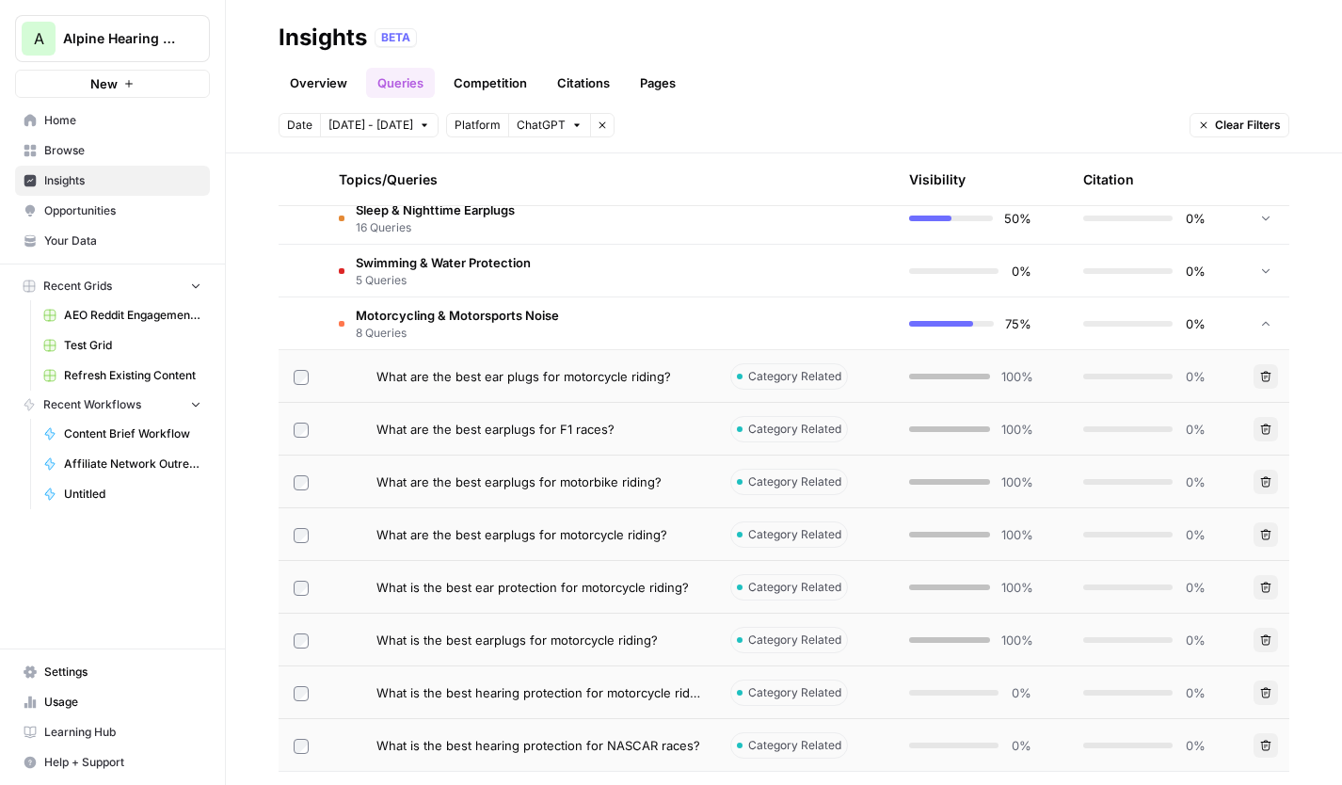
scroll to position [608, 0]
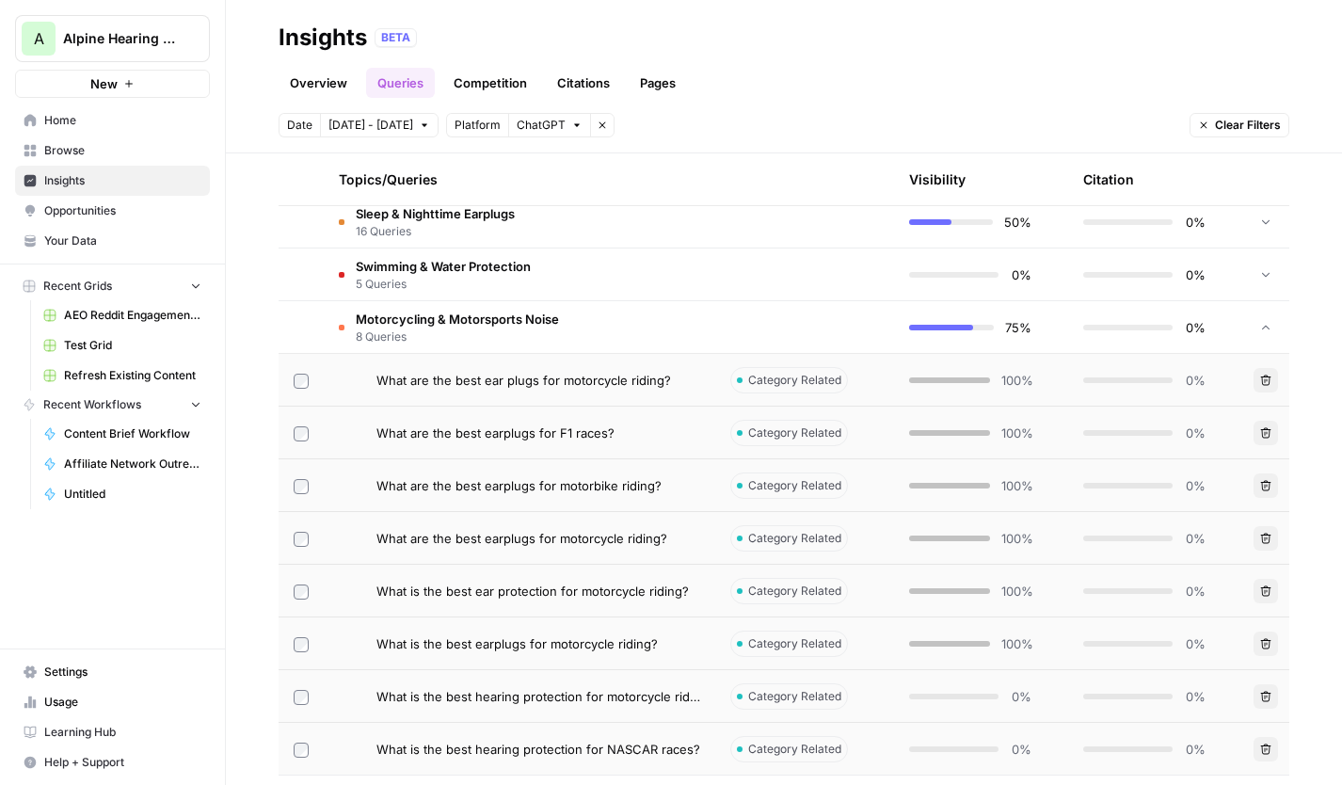
click at [467, 332] on span "8 Queries" at bounding box center [457, 336] width 203 height 17
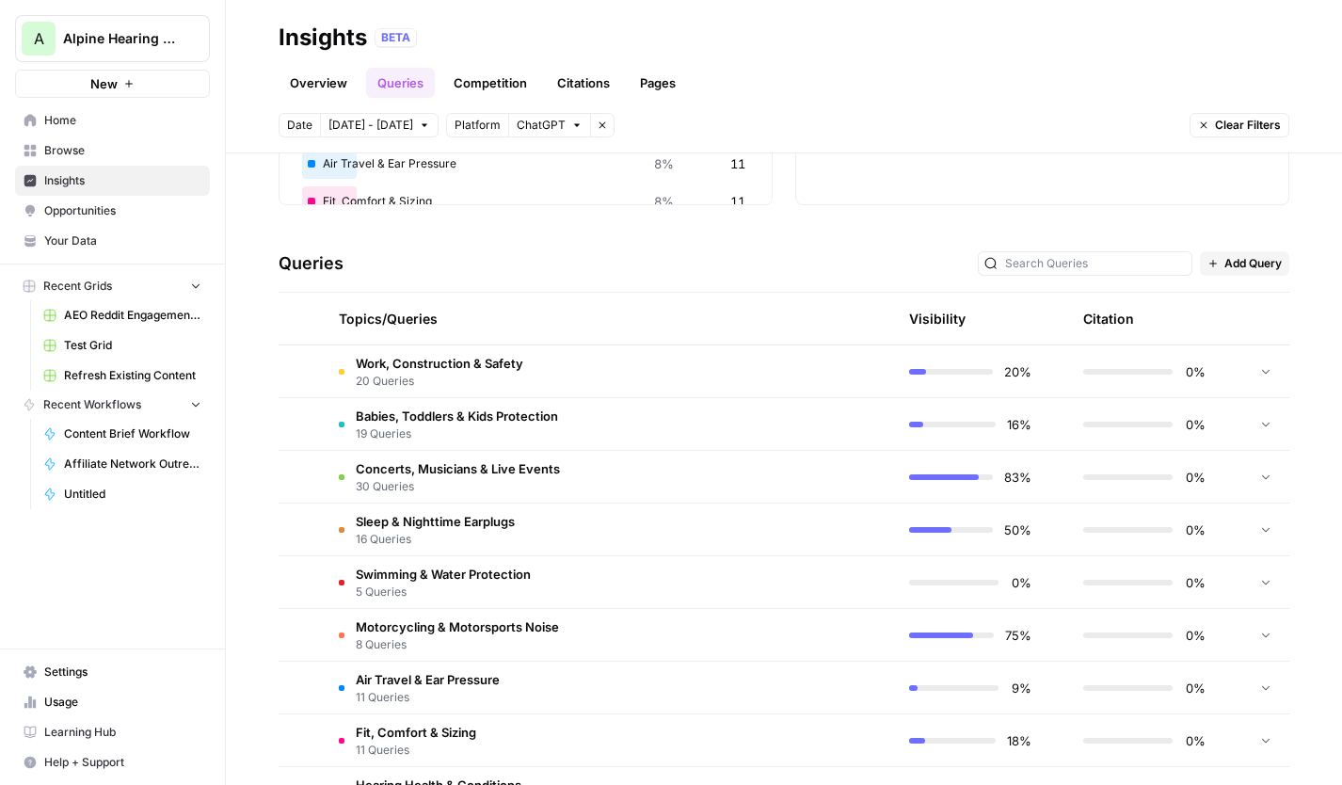
scroll to position [0, 0]
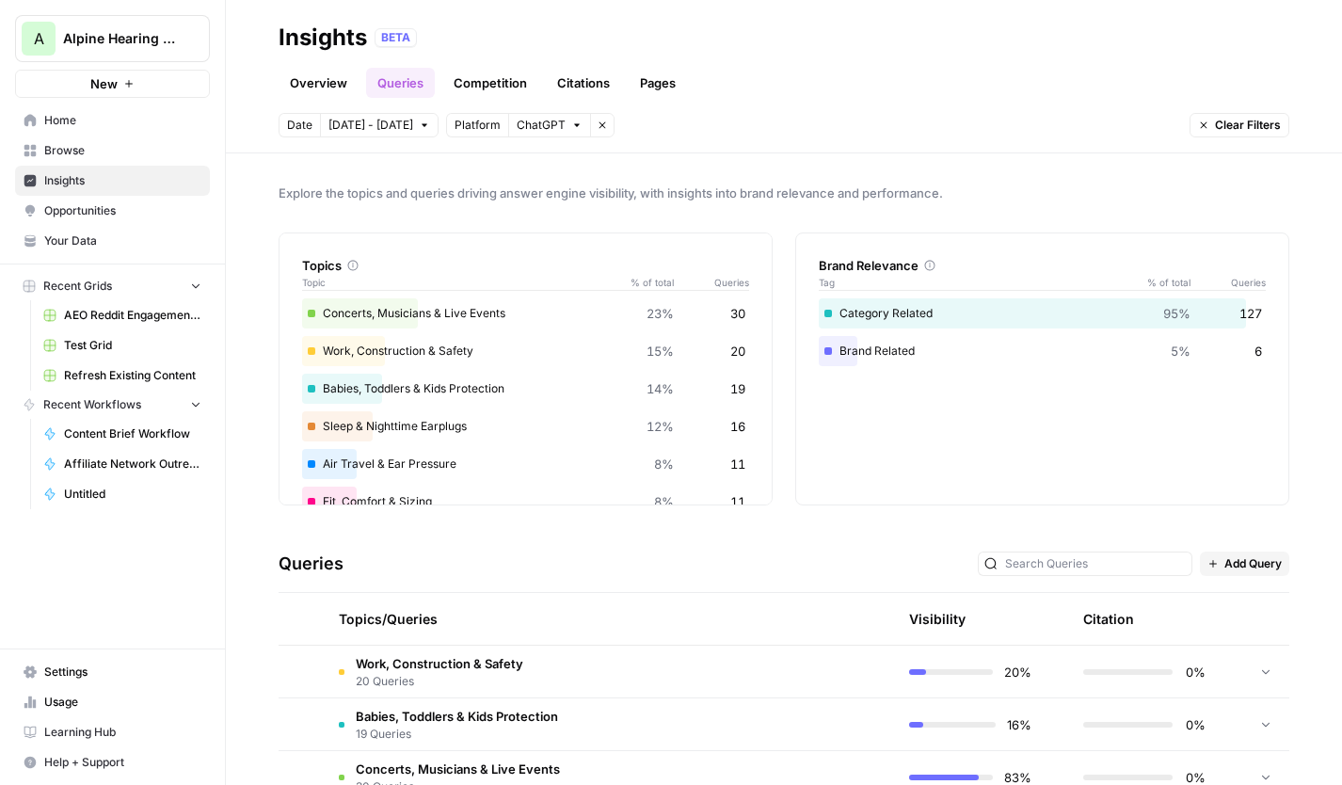
click at [516, 94] on link "Competition" at bounding box center [490, 83] width 96 height 30
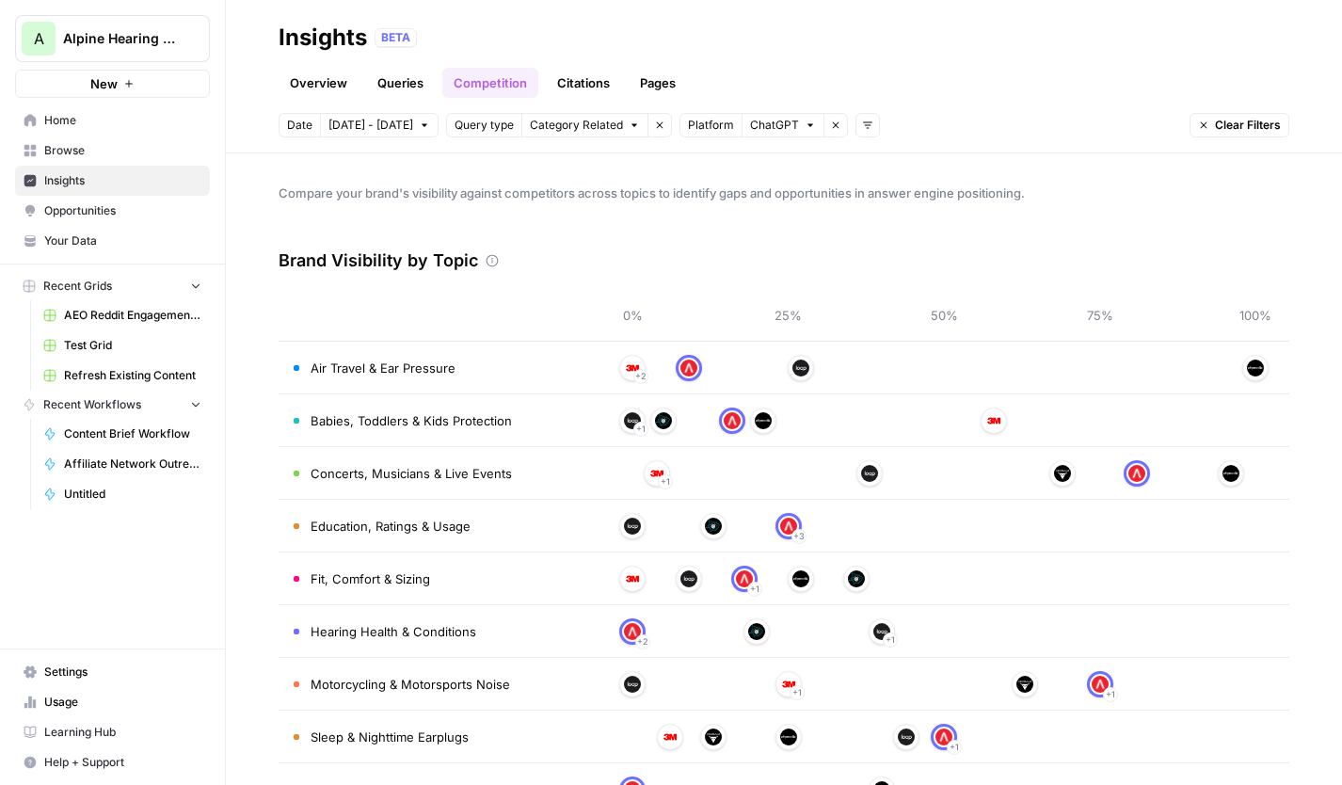
click at [600, 81] on link "Citations" at bounding box center [583, 83] width 75 height 30
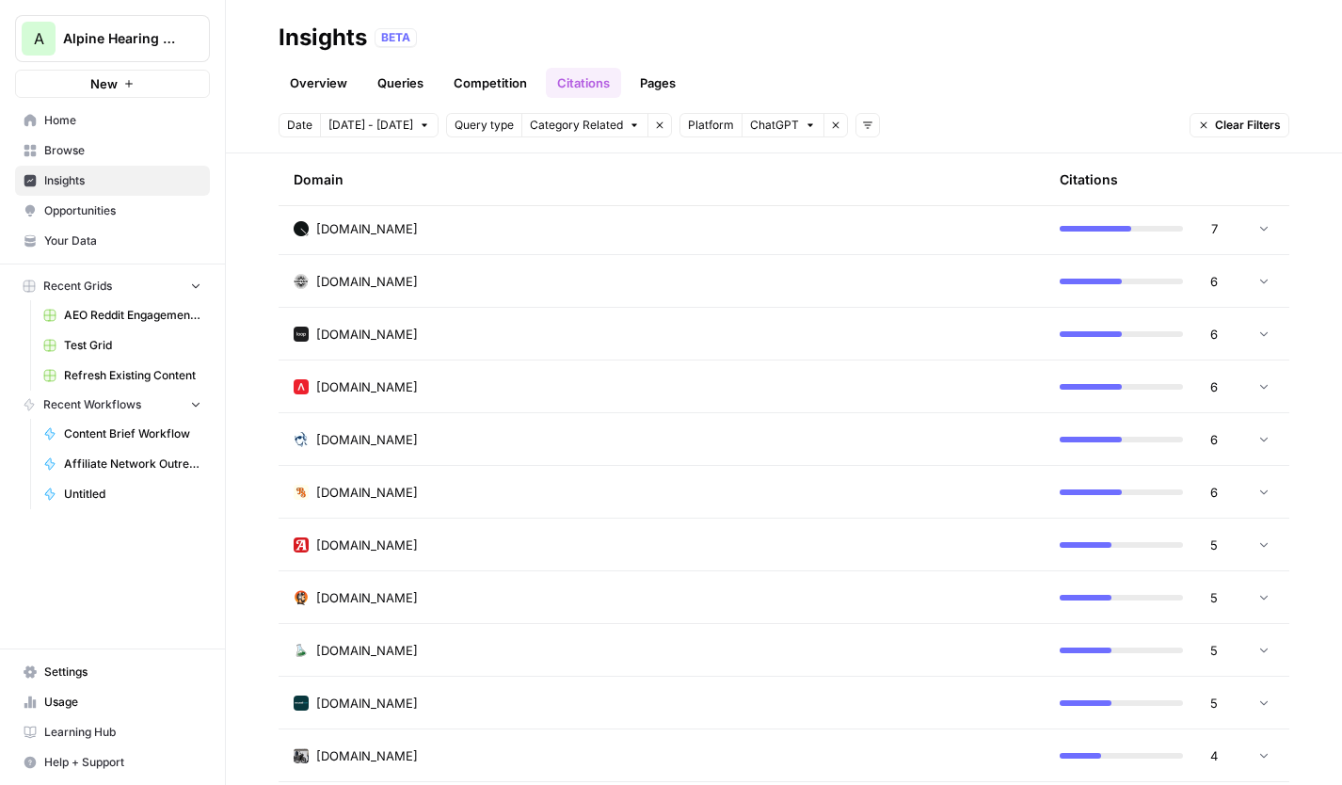
scroll to position [715, 0]
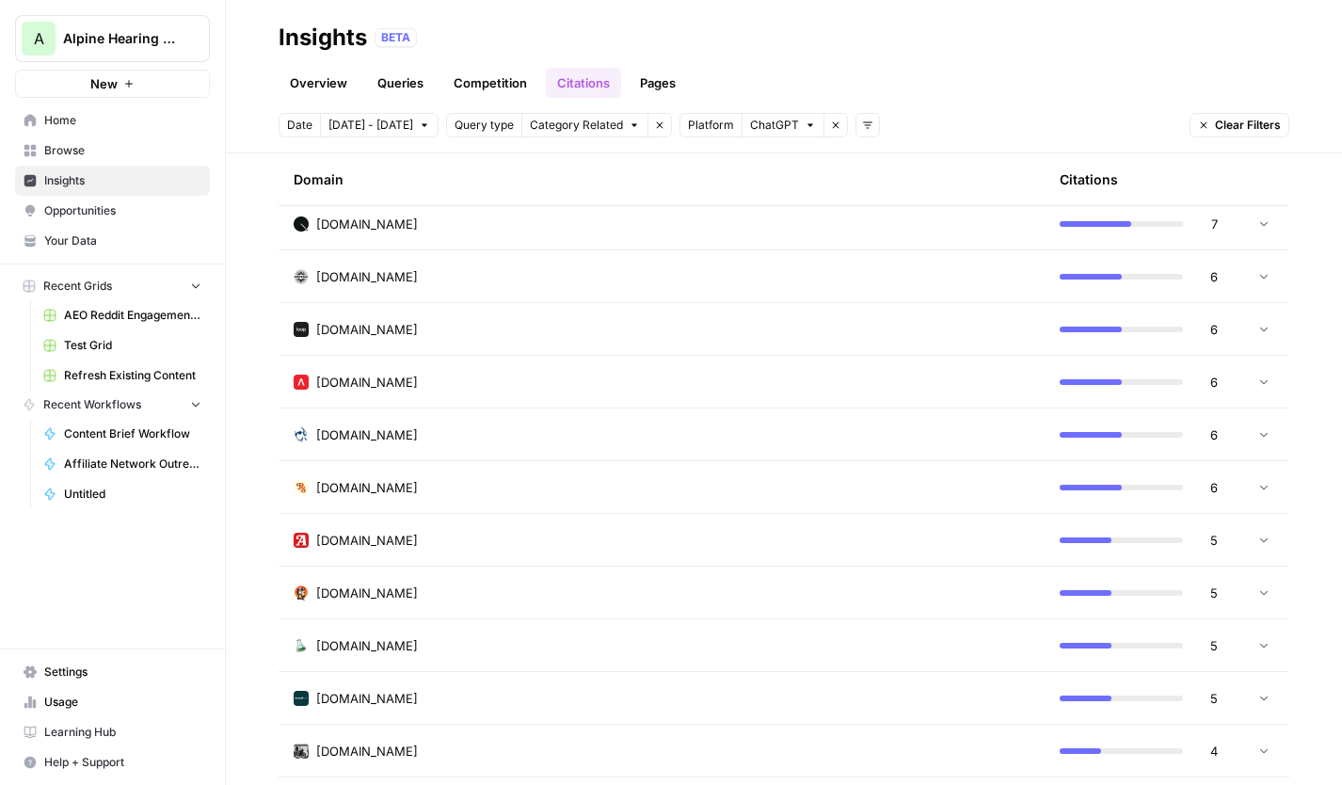
click at [104, 198] on link "Opportunities" at bounding box center [112, 211] width 195 height 30
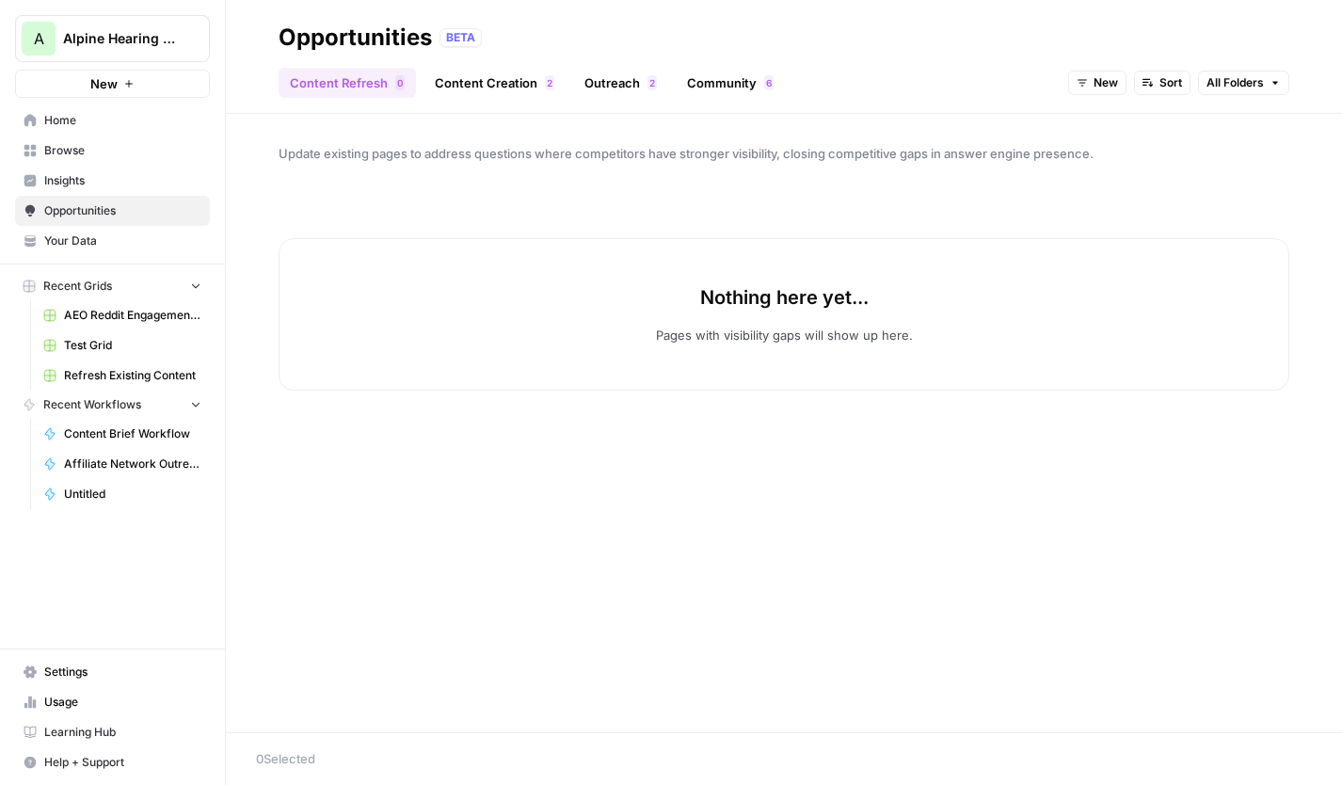
click at [516, 86] on link "Content Creation 2" at bounding box center [494, 83] width 142 height 30
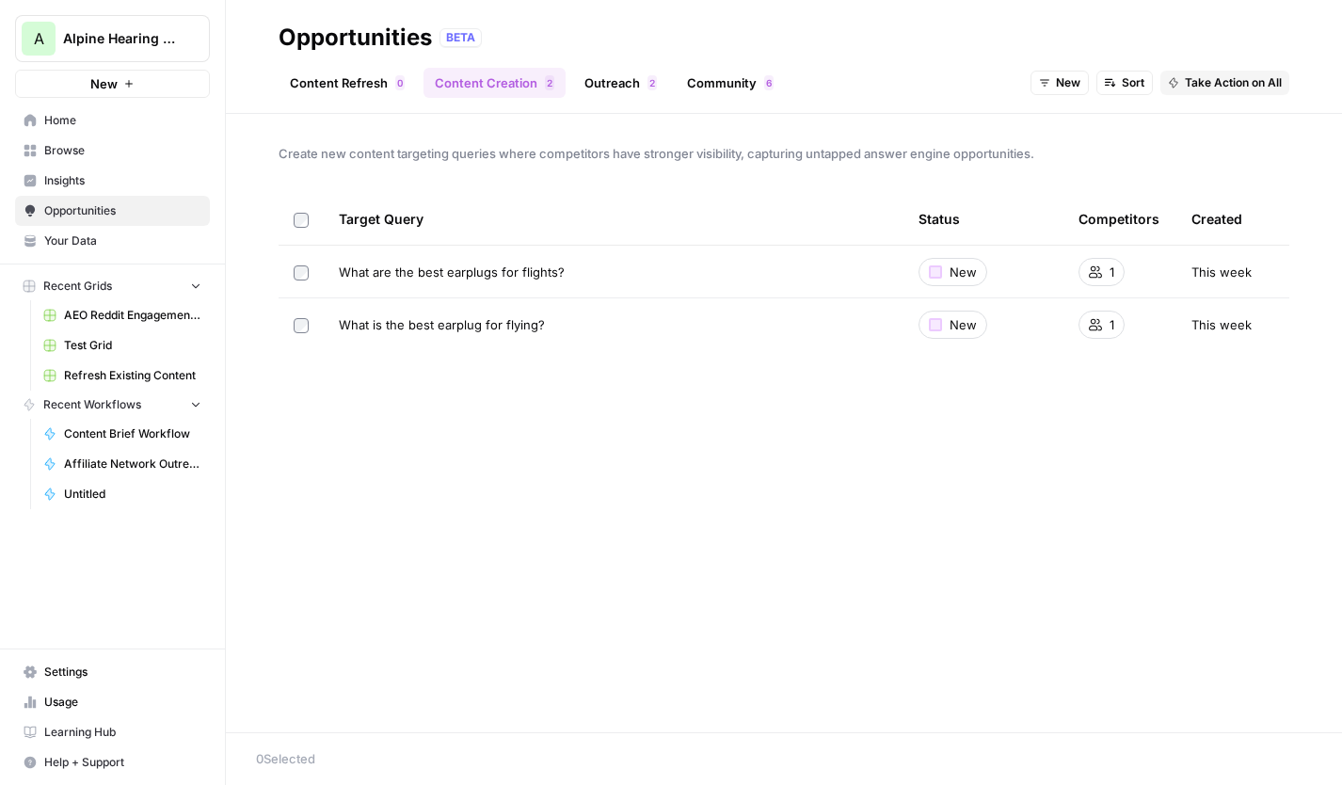
click at [68, 243] on span "Your Data" at bounding box center [122, 240] width 157 height 17
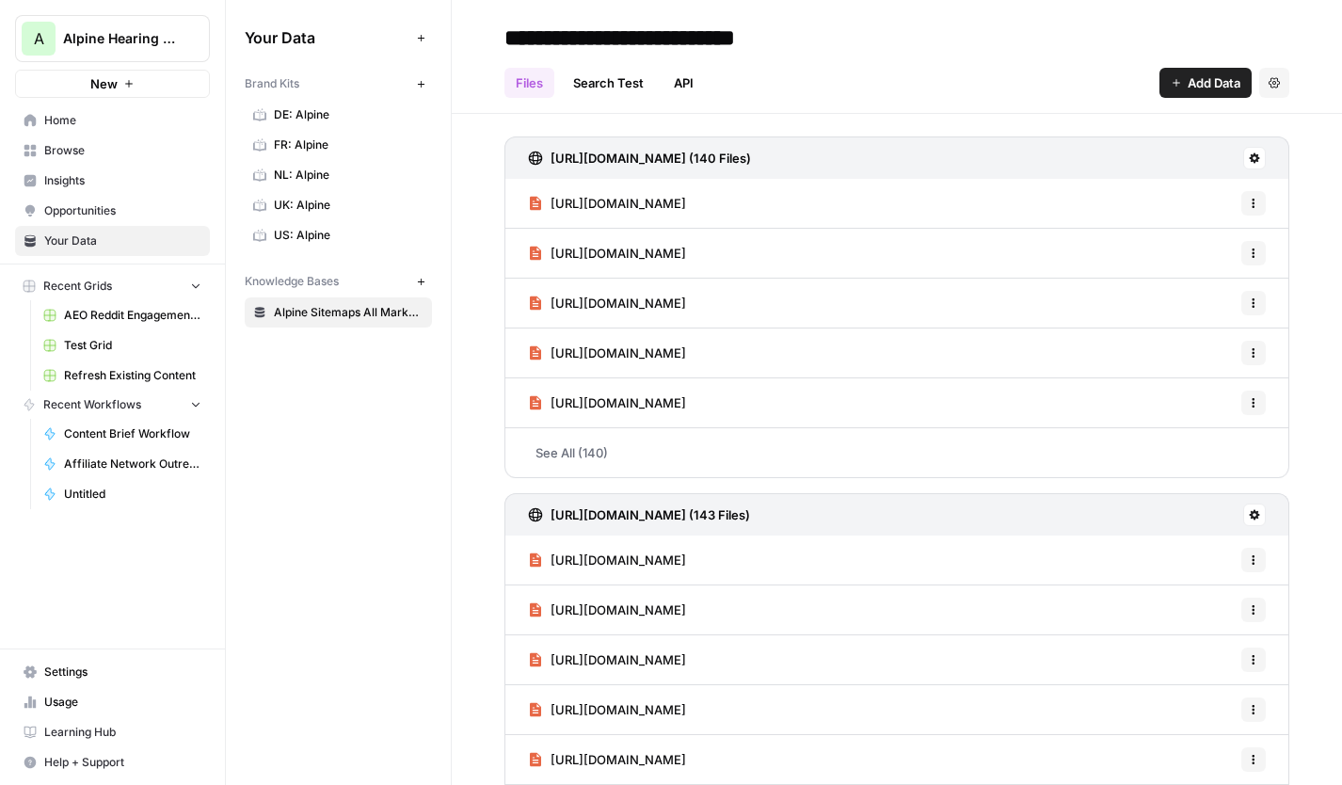
click at [333, 235] on span "US: Alpine" at bounding box center [349, 235] width 150 height 17
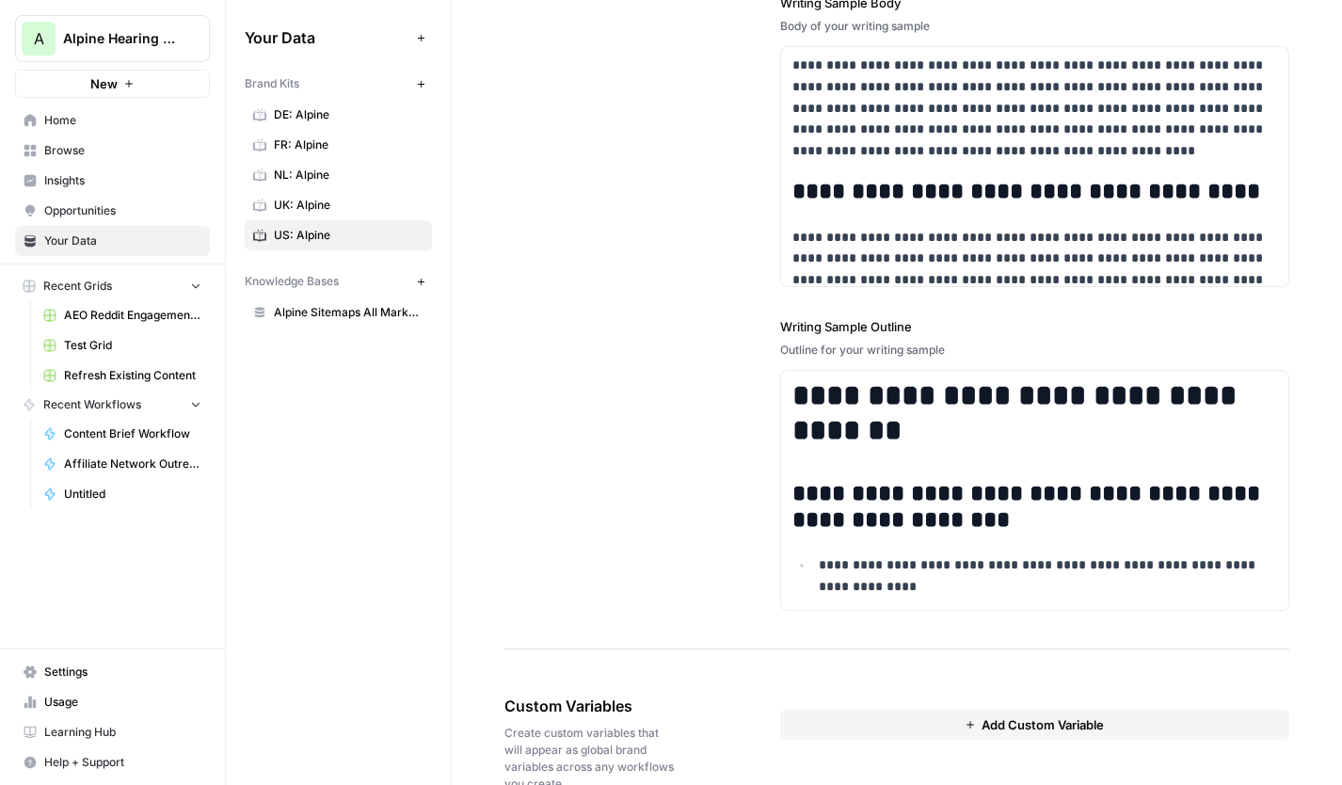
scroll to position [2693, 0]
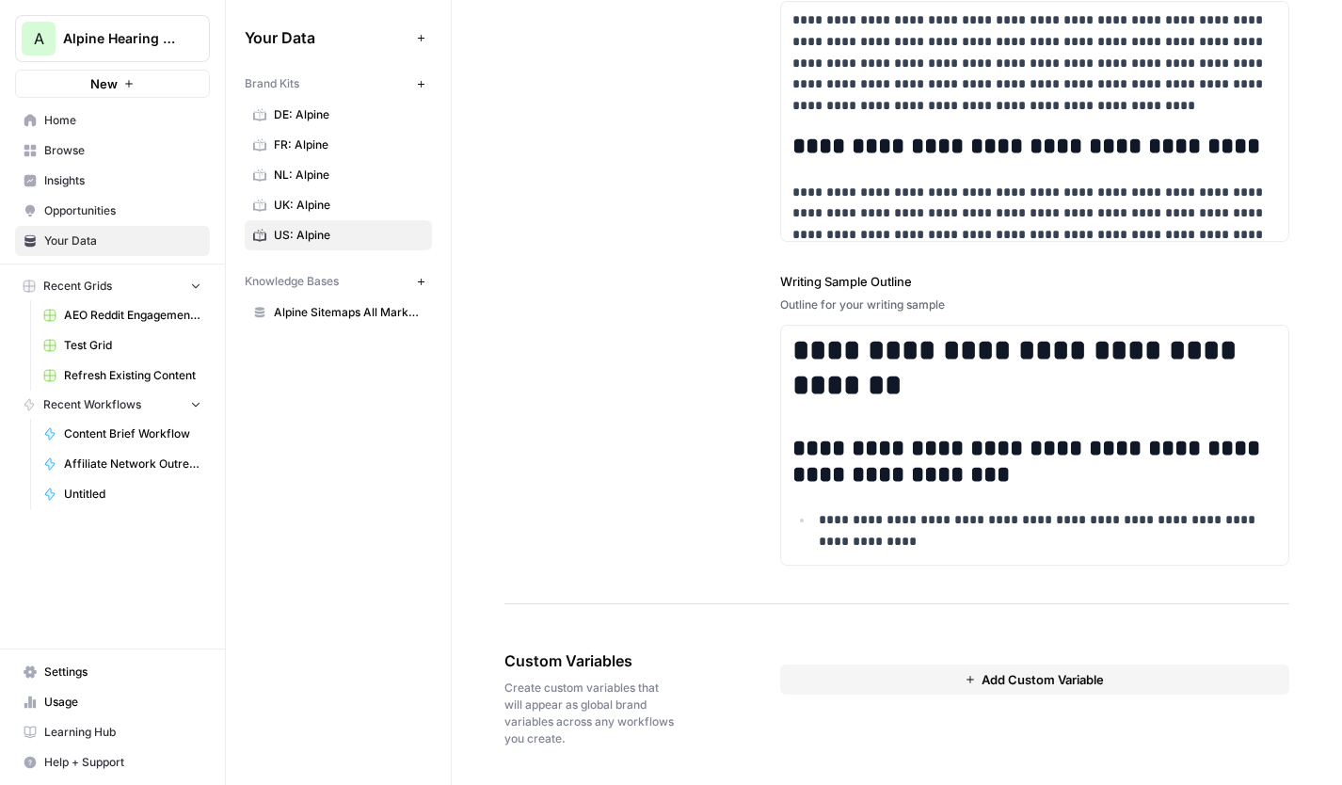
click at [70, 211] on span "Opportunities" at bounding box center [122, 210] width 157 height 17
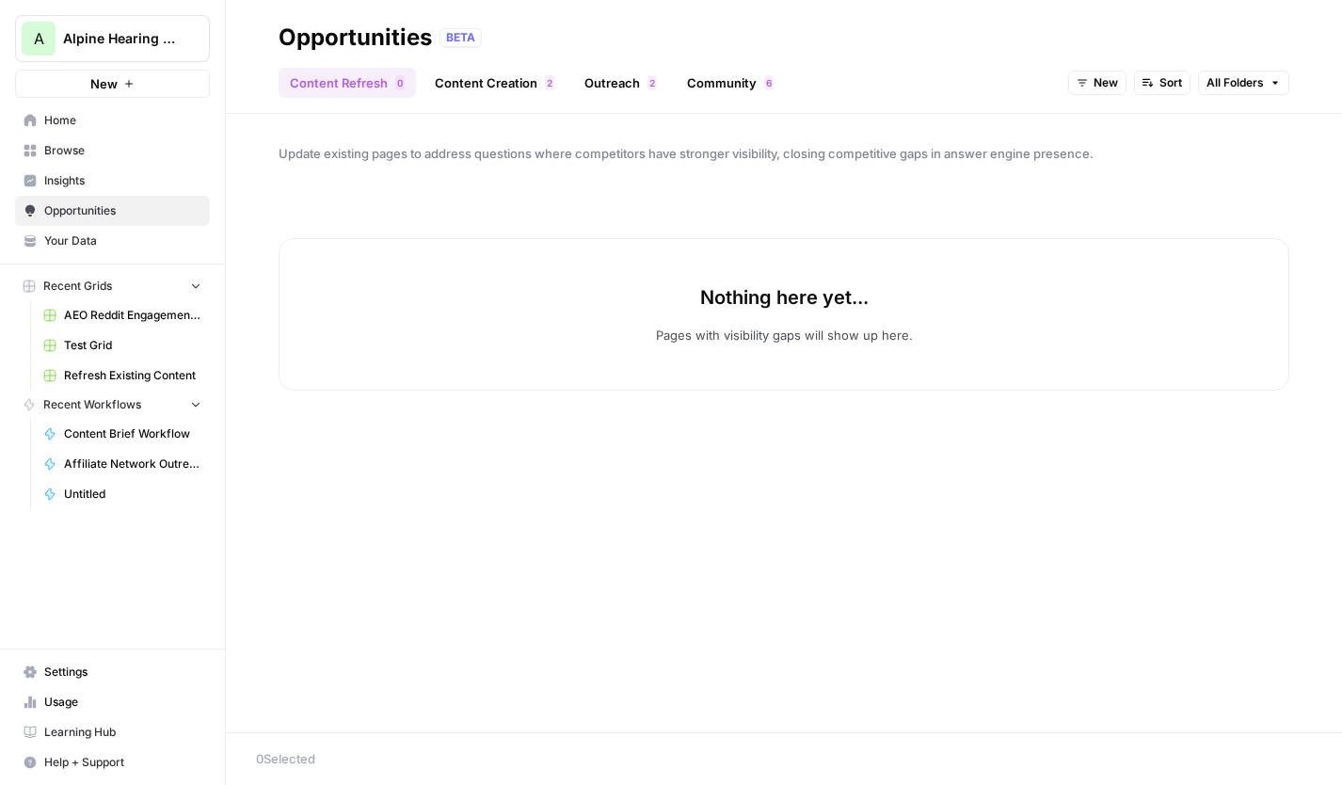
click at [82, 189] on link "Insights" at bounding box center [112, 181] width 195 height 30
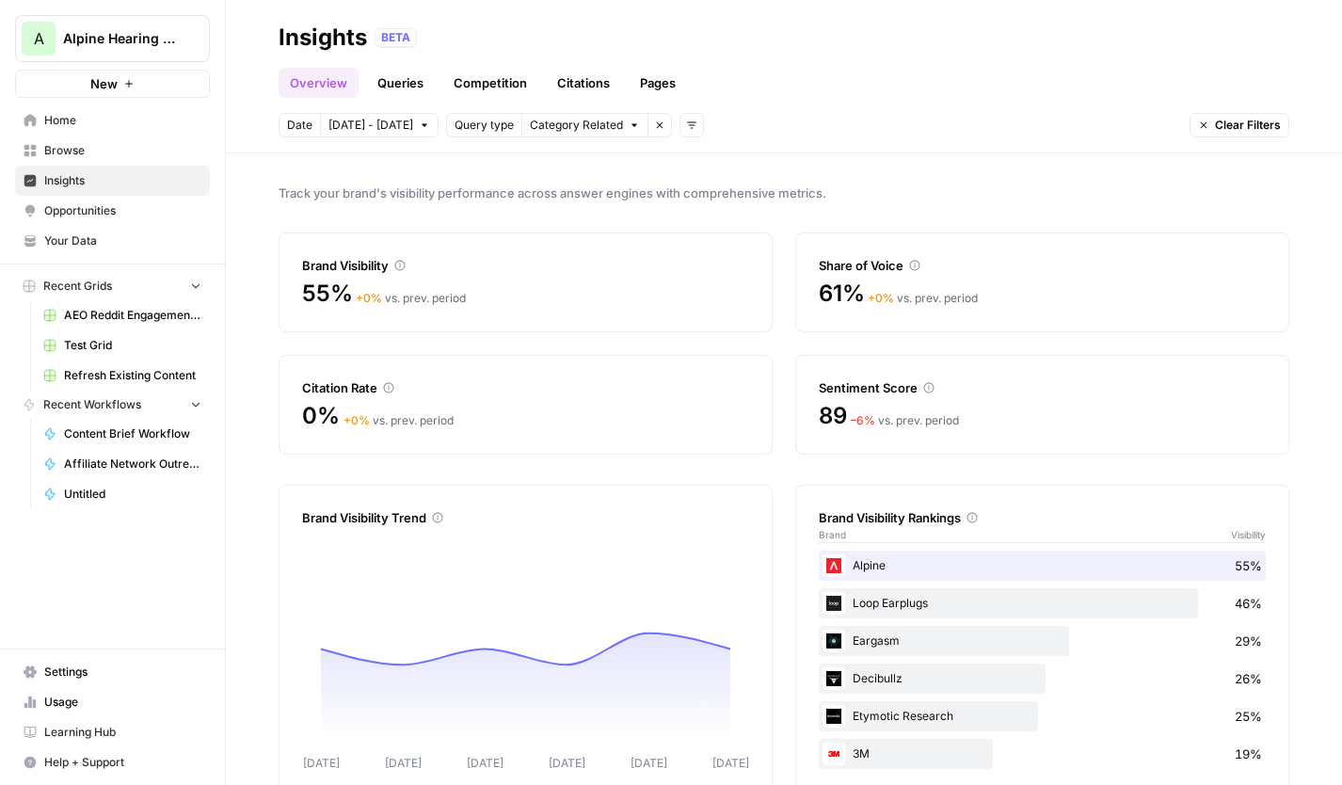
click at [90, 207] on span "Opportunities" at bounding box center [122, 210] width 157 height 17
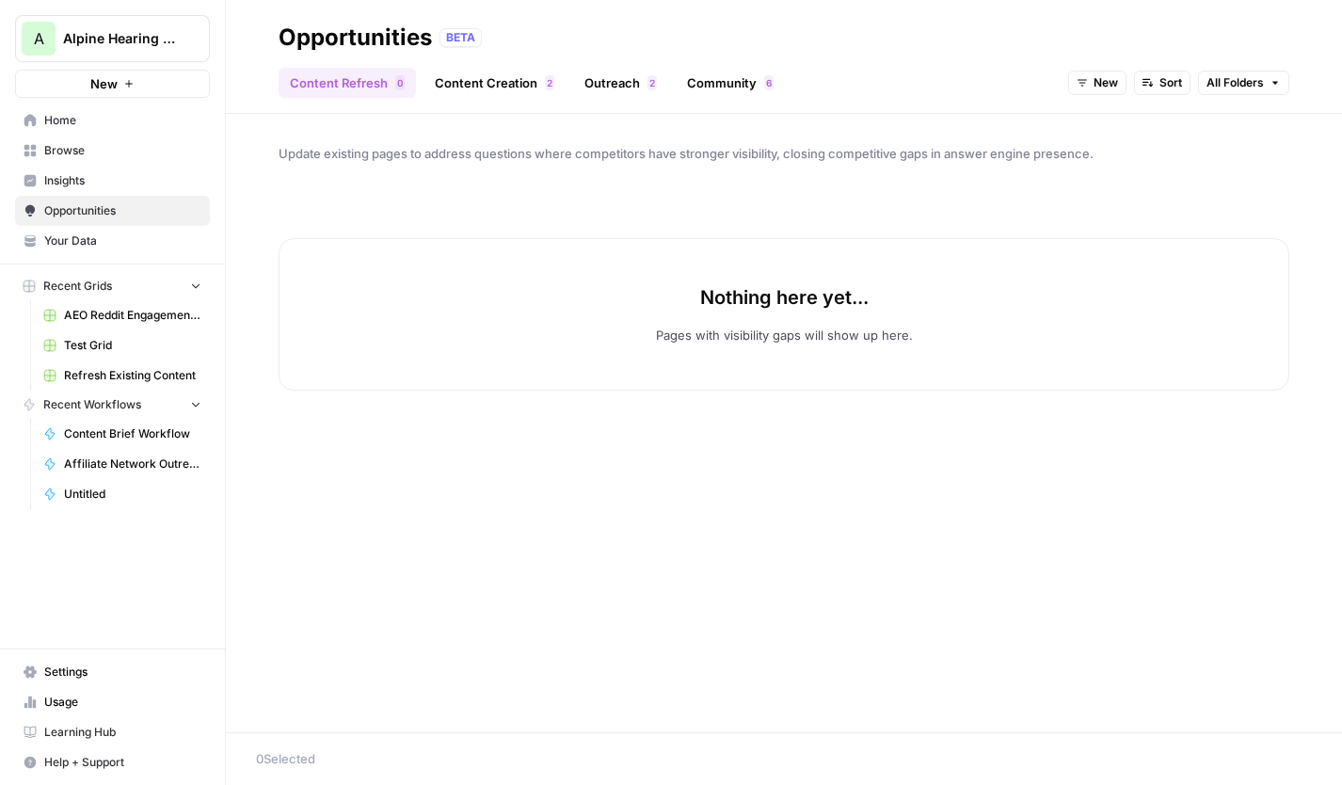
click at [451, 91] on link "Content Creation 2" at bounding box center [494, 83] width 142 height 30
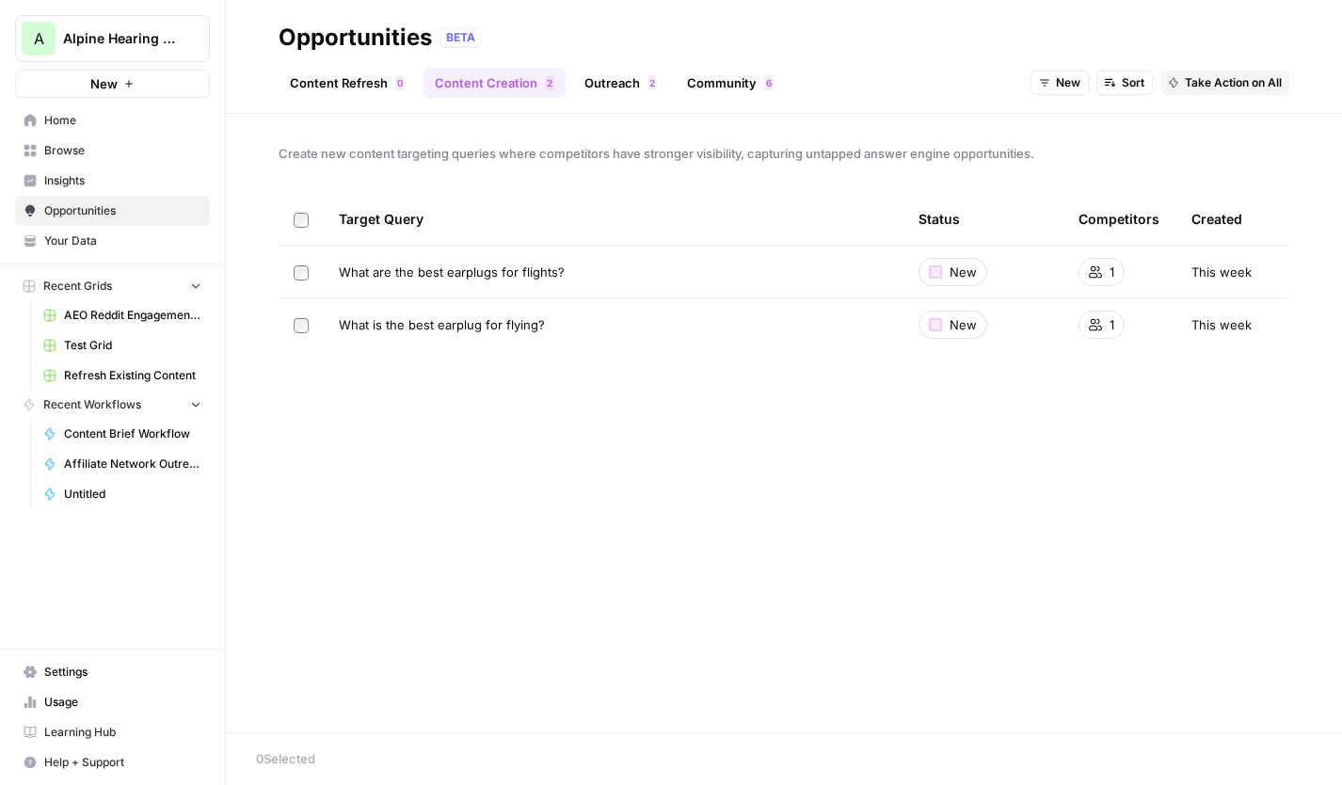
click at [620, 84] on link "Outreach 2" at bounding box center [620, 83] width 95 height 30
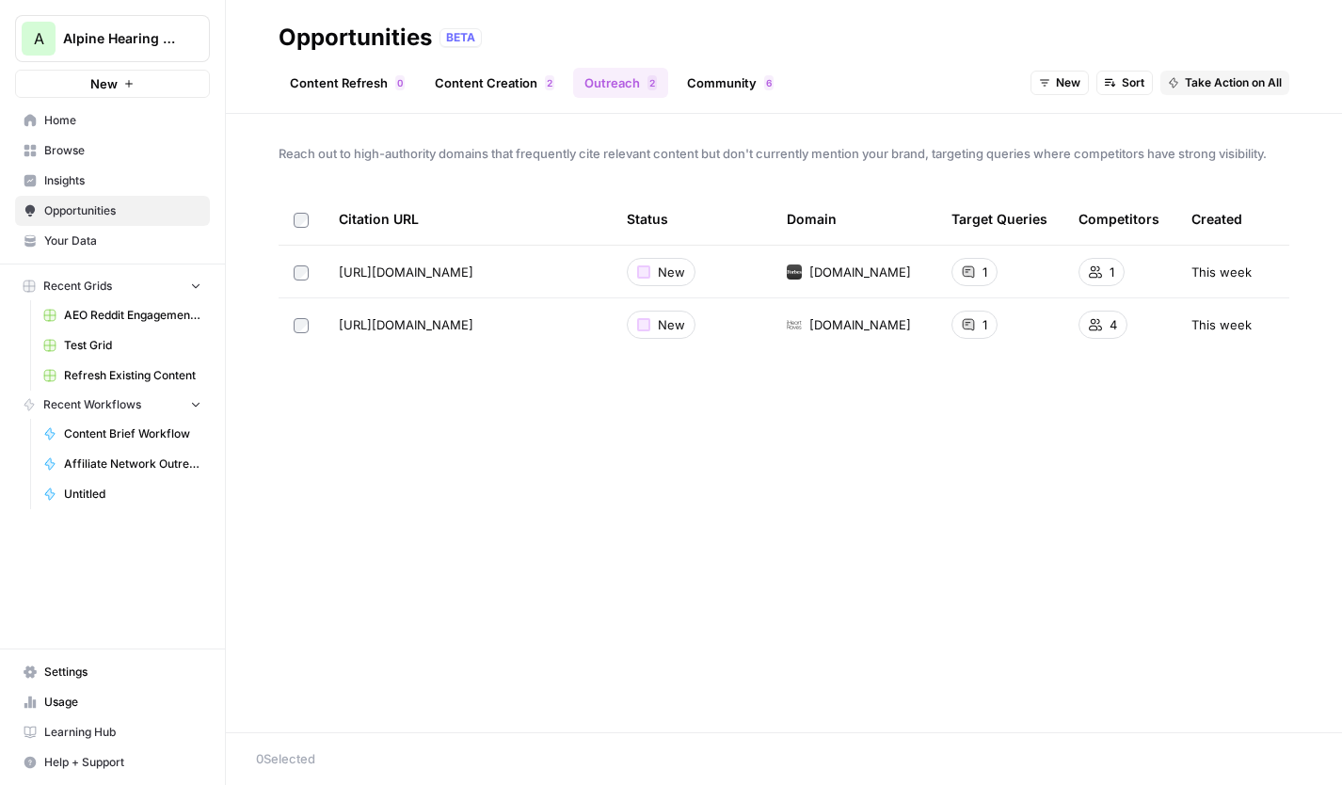
click at [718, 86] on link "Community 6" at bounding box center [730, 83] width 109 height 30
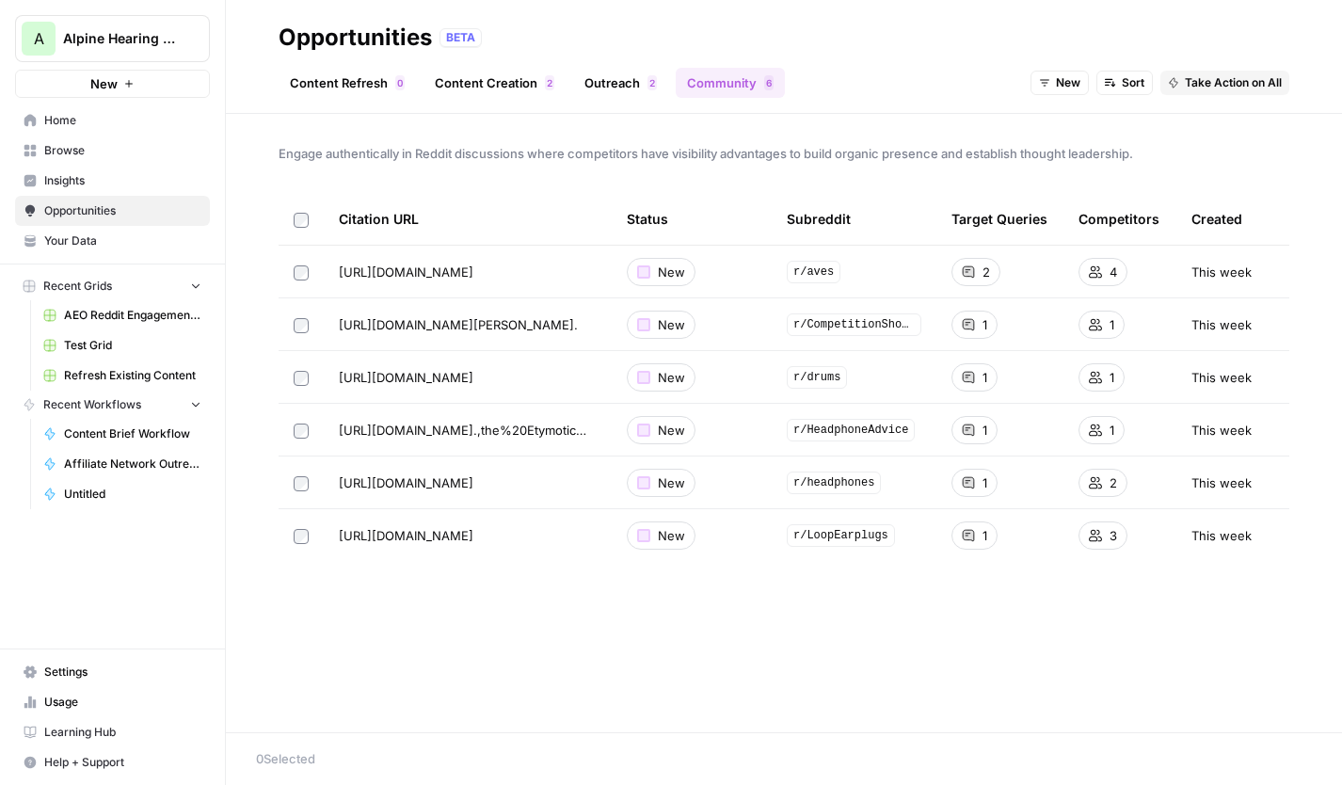
click at [63, 146] on span "Browse" at bounding box center [122, 150] width 157 height 17
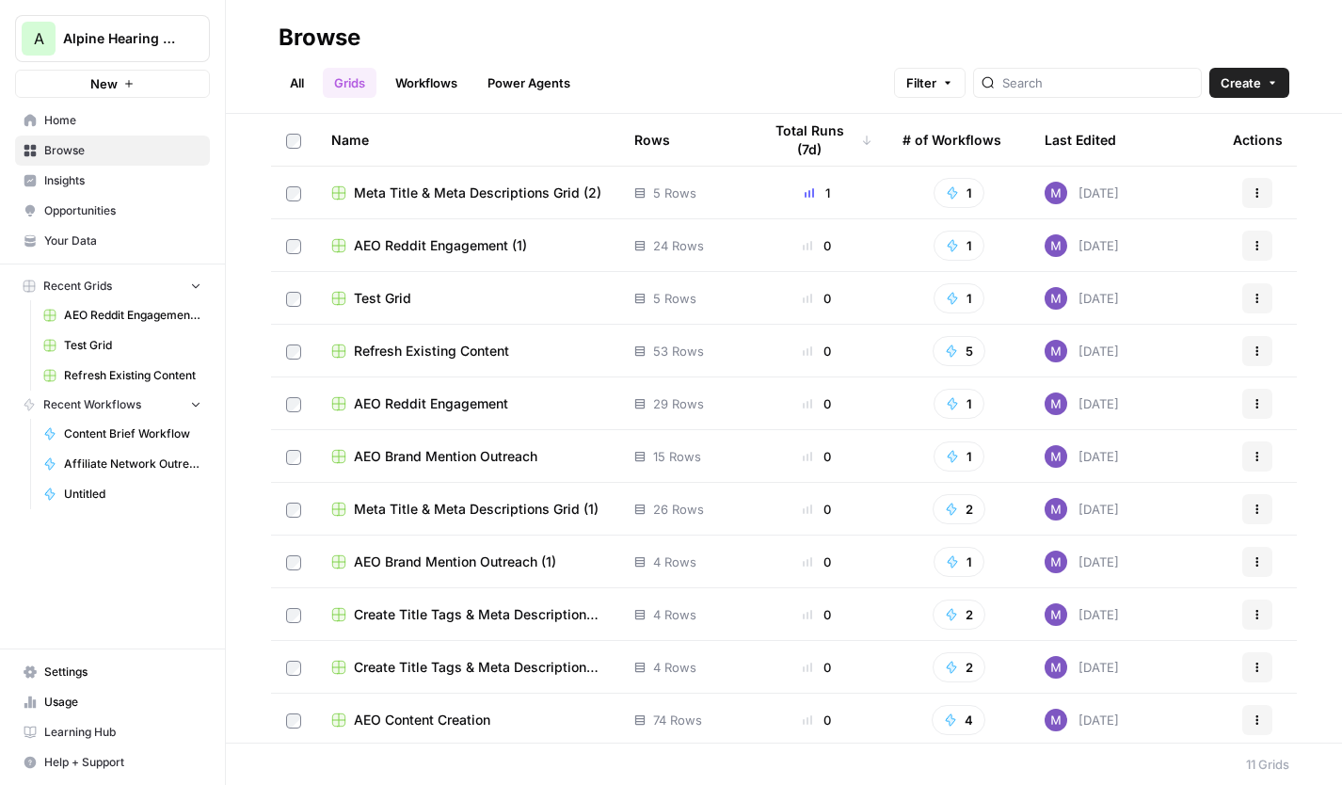
click at [77, 184] on span "Insights" at bounding box center [122, 180] width 157 height 17
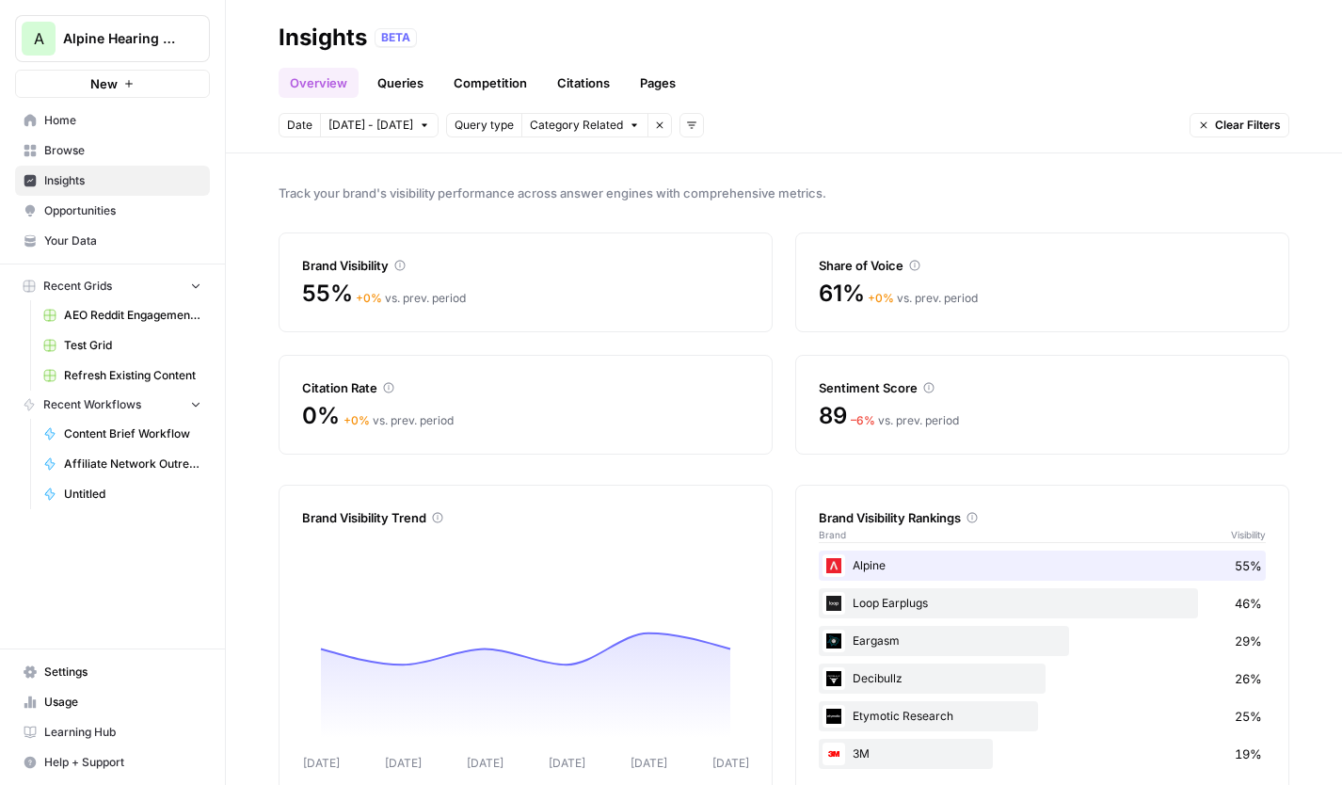
scroll to position [40, 0]
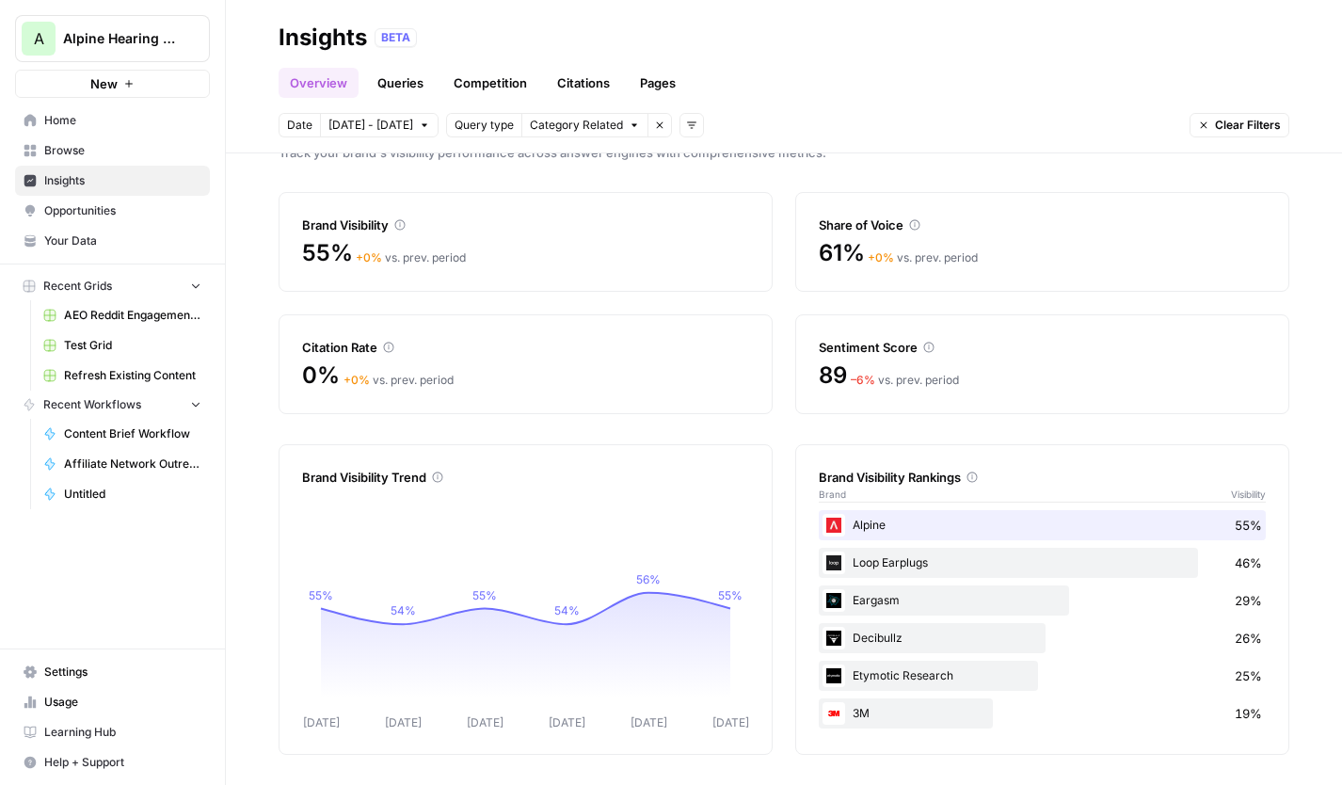
click at [96, 235] on span "Your Data" at bounding box center [122, 240] width 157 height 17
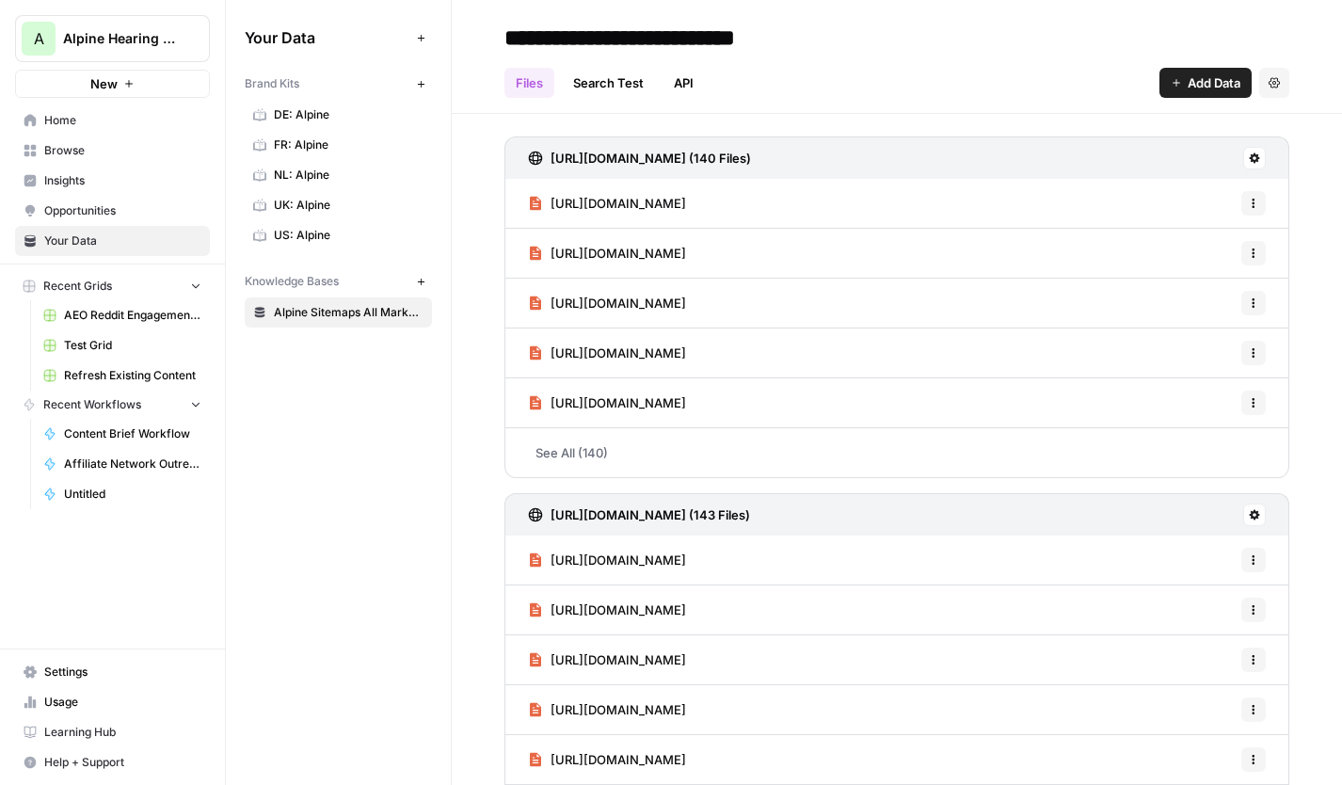
click at [331, 233] on span "US: Alpine" at bounding box center [349, 235] width 150 height 17
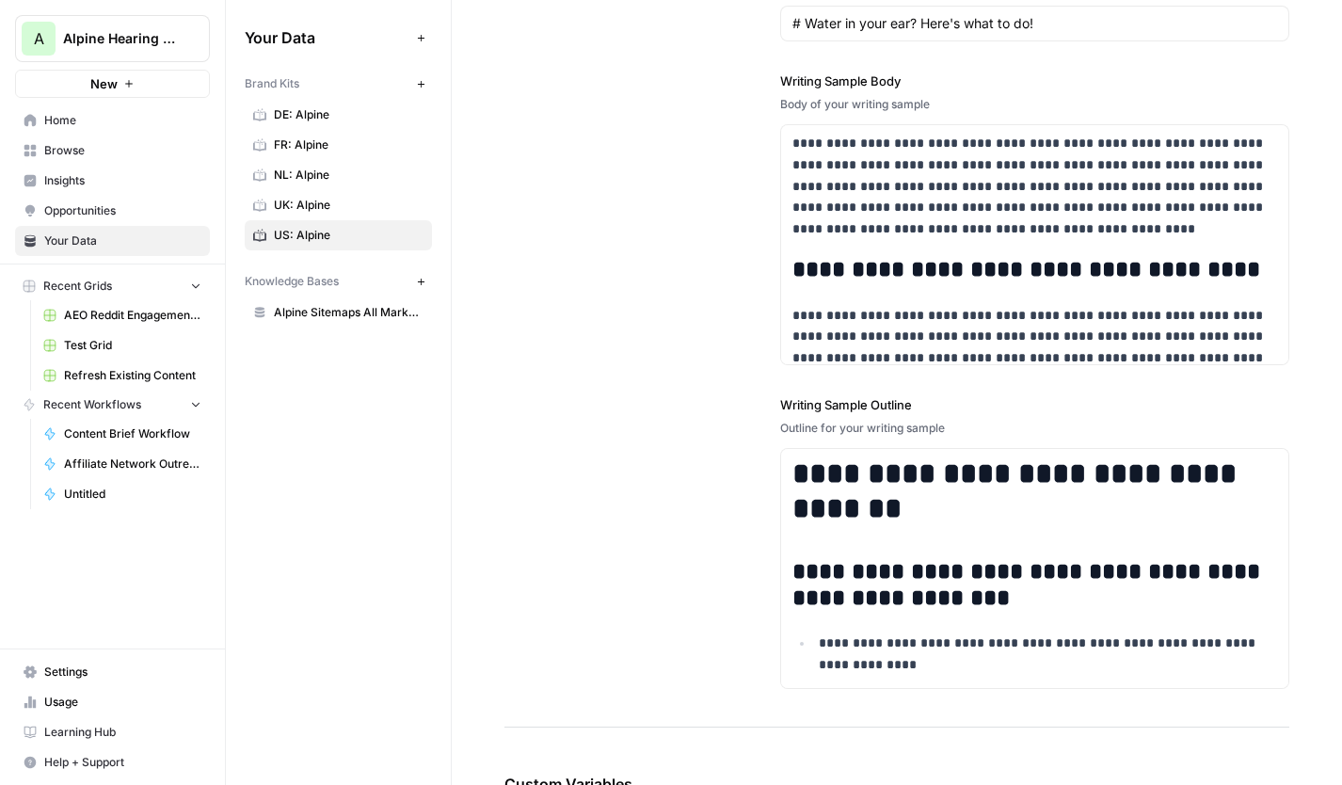
scroll to position [2693, 0]
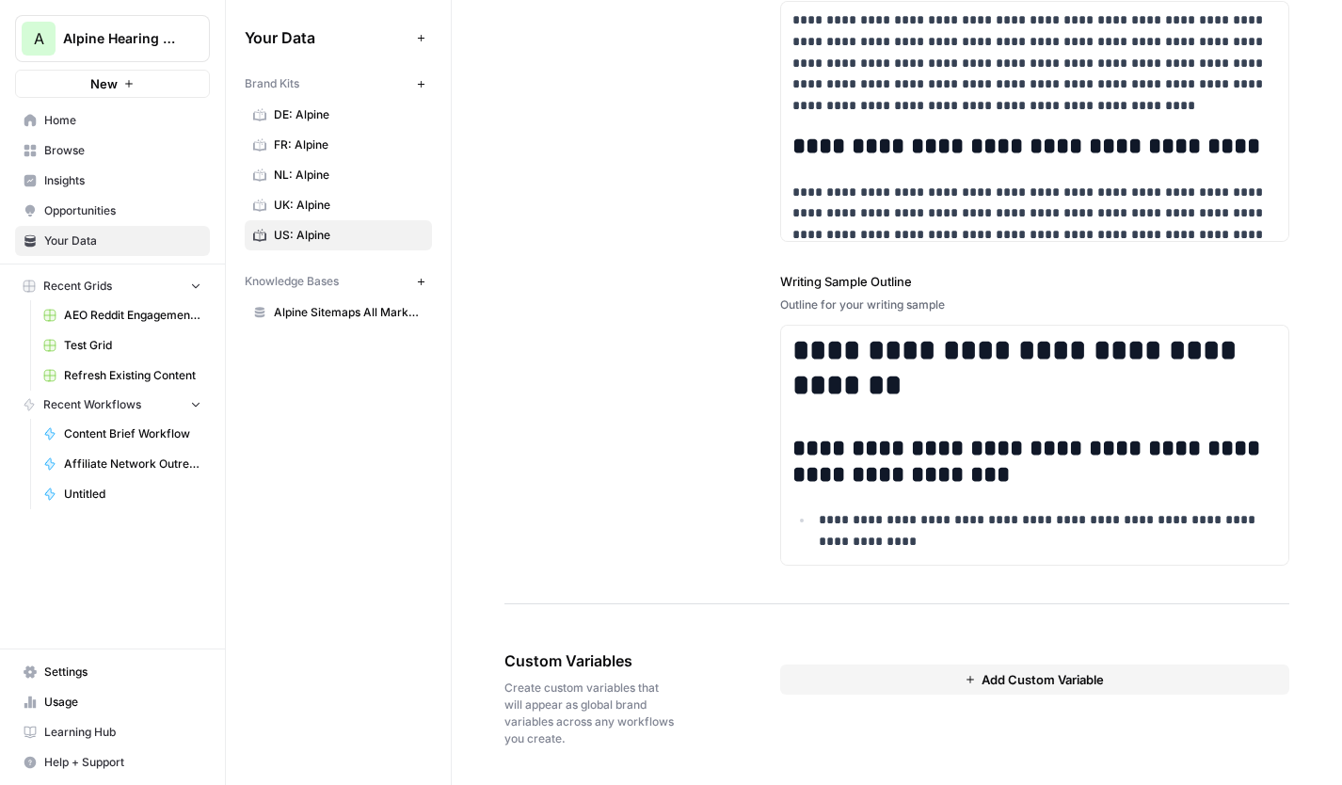
click at [851, 655] on button "Add Custom Variable" at bounding box center [1035, 679] width 510 height 30
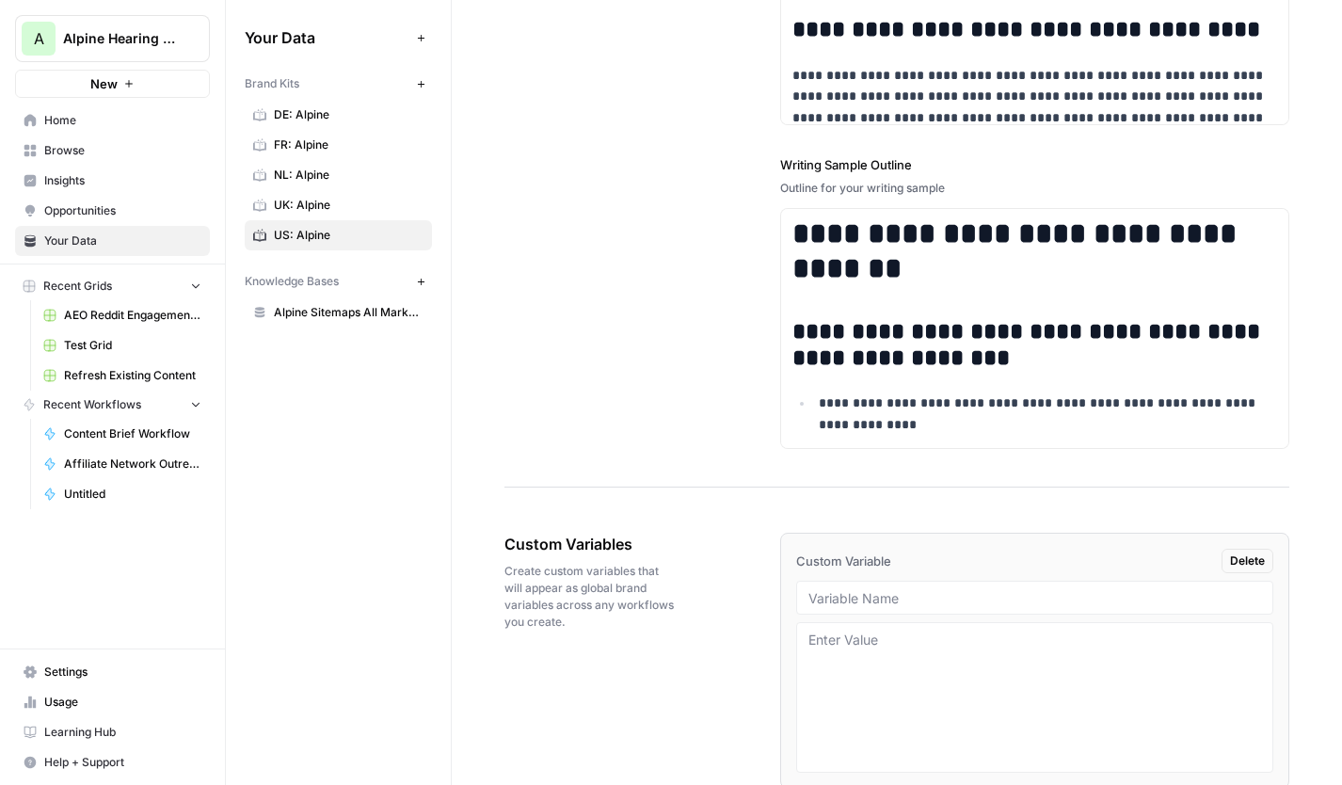
scroll to position [2811, 0]
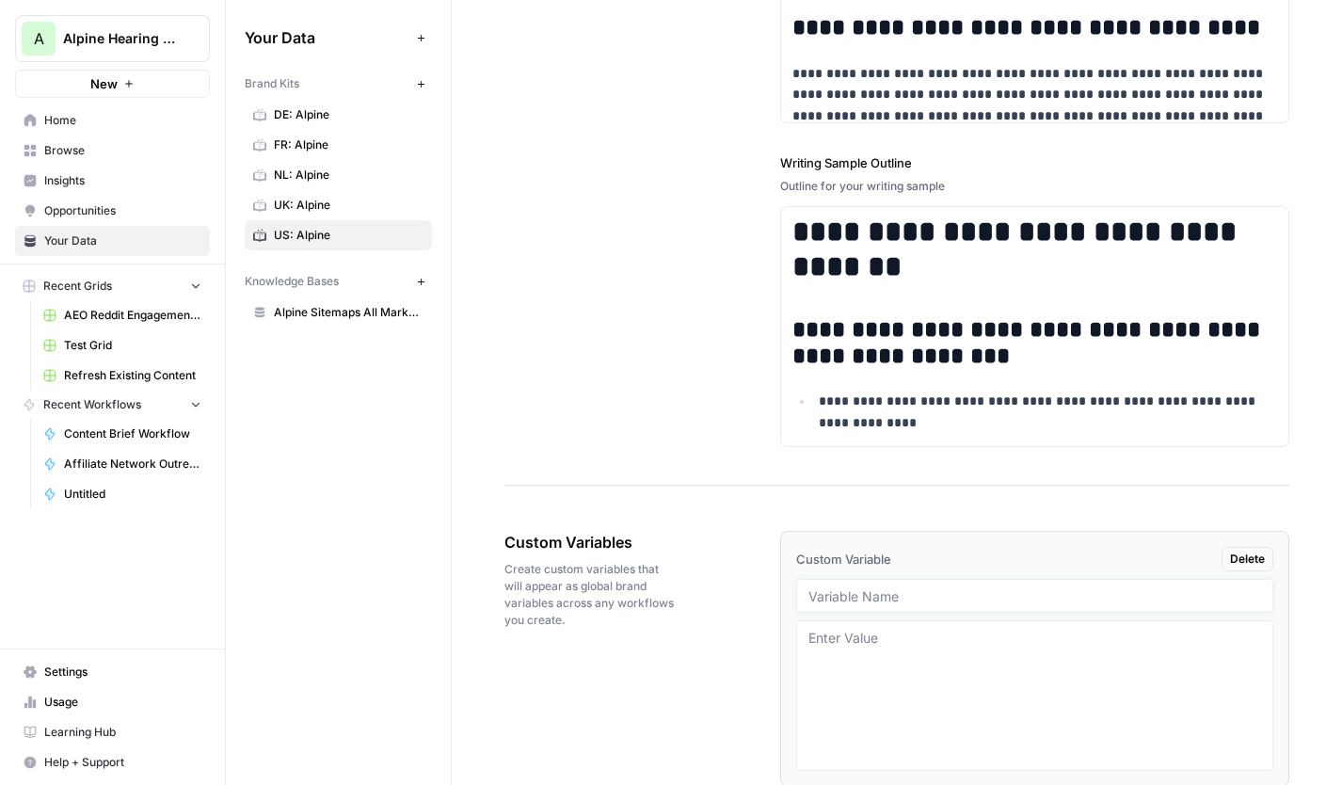
click at [908, 601] on input "text" at bounding box center [1035, 595] width 454 height 17
type input "Product information"
click at [860, 655] on textarea at bounding box center [1035, 696] width 454 height 134
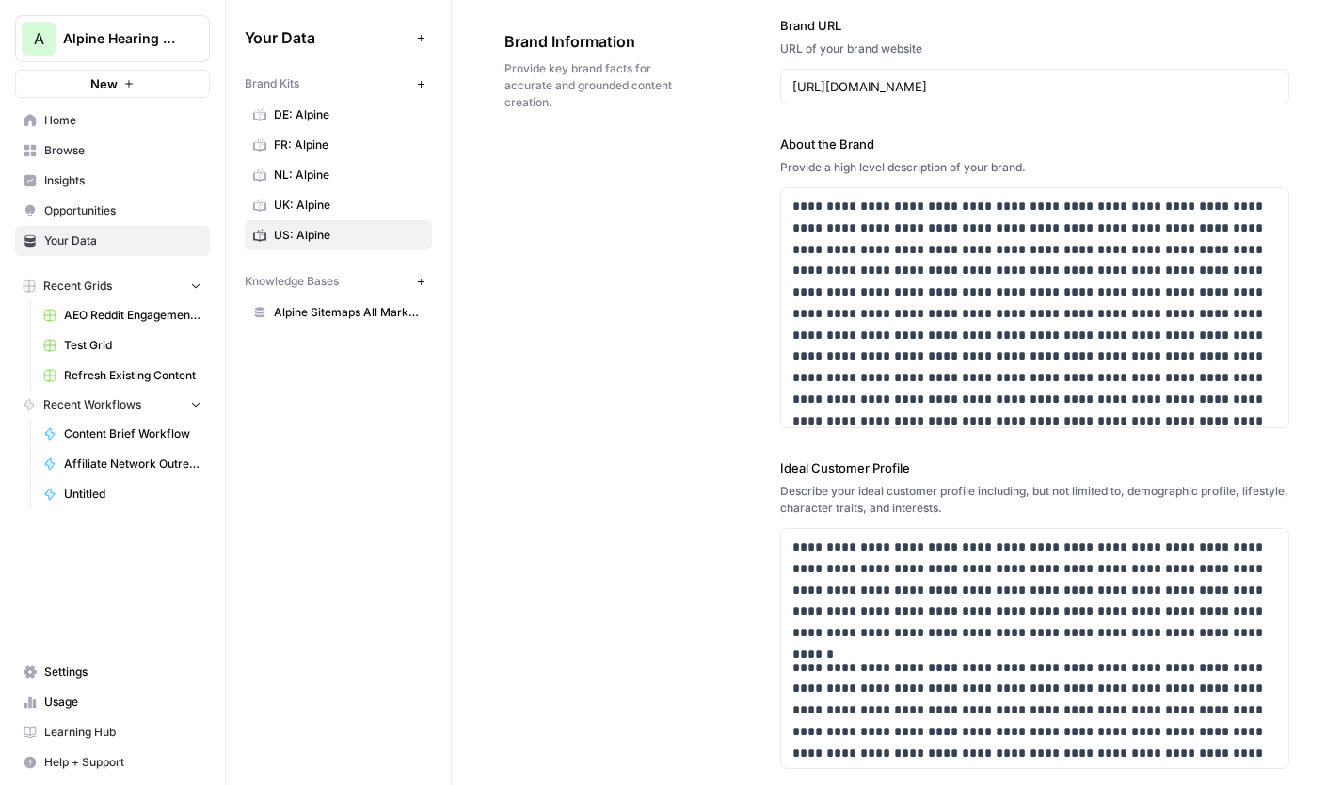
scroll to position [0, 0]
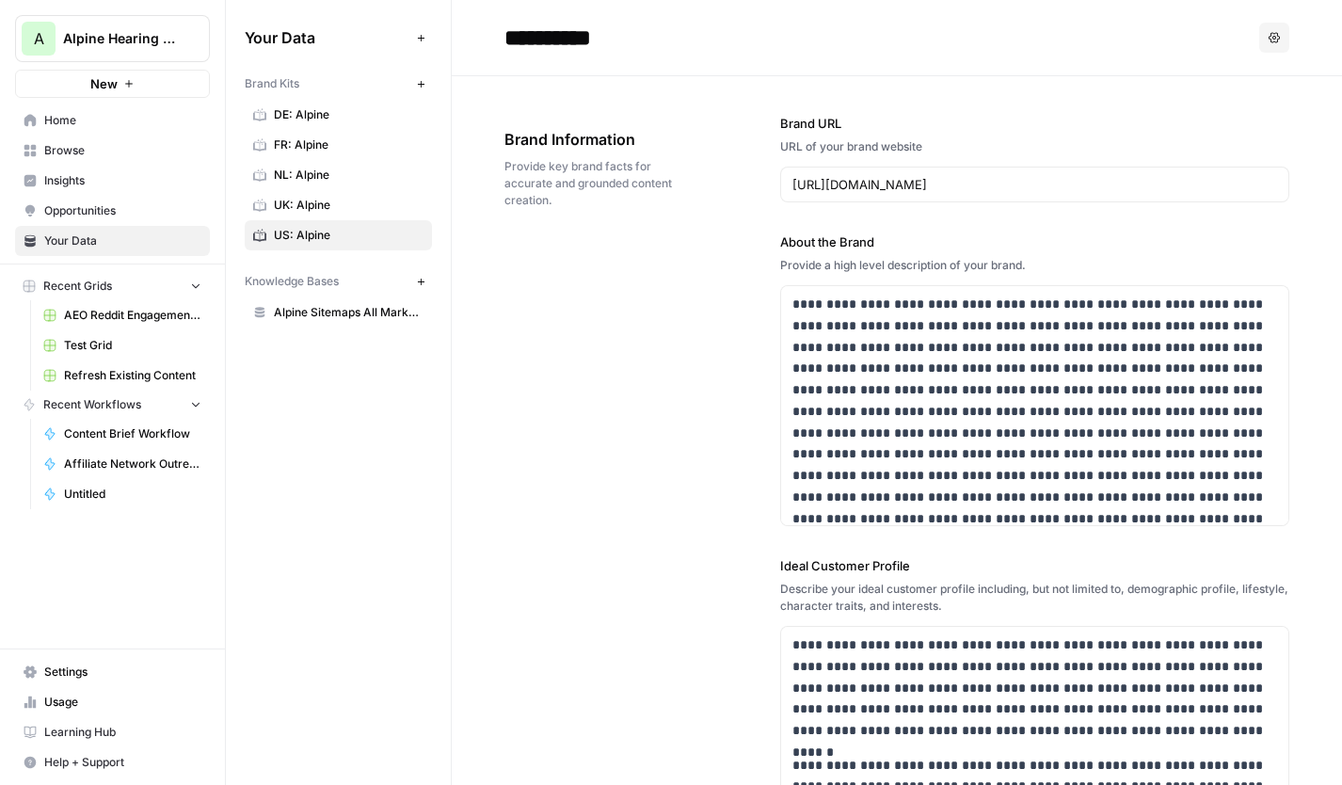
click at [57, 119] on span "Home" at bounding box center [122, 120] width 157 height 17
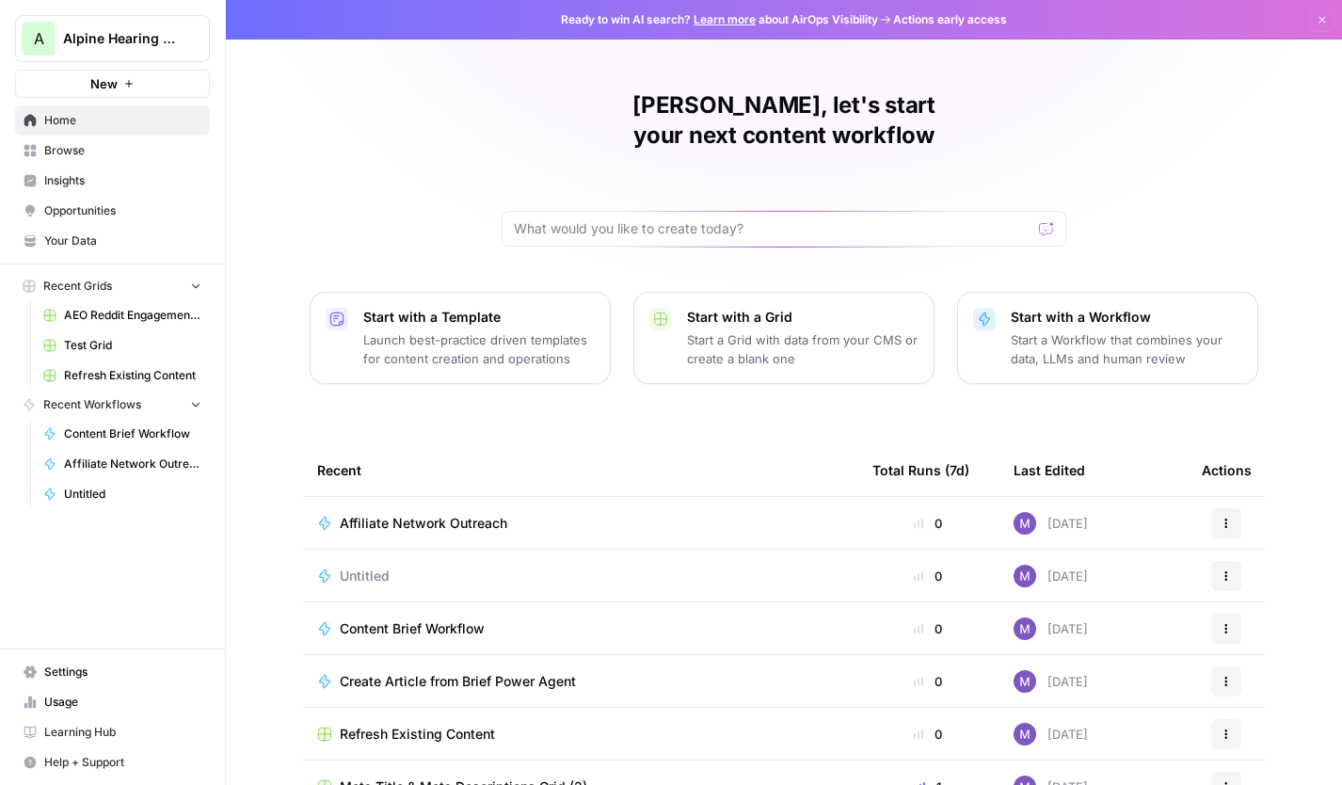
click at [356, 558] on td "Untitled" at bounding box center [579, 575] width 555 height 52
click at [360, 566] on span "Untitled" at bounding box center [365, 575] width 50 height 19
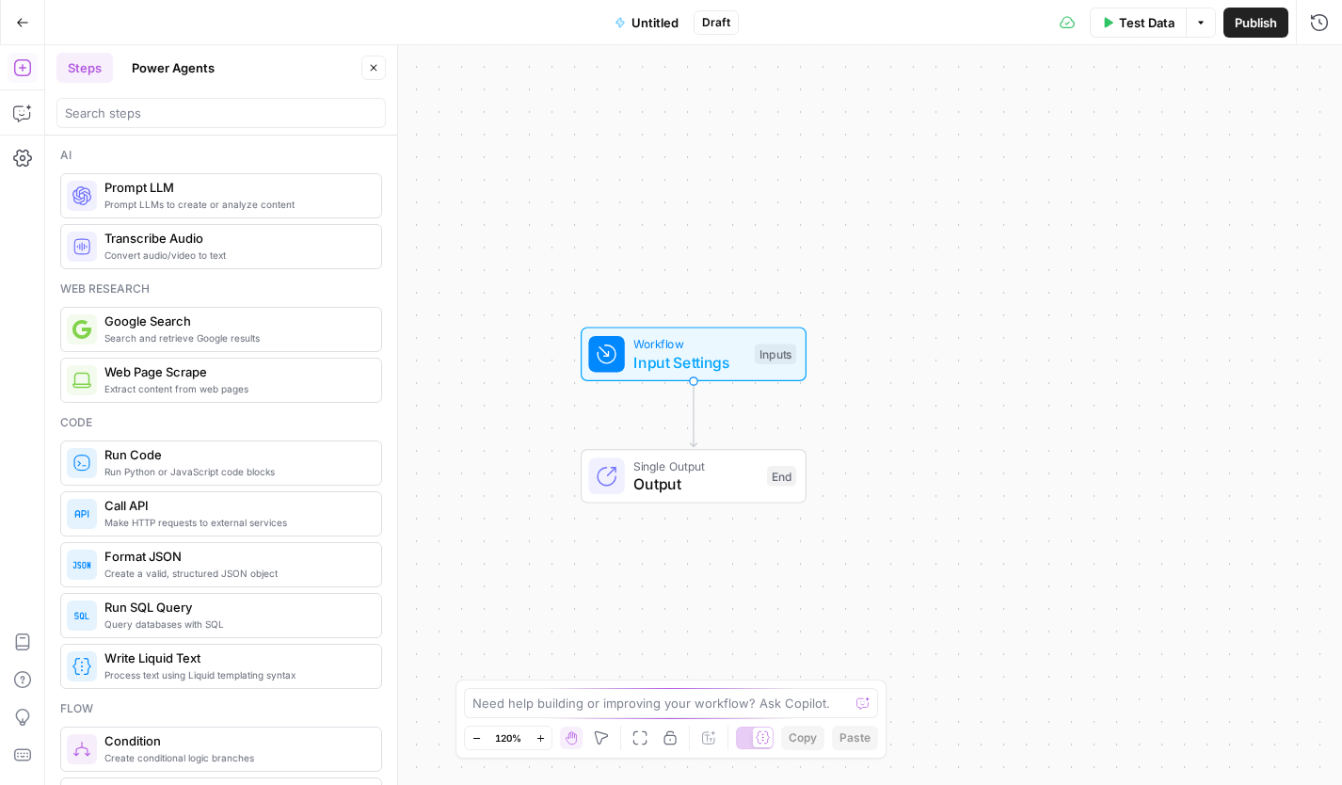
click at [9, 16] on button "Go Back" at bounding box center [23, 23] width 34 height 34
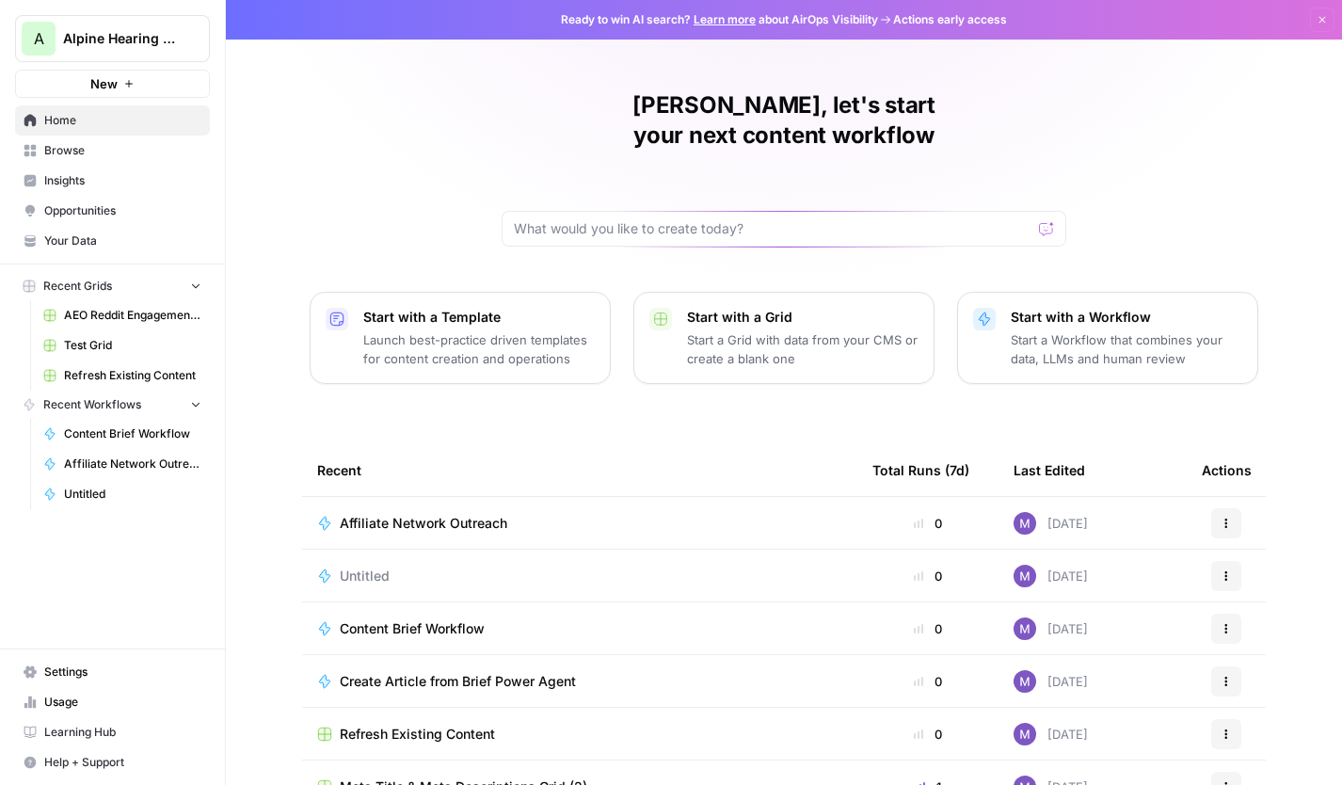
click at [368, 555] on td "Untitled" at bounding box center [579, 575] width 555 height 52
click at [358, 566] on span "Untitled" at bounding box center [365, 575] width 50 height 19
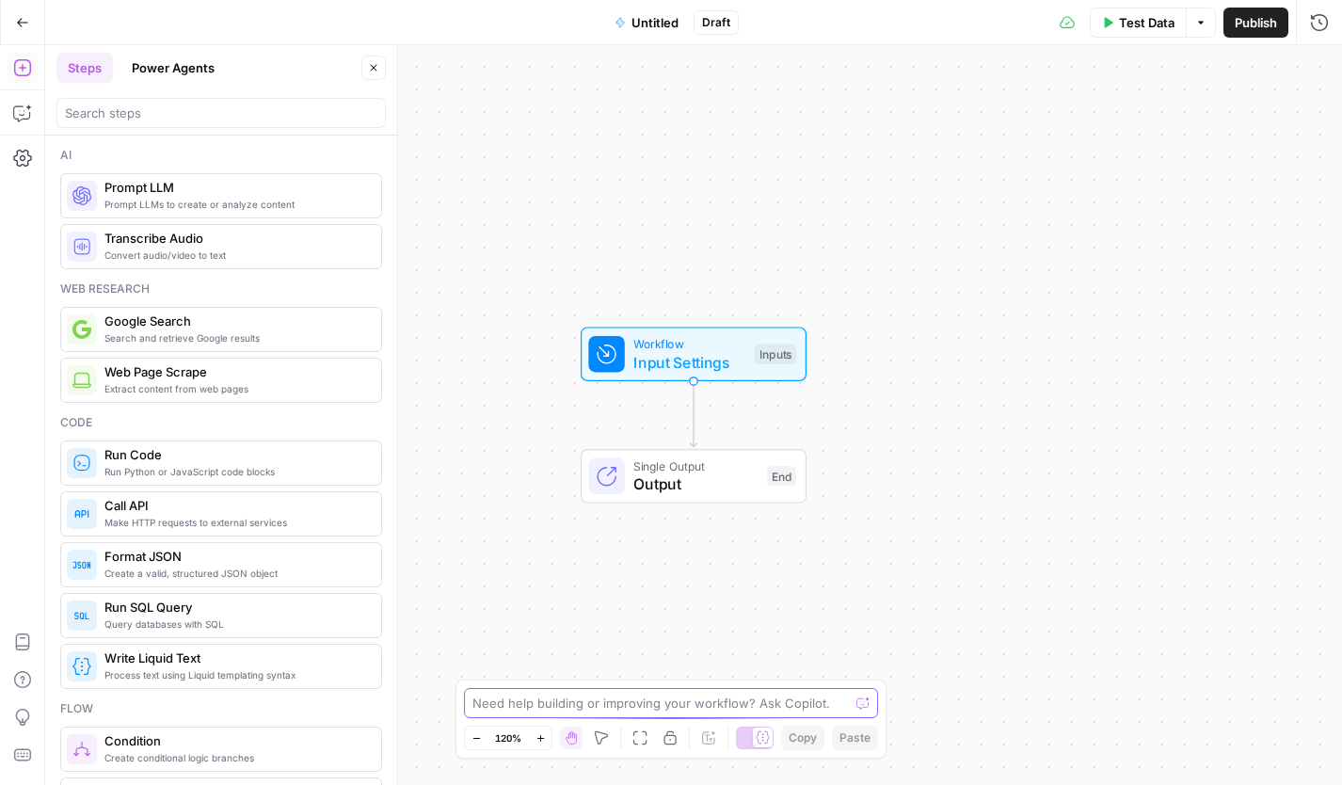
click at [533, 655] on textarea at bounding box center [660, 702] width 376 height 19
type textarea "i"
click at [698, 655] on textarea "I'm working with a product manager for US market who mana" at bounding box center [651, 702] width 359 height 19
click at [766, 655] on textarea "I'm working with a product manager for US market who mana" at bounding box center [651, 702] width 359 height 19
click at [832, 655] on textarea "I'm working with a product manager for US market who mana" at bounding box center [651, 702] width 359 height 19
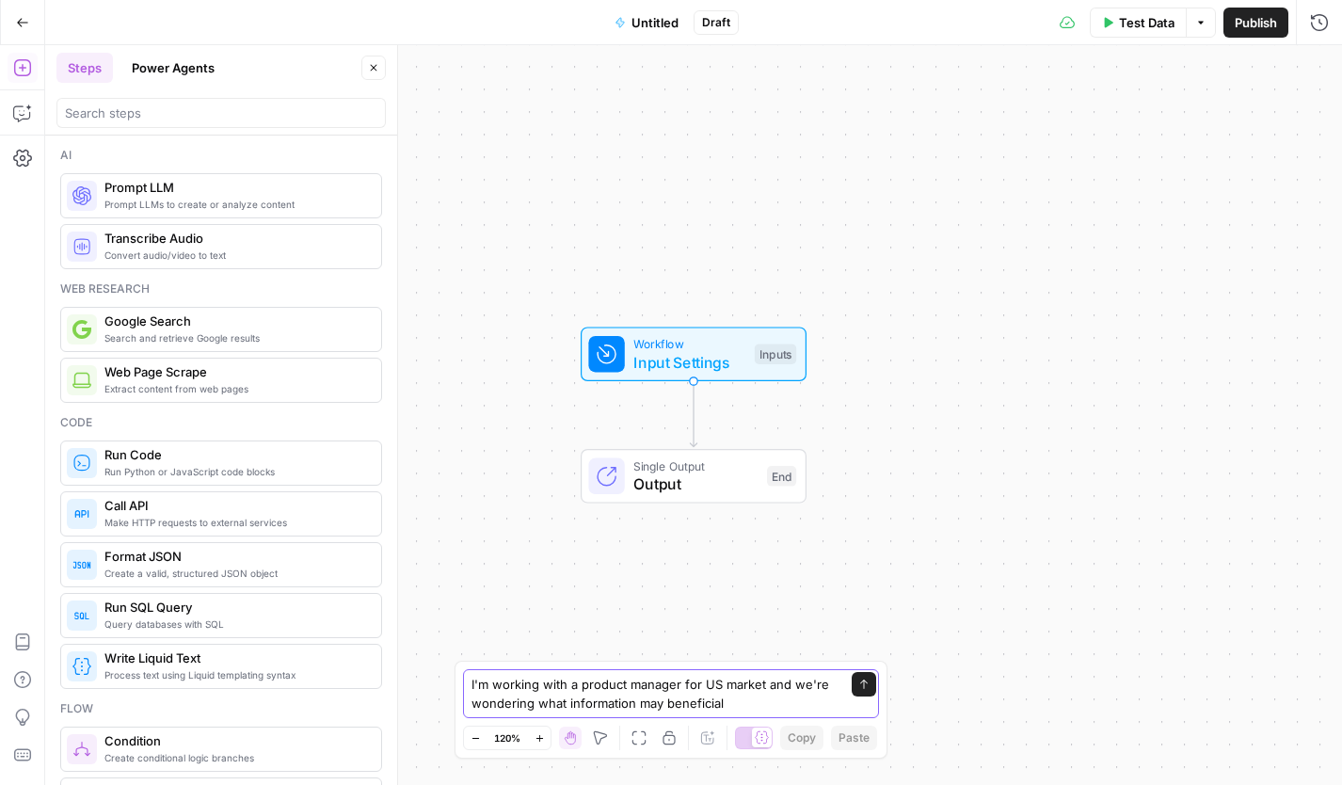
click at [664, 655] on textarea "I'm working with a product manager for US market and we're wondering what infor…" at bounding box center [651, 694] width 361 height 38
click at [785, 655] on textarea "I'm working with a product manager for US market and we're wondering what infor…" at bounding box center [651, 694] width 361 height 38
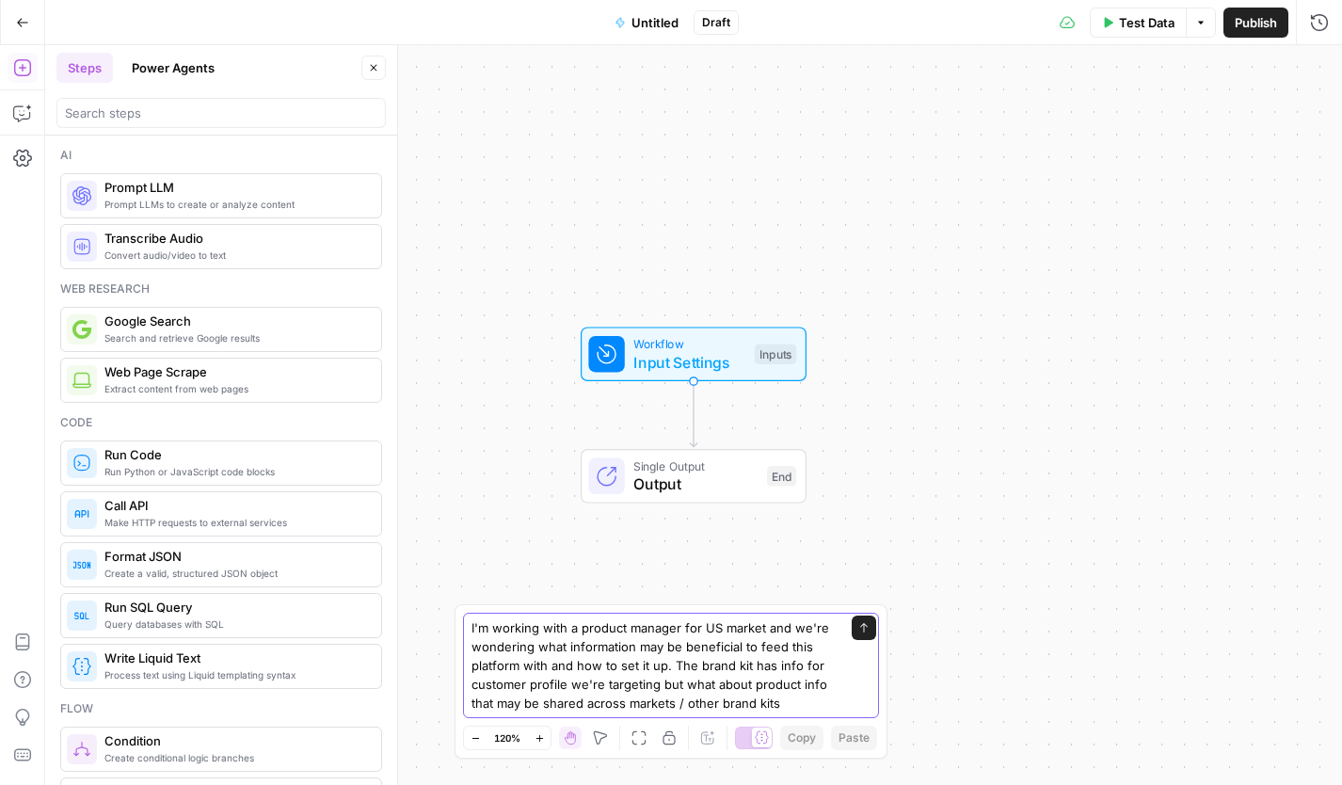
type textarea "I'm working with a product manager for US market and we're wondering what infor…"
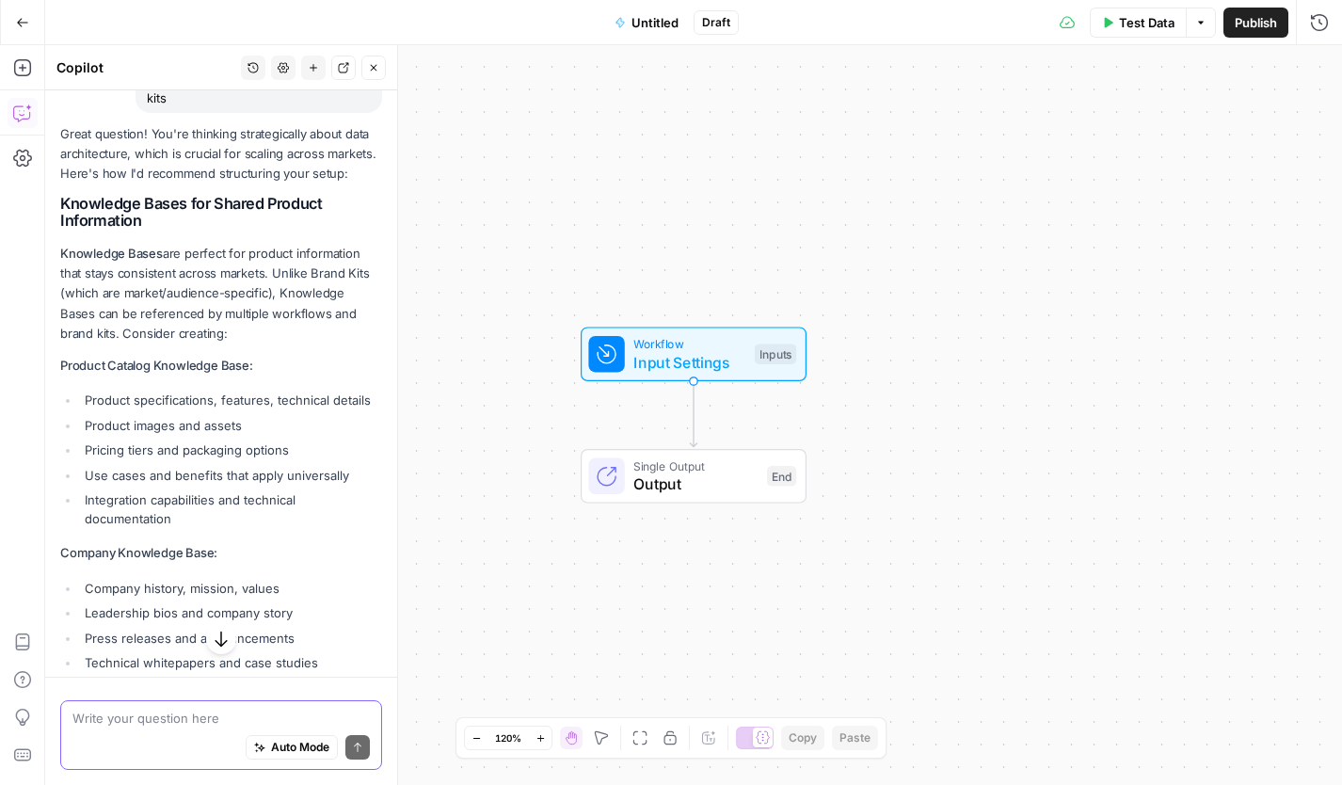
scroll to position [308, 0]
click at [24, 24] on icon "button" at bounding box center [22, 22] width 13 height 13
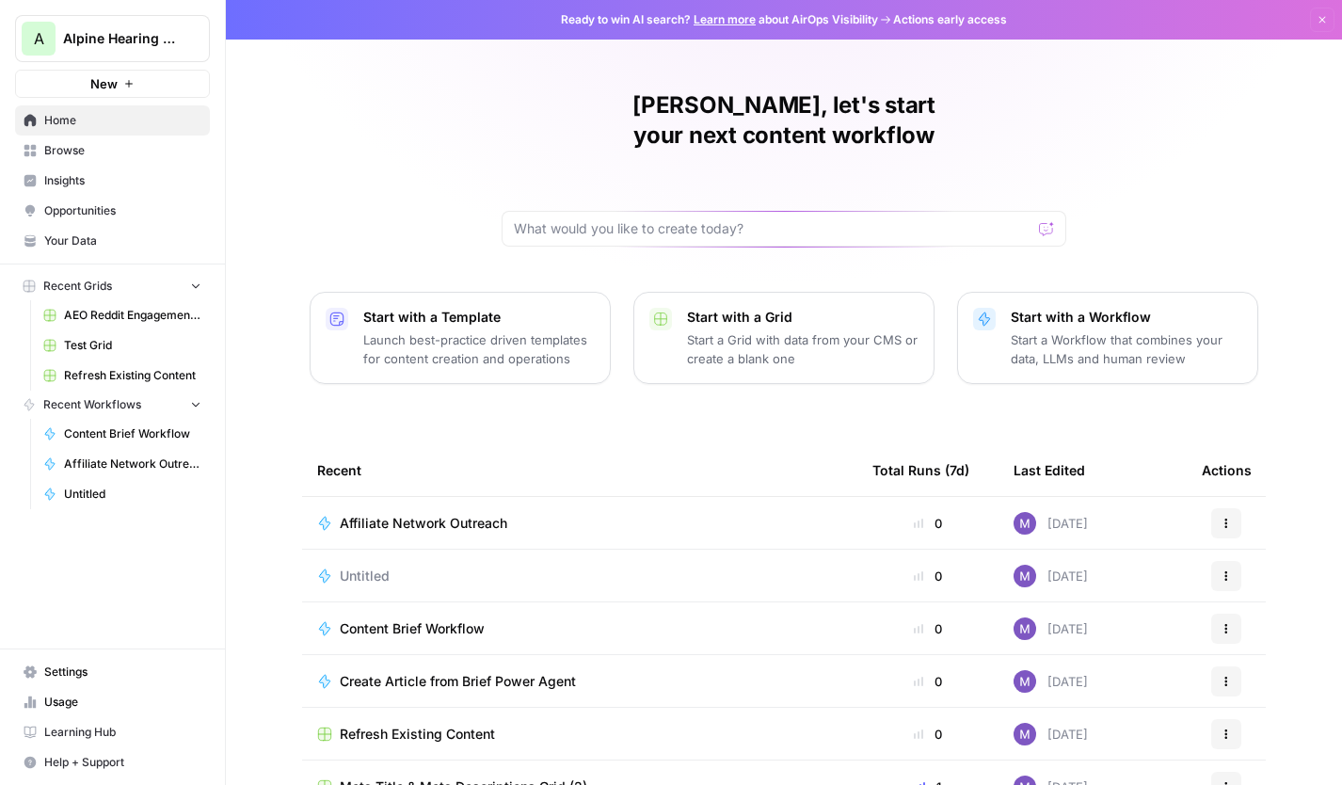
click at [75, 232] on span "Your Data" at bounding box center [122, 240] width 157 height 17
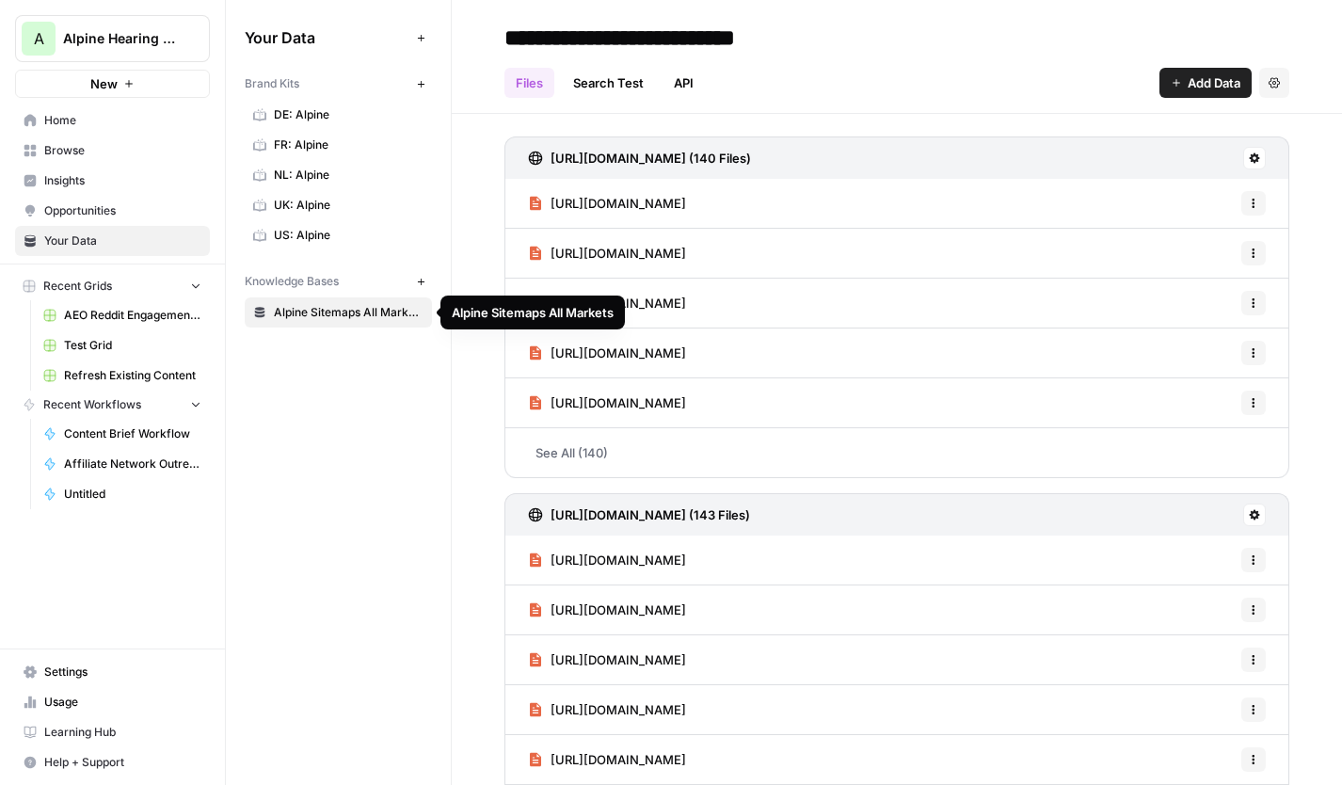
click at [421, 281] on icon "button" at bounding box center [420, 281] width 7 height 7
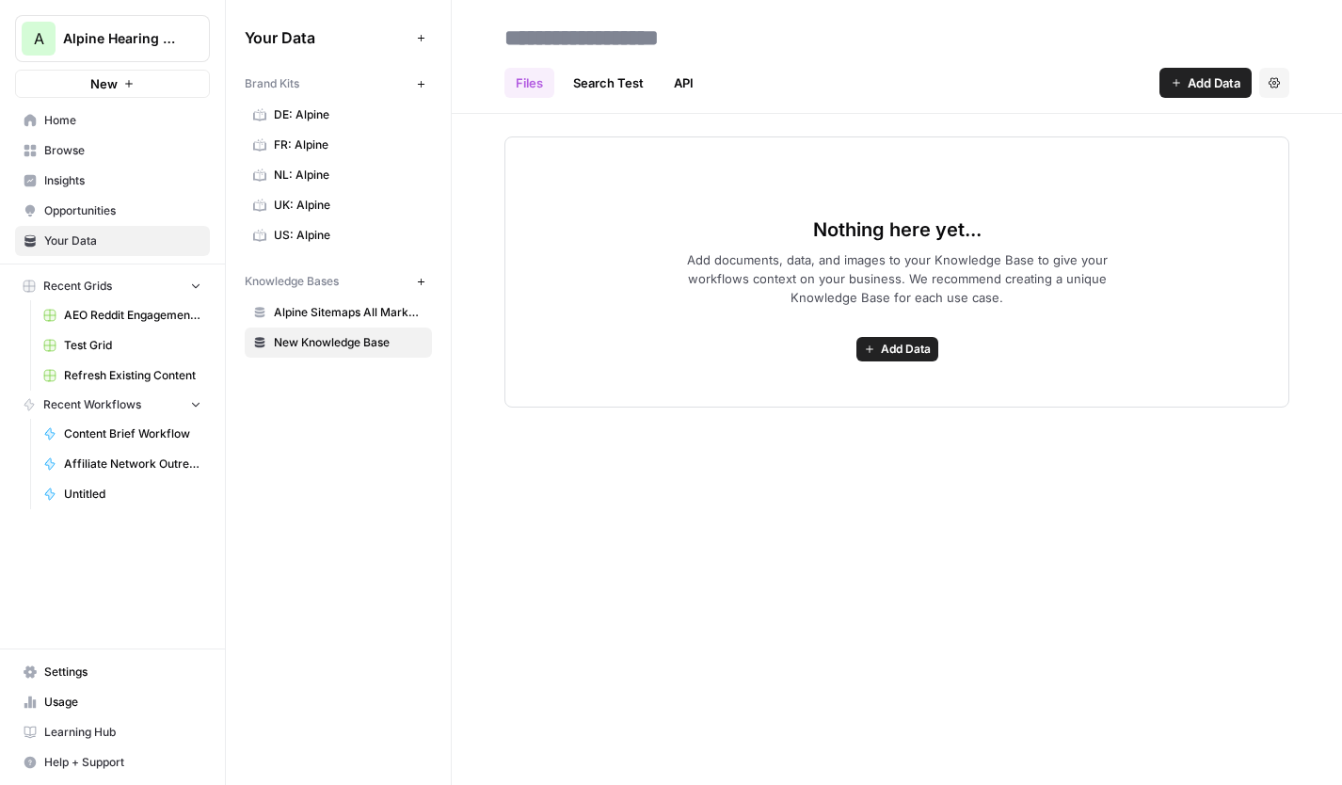
click at [1197, 88] on span "Add Data" at bounding box center [1213, 82] width 53 height 19
click at [799, 110] on header "Files Search Test API Add Data Settings" at bounding box center [897, 57] width 890 height 114
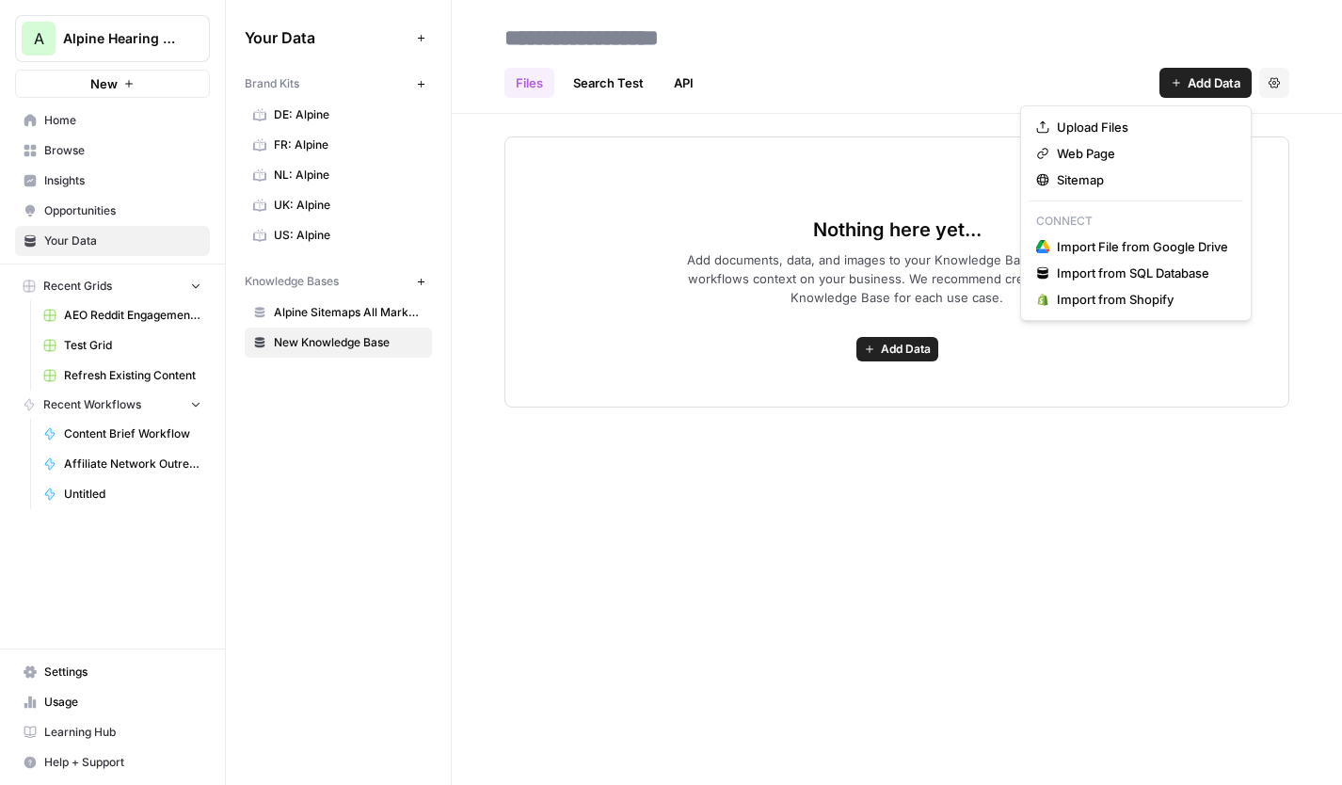
click at [1208, 76] on span "Add Data" at bounding box center [1213, 82] width 53 height 19
click at [71, 130] on link "Home" at bounding box center [112, 120] width 195 height 30
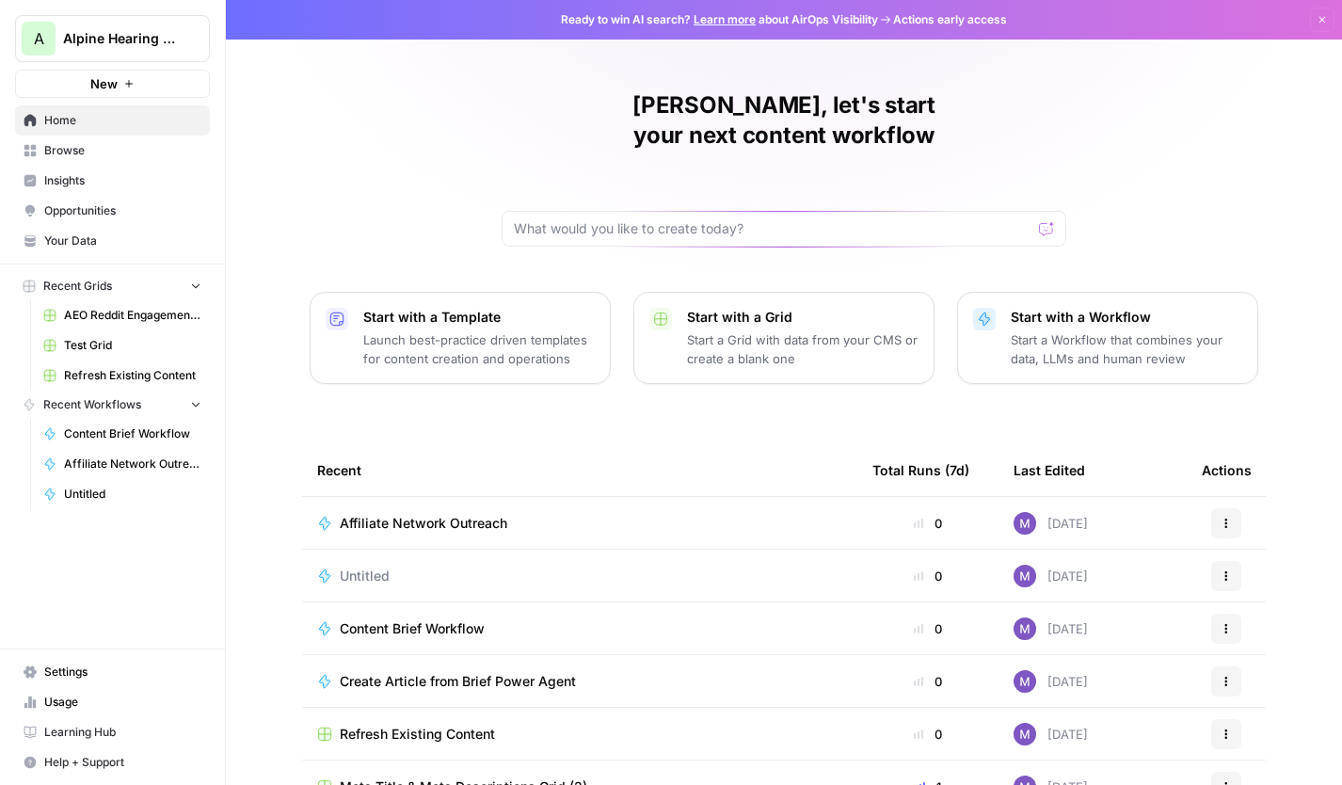
click at [369, 566] on span "Untitled" at bounding box center [365, 575] width 50 height 19
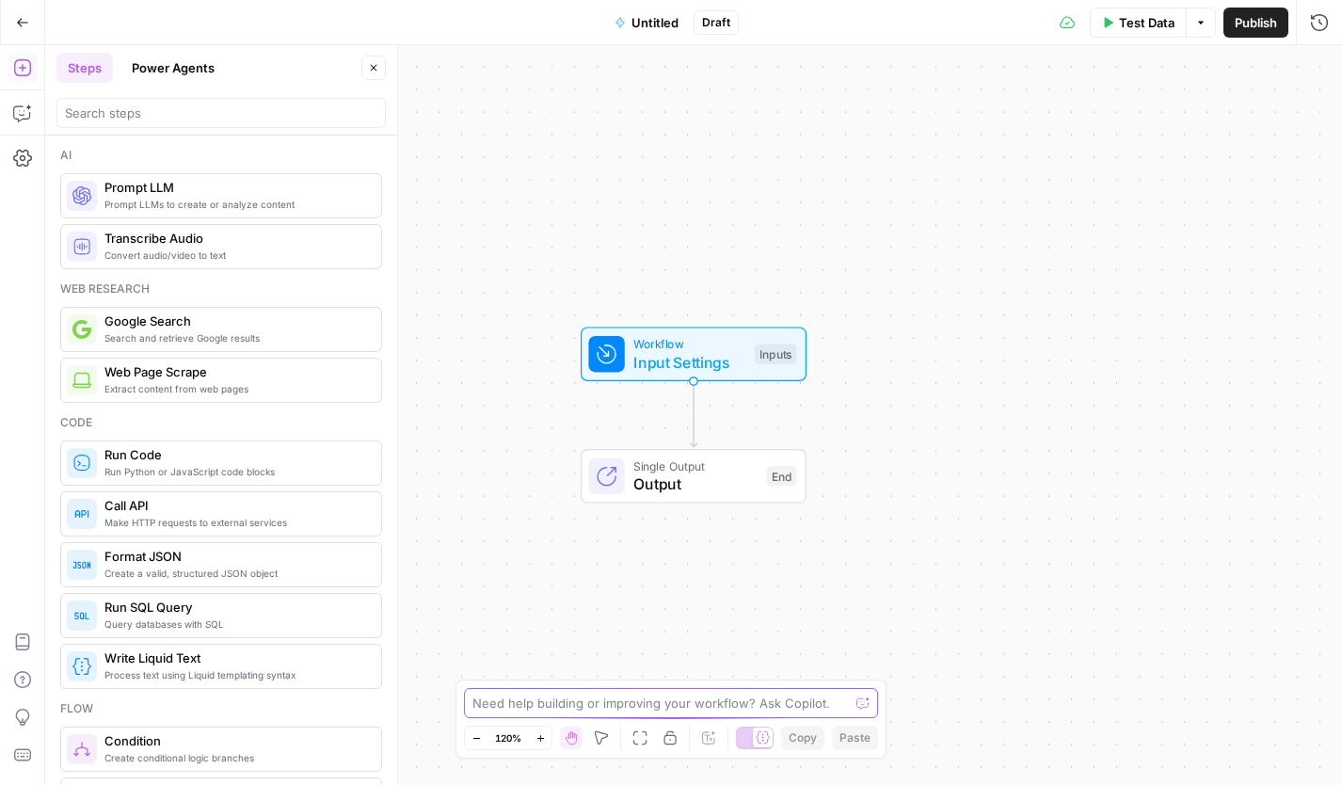
click at [669, 655] on textarea at bounding box center [660, 702] width 376 height 19
click at [30, 17] on button "Go Back" at bounding box center [23, 23] width 34 height 34
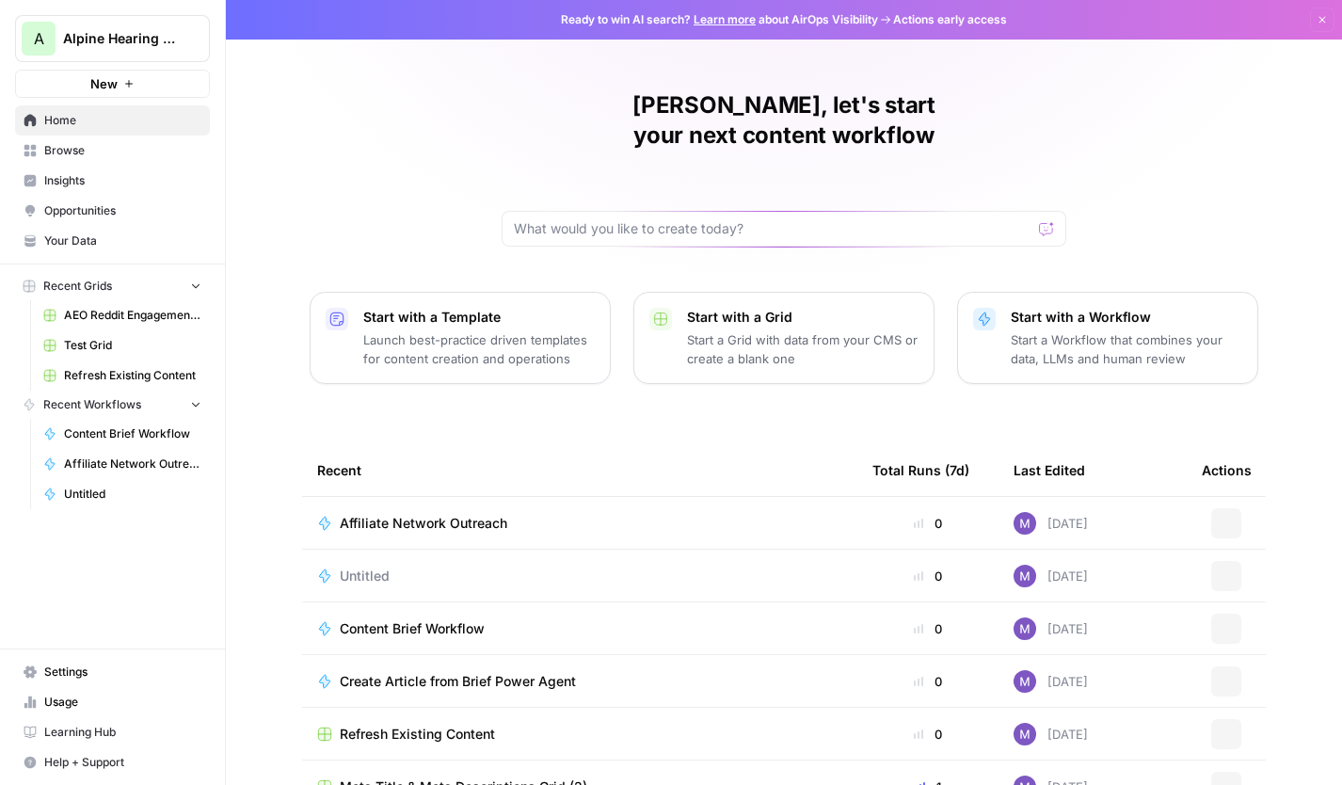
click at [105, 145] on span "Browse" at bounding box center [122, 150] width 157 height 17
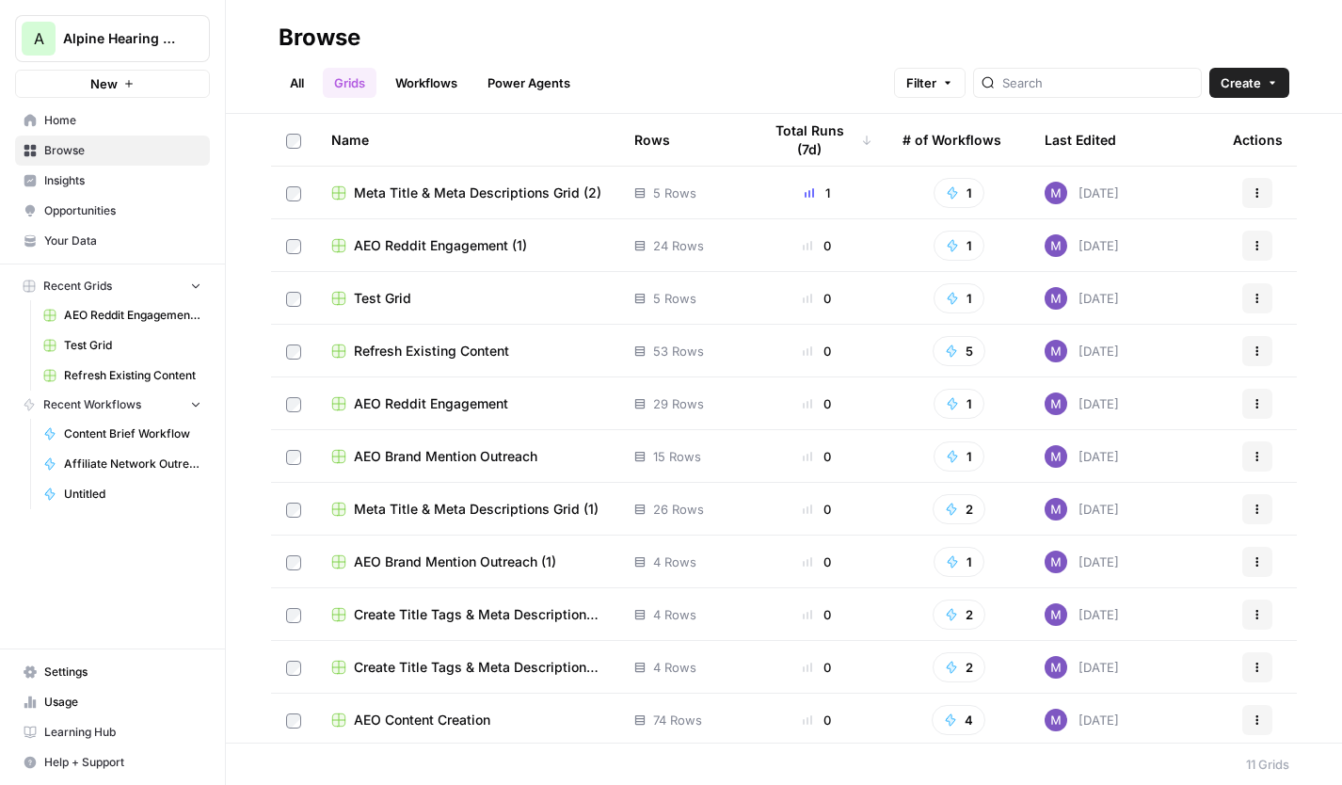
click at [56, 130] on link "Home" at bounding box center [112, 120] width 195 height 30
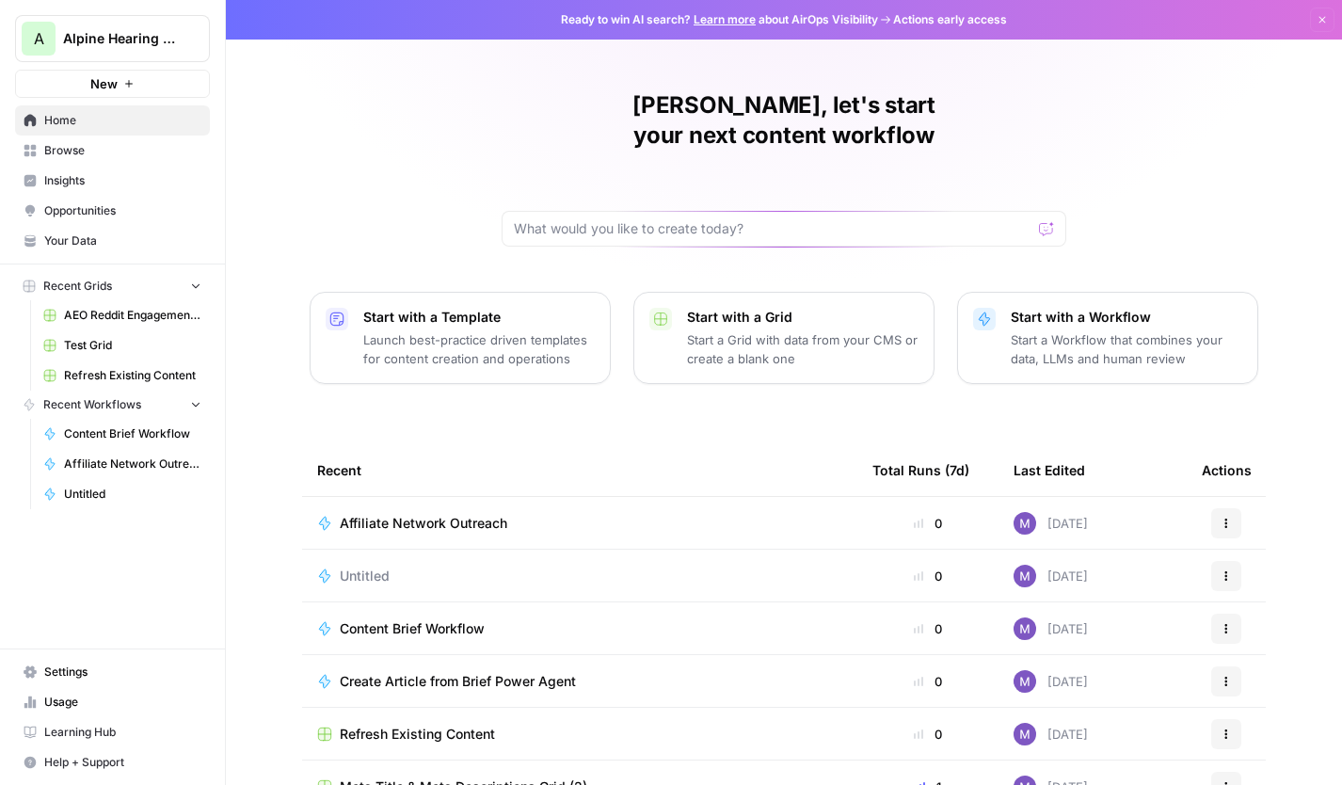
click at [122, 243] on span "Your Data" at bounding box center [122, 240] width 157 height 17
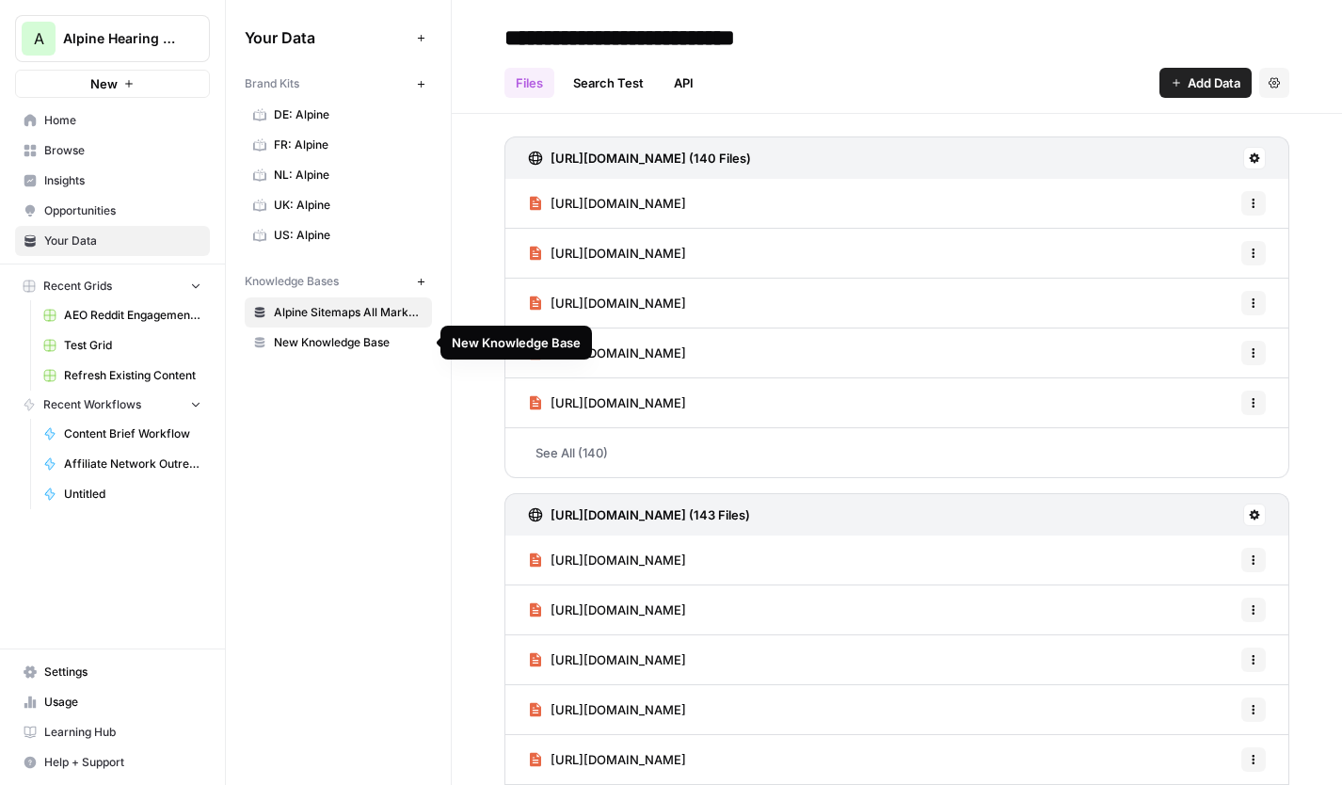
click at [310, 341] on span "New Knowledge Base" at bounding box center [349, 342] width 150 height 17
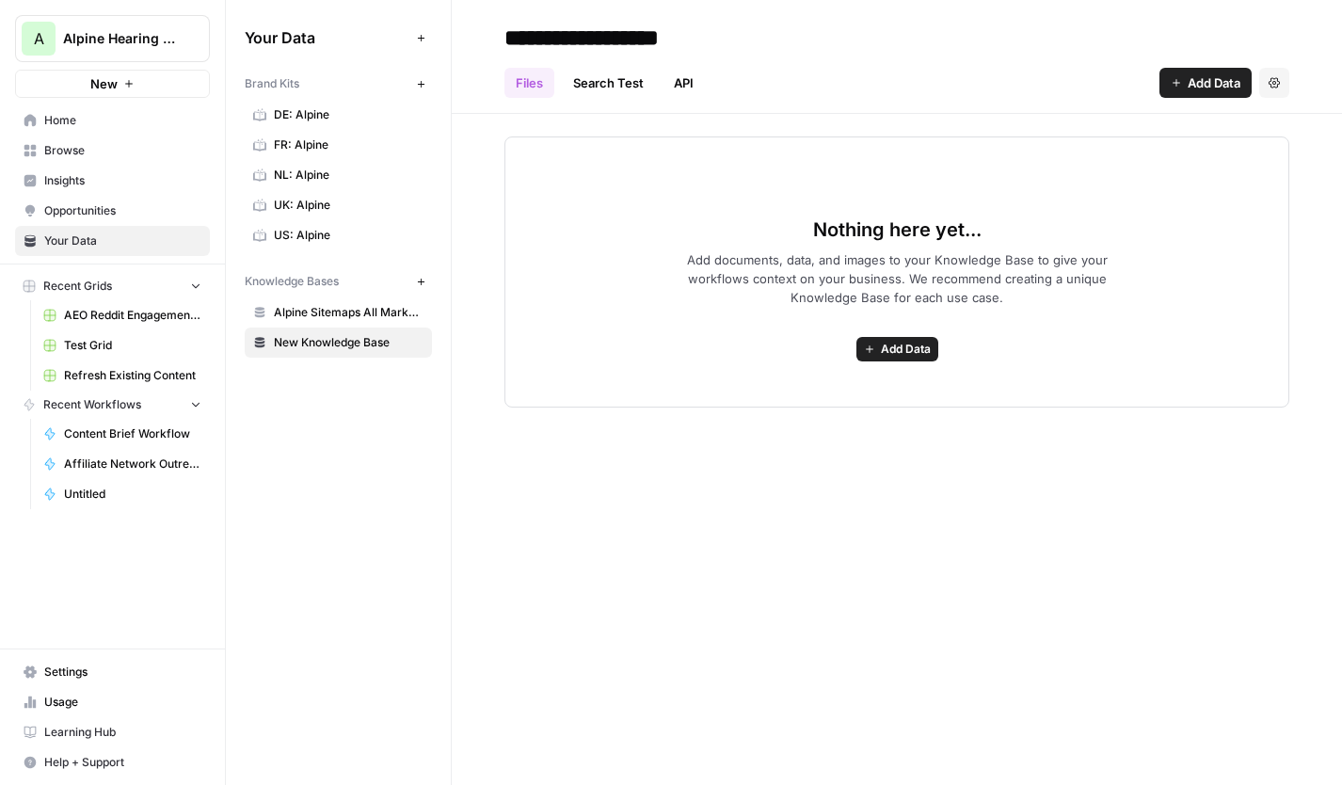
click at [1187, 73] on span "Add Data" at bounding box center [1213, 82] width 53 height 19
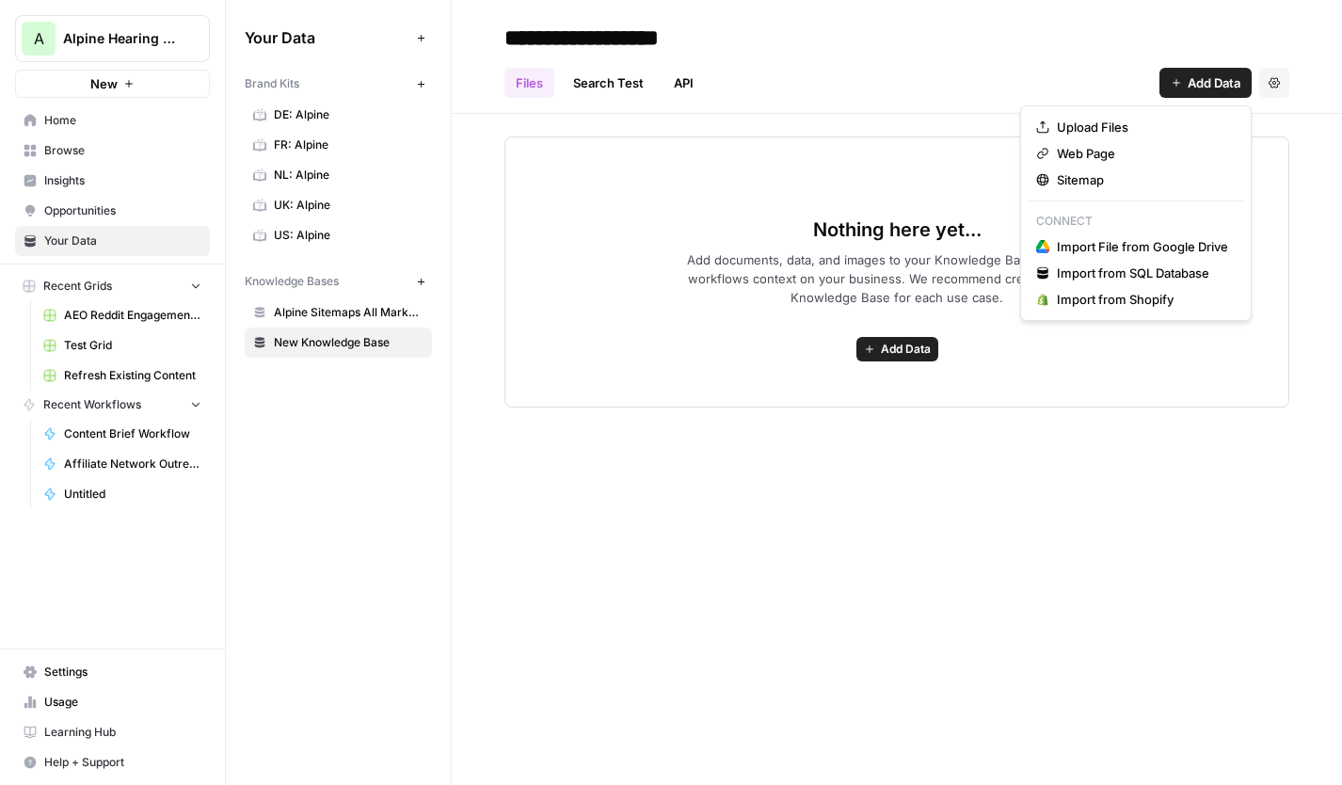
click at [922, 69] on div "Files Search Test API Add Data Settings" at bounding box center [896, 75] width 785 height 45
